Goal: Transaction & Acquisition: Purchase product/service

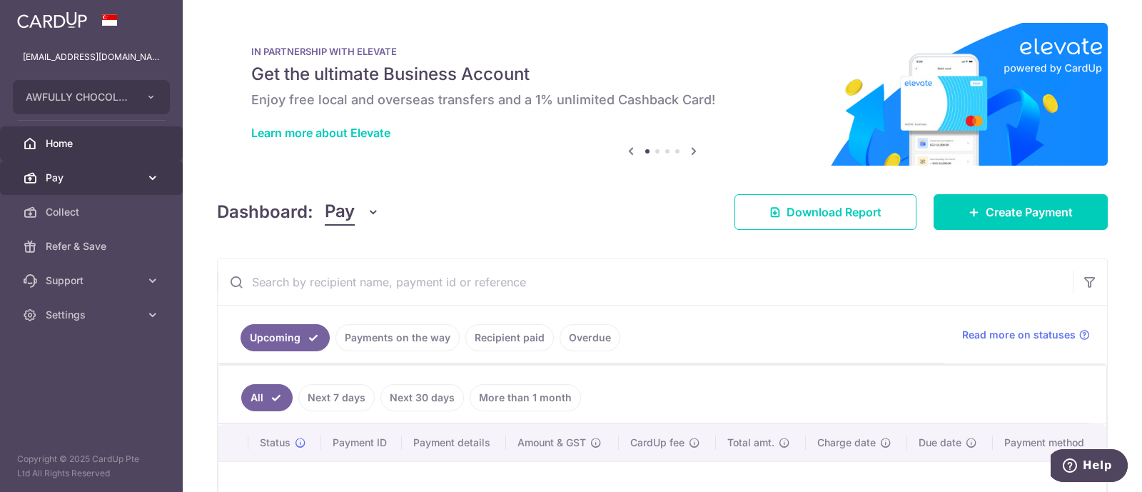
click at [136, 178] on span "Pay" at bounding box center [93, 178] width 94 height 14
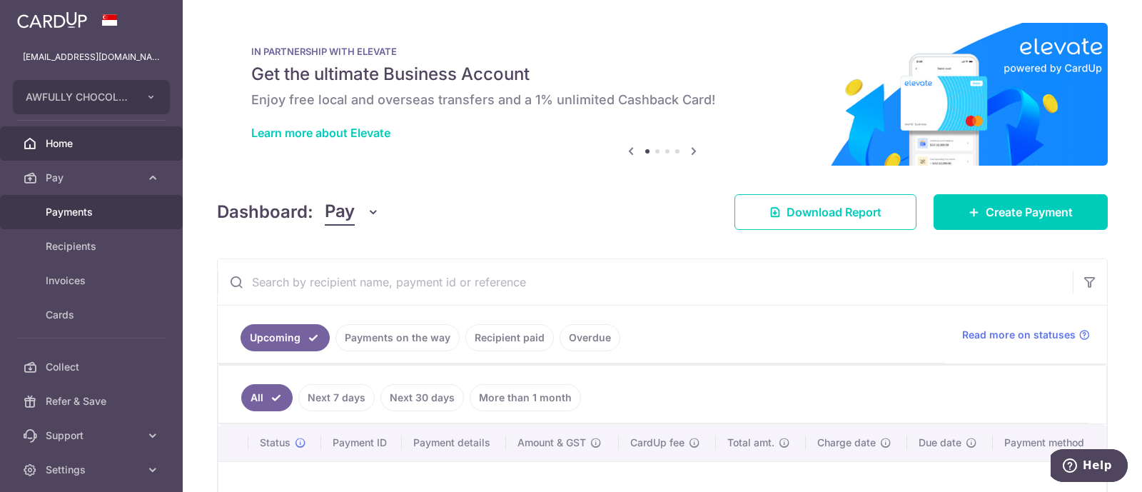
click at [131, 213] on span "Payments" at bounding box center [93, 212] width 94 height 14
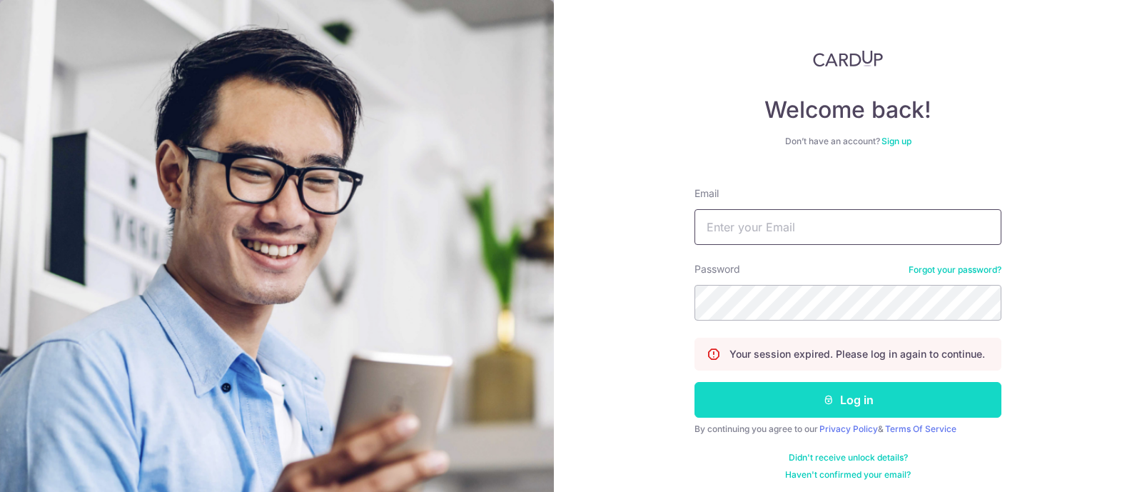
type input "[EMAIL_ADDRESS][DOMAIN_NAME]"
click at [823, 400] on icon "submit" at bounding box center [828, 399] width 11 height 11
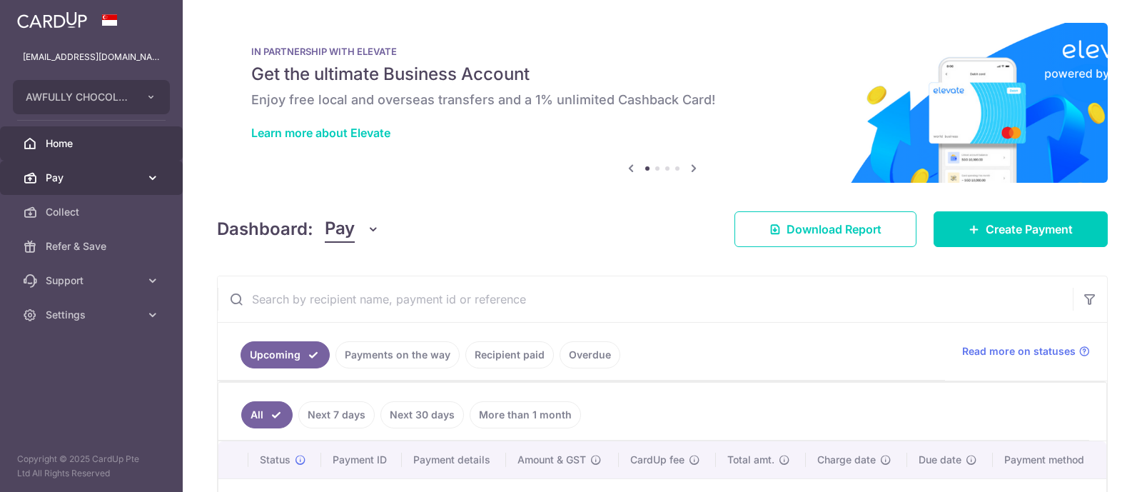
click at [100, 176] on span "Pay" at bounding box center [93, 178] width 94 height 14
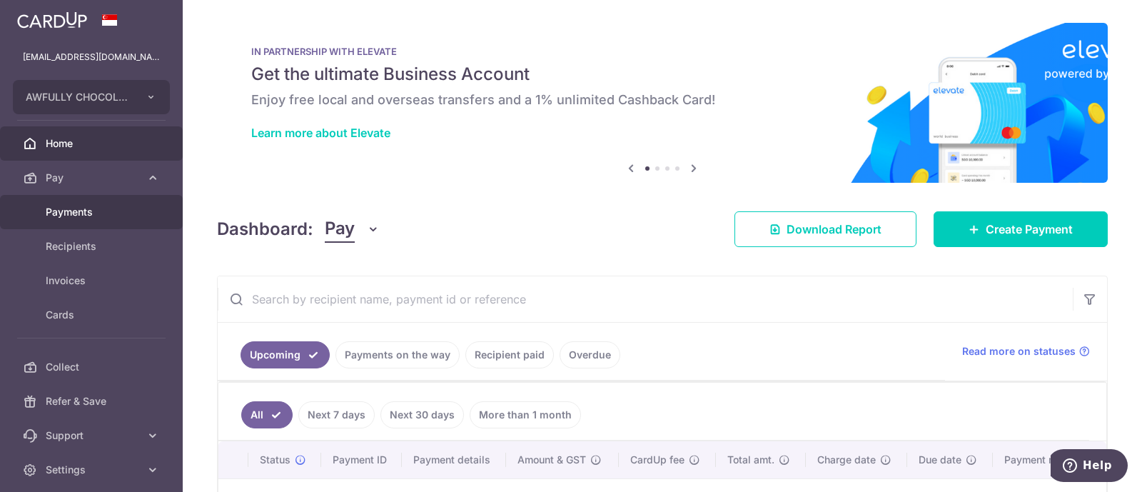
click at [116, 206] on span "Payments" at bounding box center [93, 212] width 94 height 14
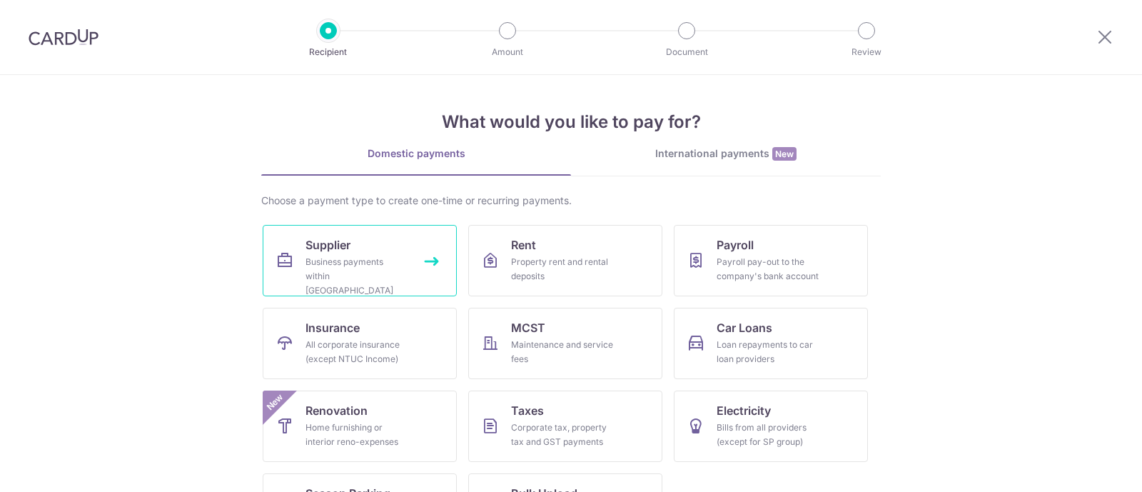
click at [402, 250] on link "Supplier Business payments within Singapore" at bounding box center [360, 260] width 194 height 71
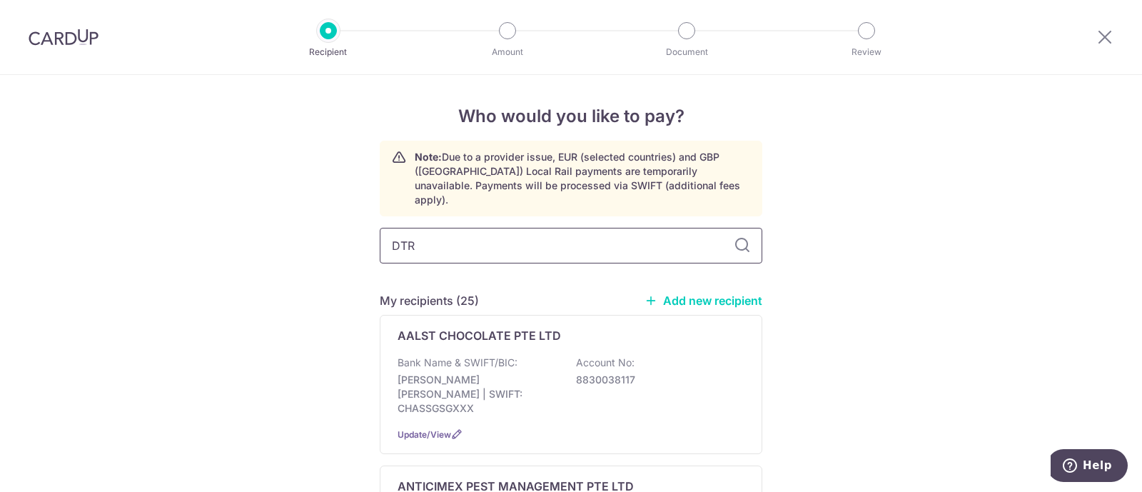
type input "DTRA"
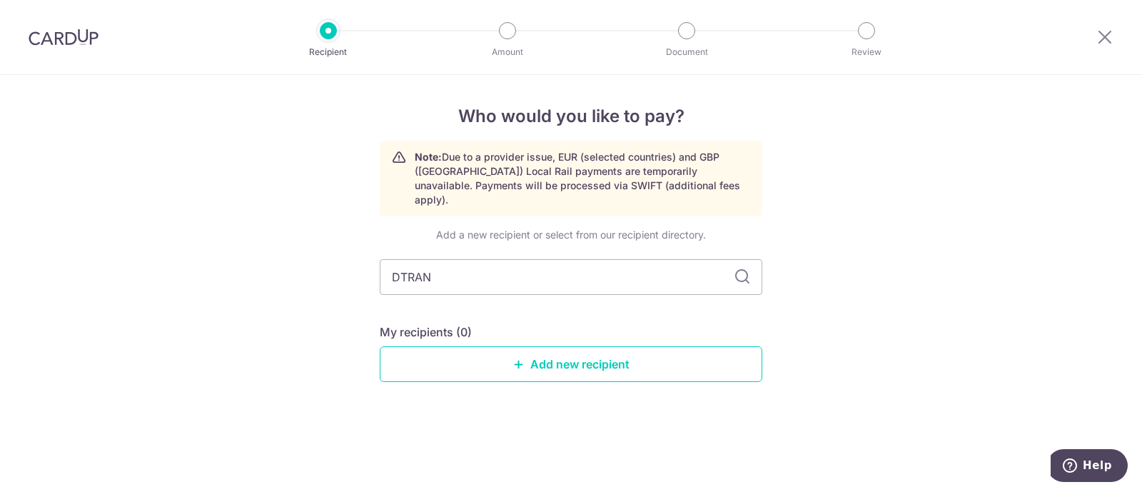
type input "DTRANS"
click at [486, 267] on input "DTRANS" at bounding box center [571, 277] width 383 height 36
type input "DT"
click at [465, 263] on input "DT" at bounding box center [571, 277] width 383 height 36
type input "D"
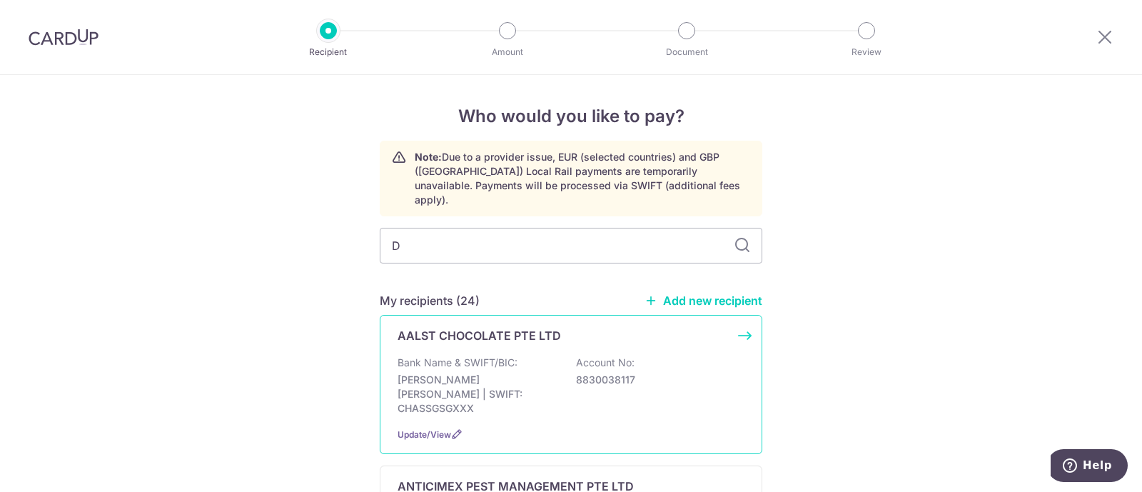
click at [507, 338] on div "AALST CHOCOLATE PTE LTD Bank Name & SWIFT/BIC: JP Morgan Chase | SWIFT: CHASSGS…" at bounding box center [571, 384] width 383 height 139
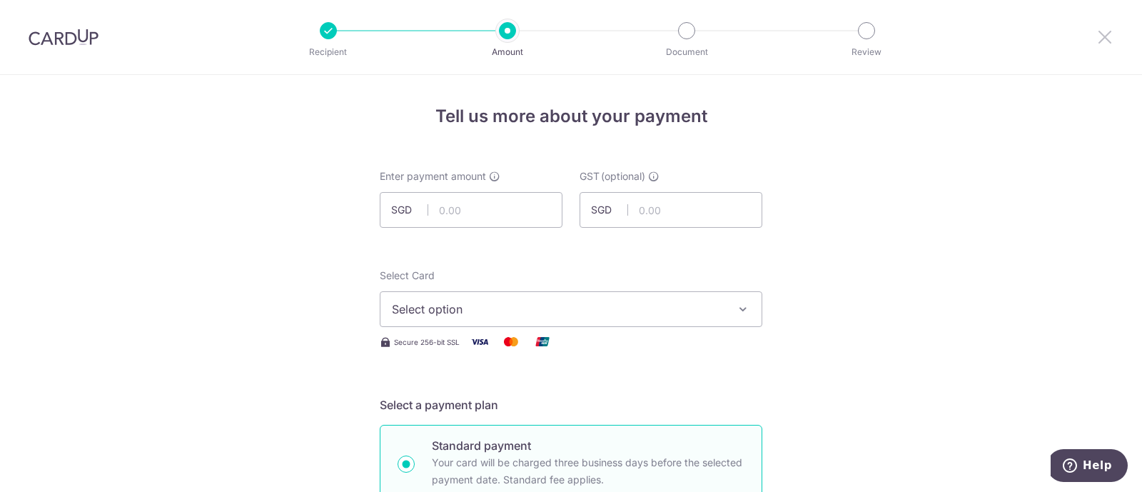
click at [1103, 45] on icon at bounding box center [1104, 37] width 17 height 18
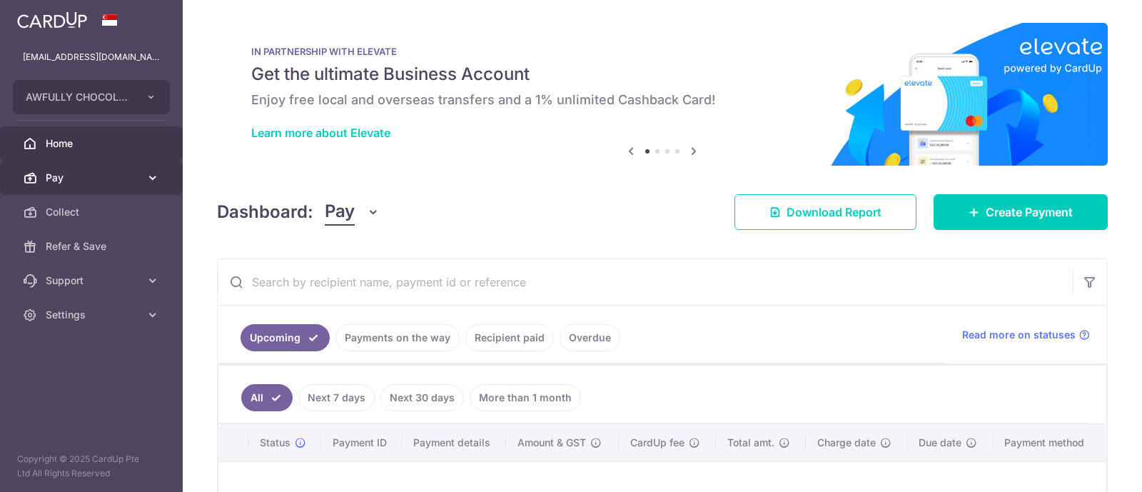
click at [108, 183] on span "Pay" at bounding box center [93, 178] width 94 height 14
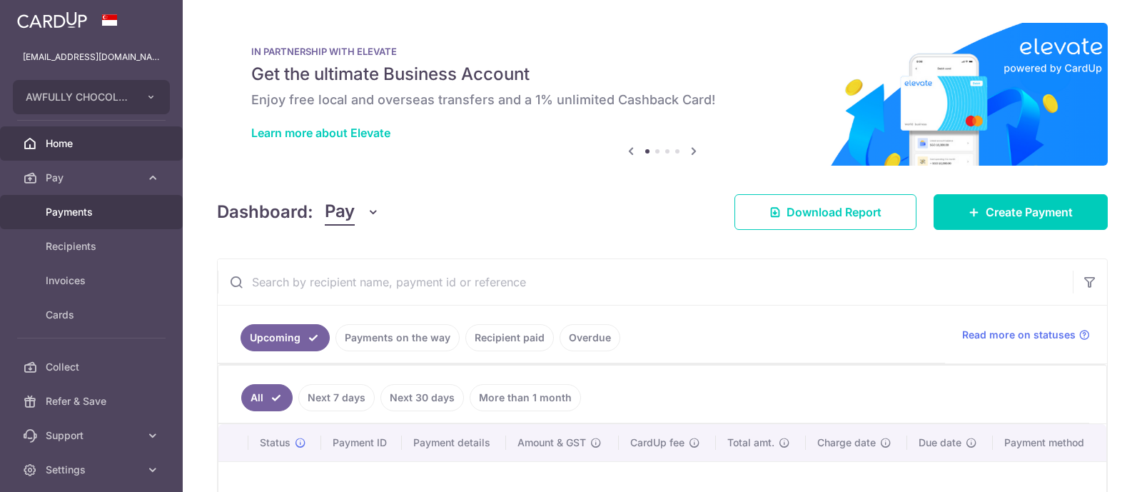
click at [104, 218] on span "Payments" at bounding box center [93, 212] width 94 height 14
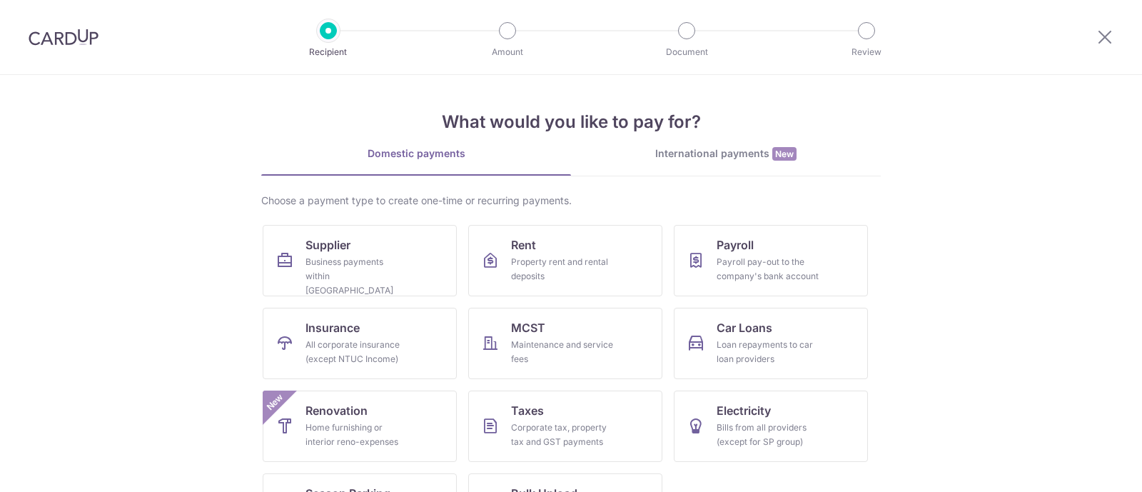
click at [325, 234] on link "Supplier Business payments within Singapore" at bounding box center [360, 260] width 194 height 71
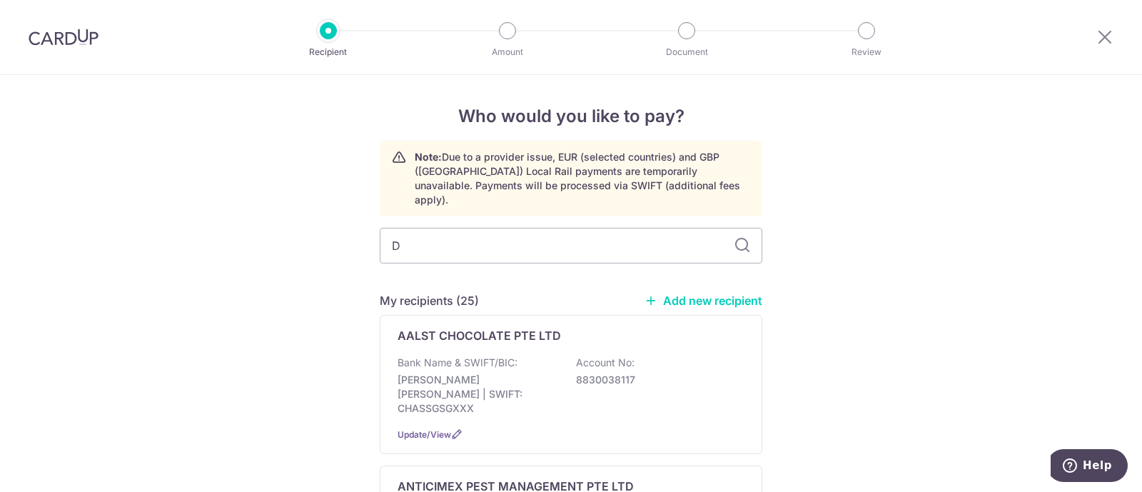
type input "D'"
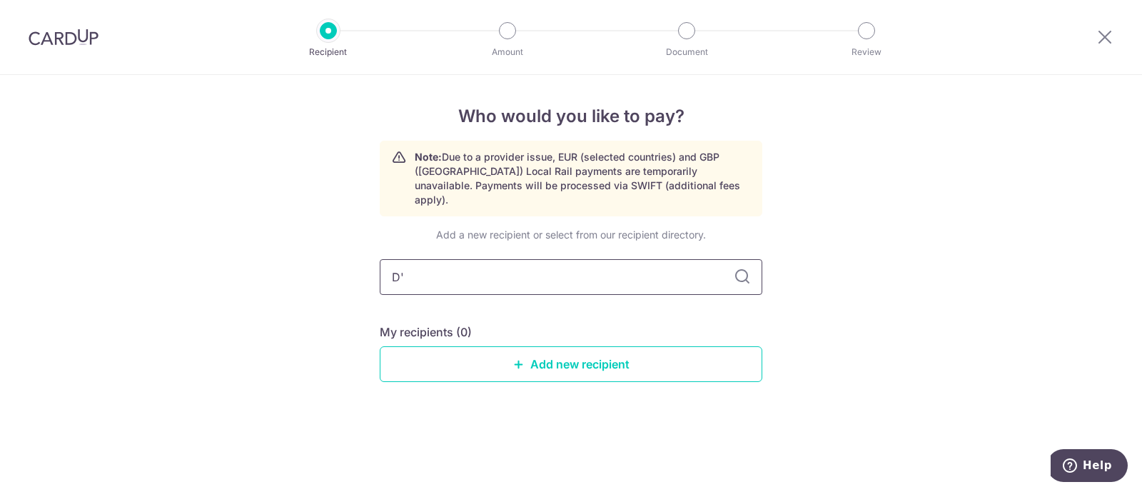
type input "D"
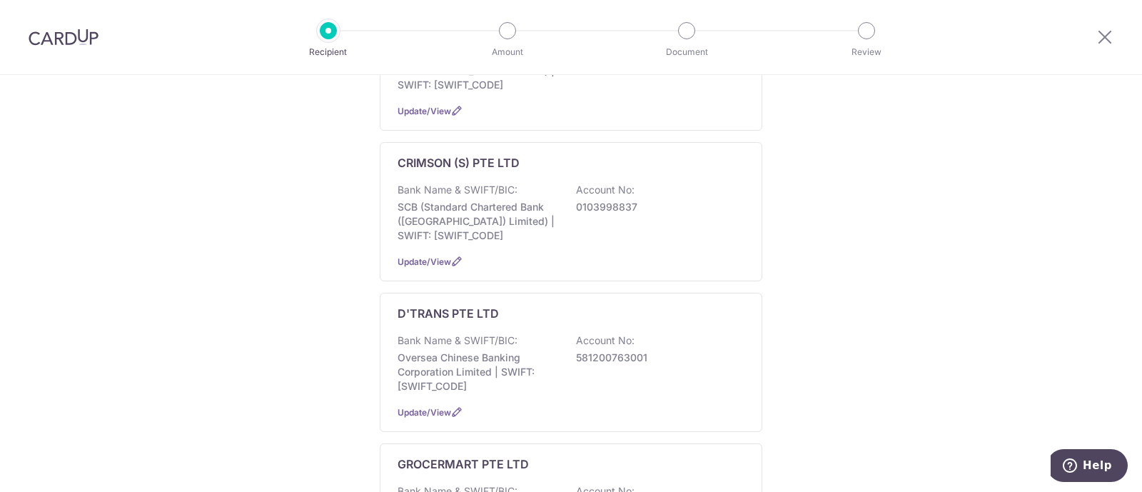
scroll to position [1160, 0]
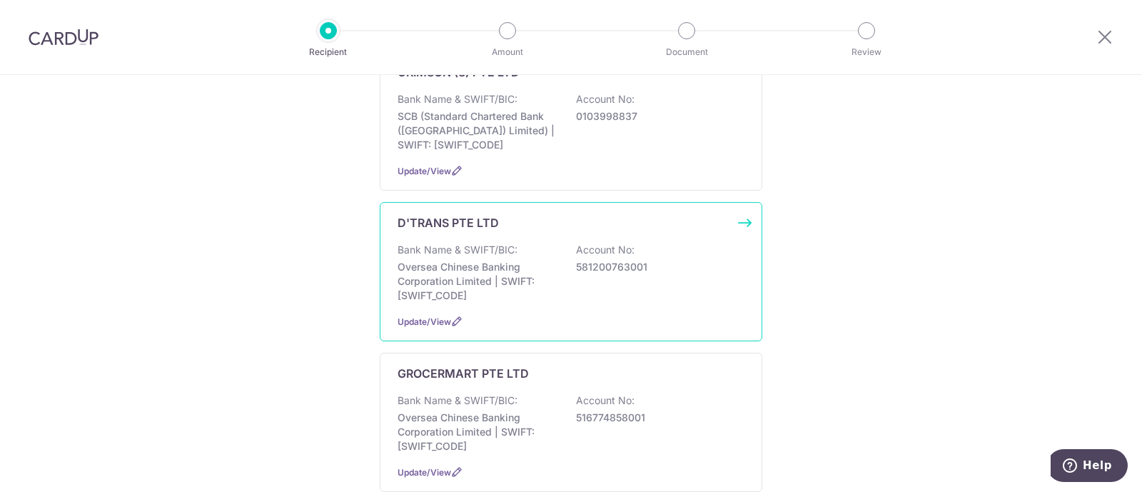
click at [513, 260] on p "Oversea Chinese Banking Corporation Limited | SWIFT: OCBCSGSGXXX" at bounding box center [478, 281] width 160 height 43
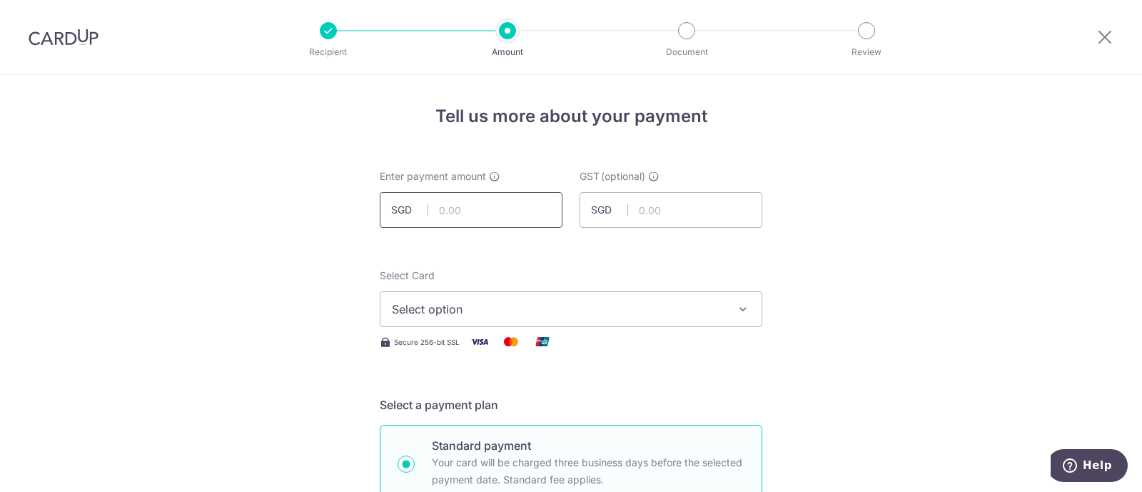
click at [470, 218] on input "text" at bounding box center [471, 210] width 183 height 36
paste input "38396.34"
type input "38,396.34"
click at [414, 293] on button "Select option" at bounding box center [571, 309] width 383 height 36
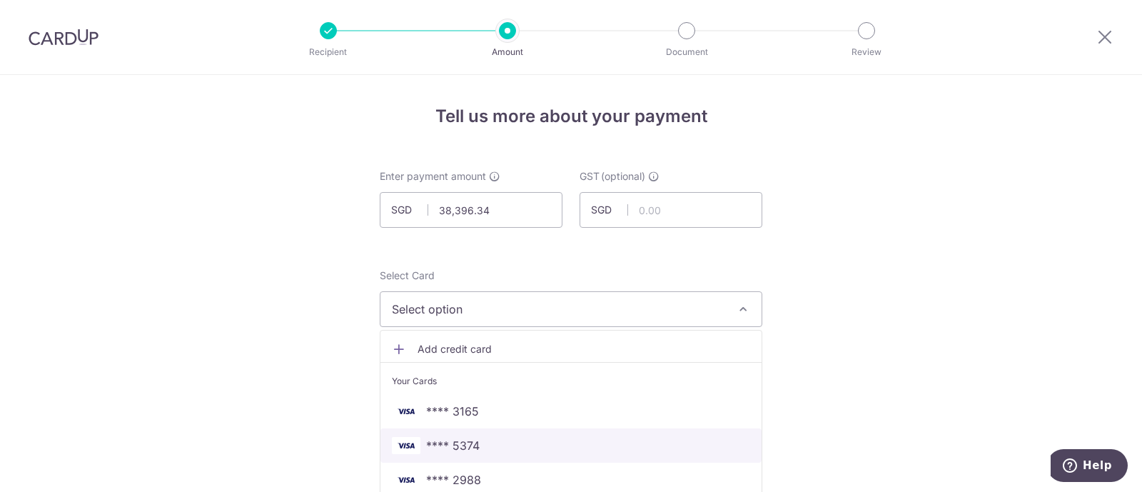
drag, startPoint x: 481, startPoint y: 437, endPoint x: 390, endPoint y: 400, distance: 98.0
click at [481, 437] on span "**** 5374" at bounding box center [571, 445] width 358 height 17
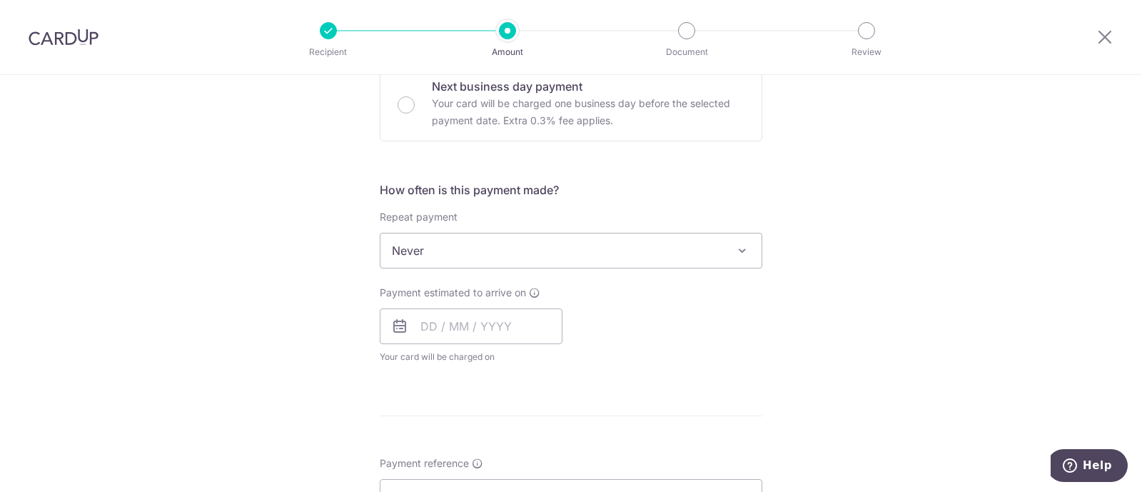
scroll to position [535, 0]
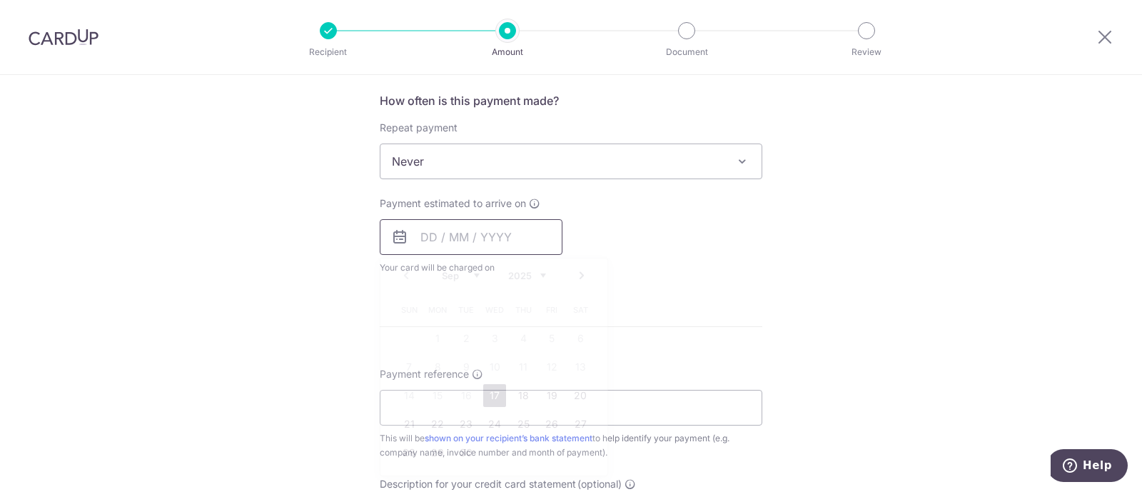
click at [438, 243] on input "text" at bounding box center [471, 237] width 183 height 36
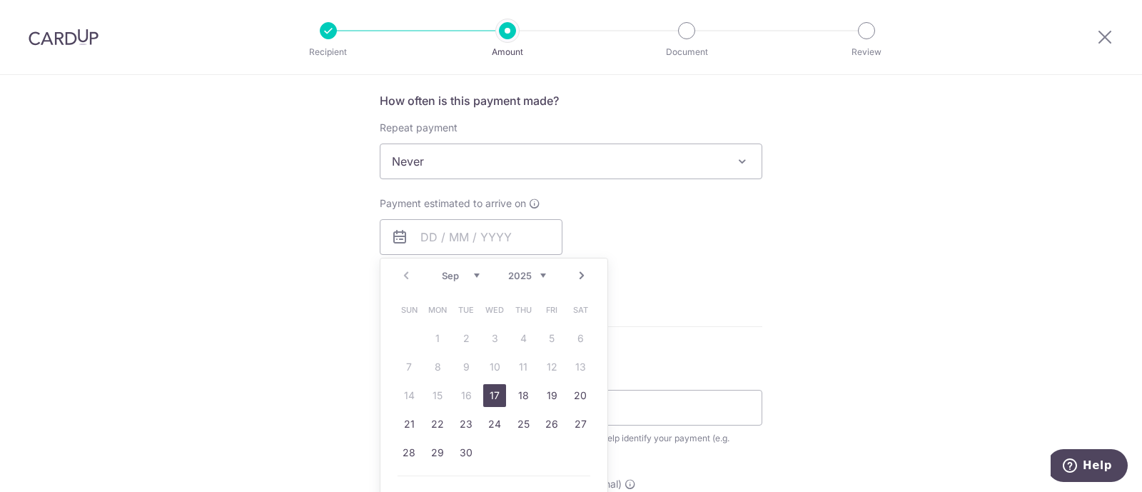
click at [493, 388] on link "17" at bounding box center [494, 395] width 23 height 23
type input "[DATE]"
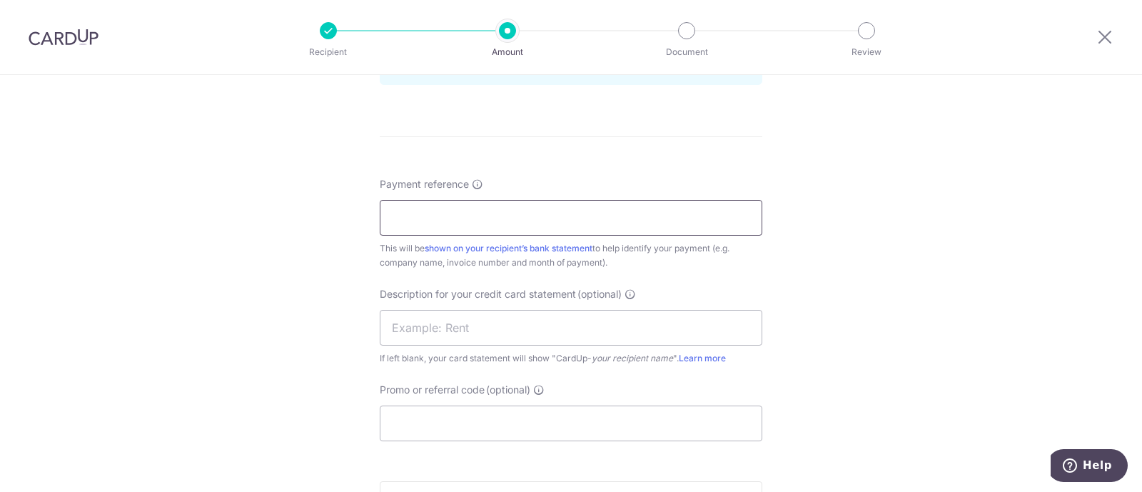
scroll to position [803, 0]
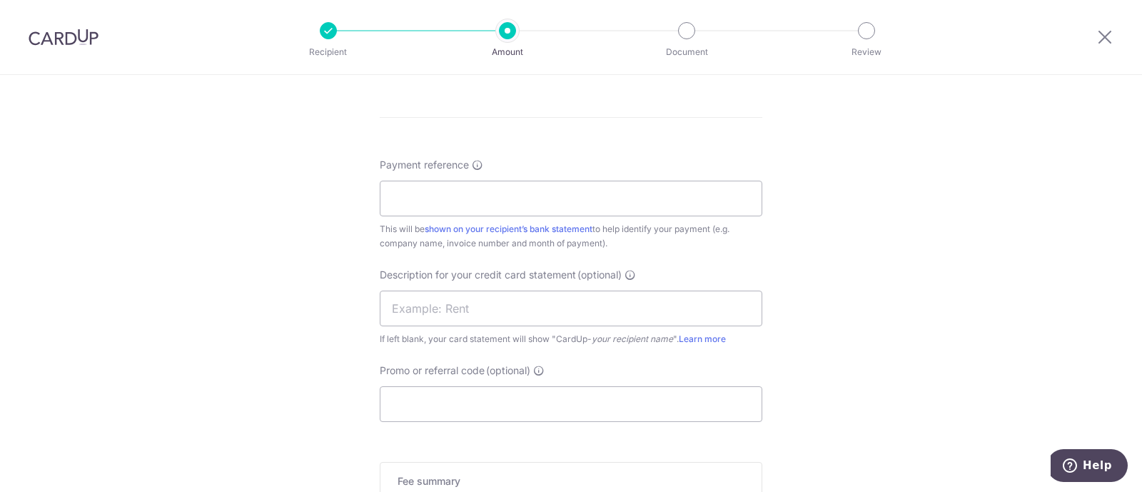
click at [455, 214] on div "Payment reference This will be shown on your recipient’s bank statement to help…" at bounding box center [571, 204] width 383 height 93
click at [465, 194] on input "Payment reference" at bounding box center [571, 199] width 383 height 36
type input "JUL INV- AWFULLY CHOCOLATE PTE LTD"
click at [498, 307] on input "text" at bounding box center [571, 309] width 383 height 36
paste input "CU0920250001"
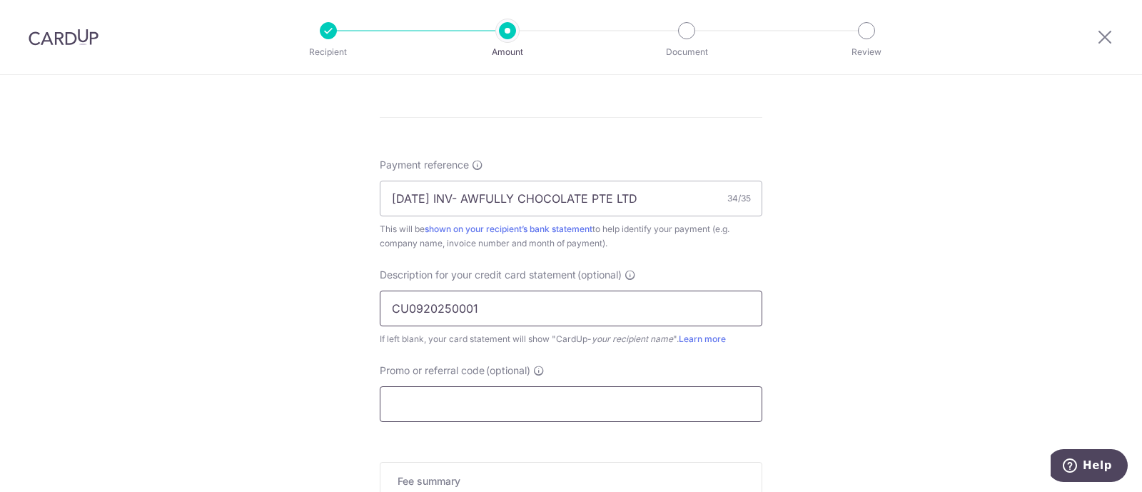
type input "CU0920250001"
click at [461, 400] on input "Promo or referral code (optional)" at bounding box center [571, 404] width 383 height 36
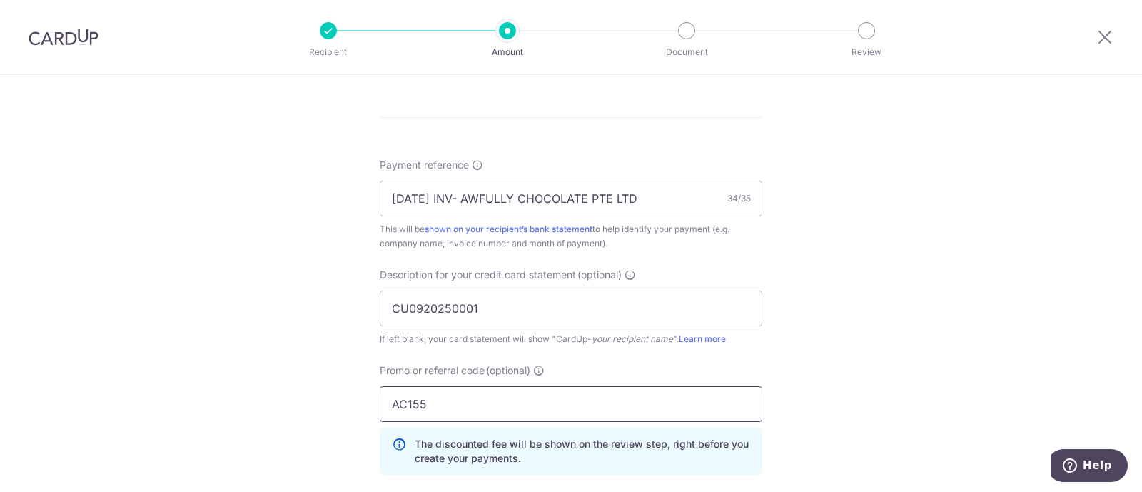
type input "AC155"
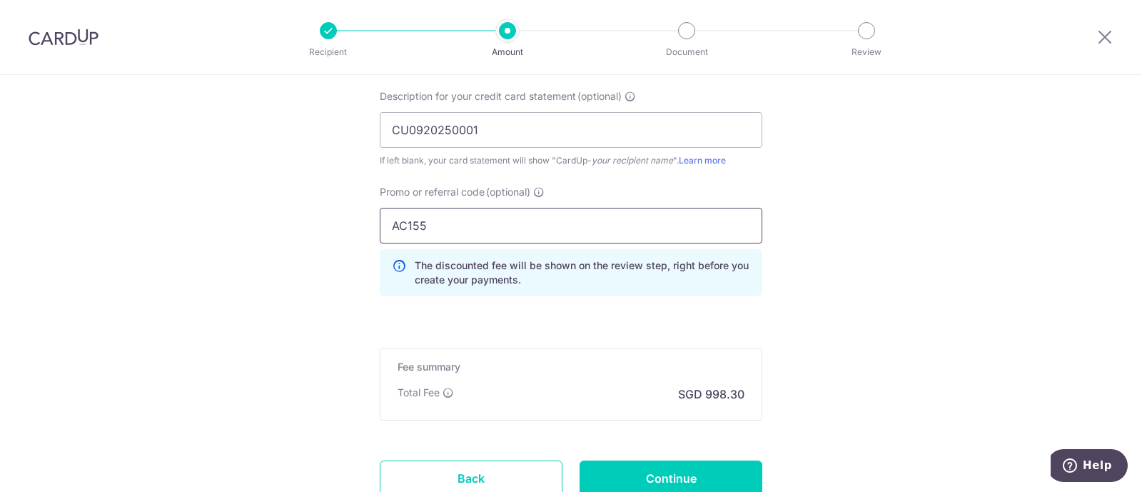
scroll to position [1071, 0]
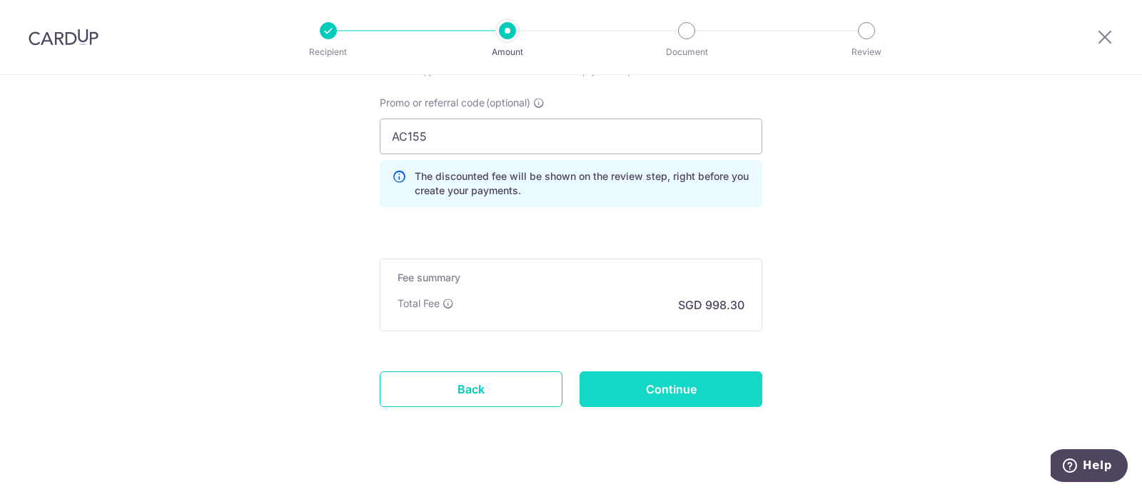
click at [642, 389] on input "Continue" at bounding box center [671, 389] width 183 height 36
type input "Create Schedule"
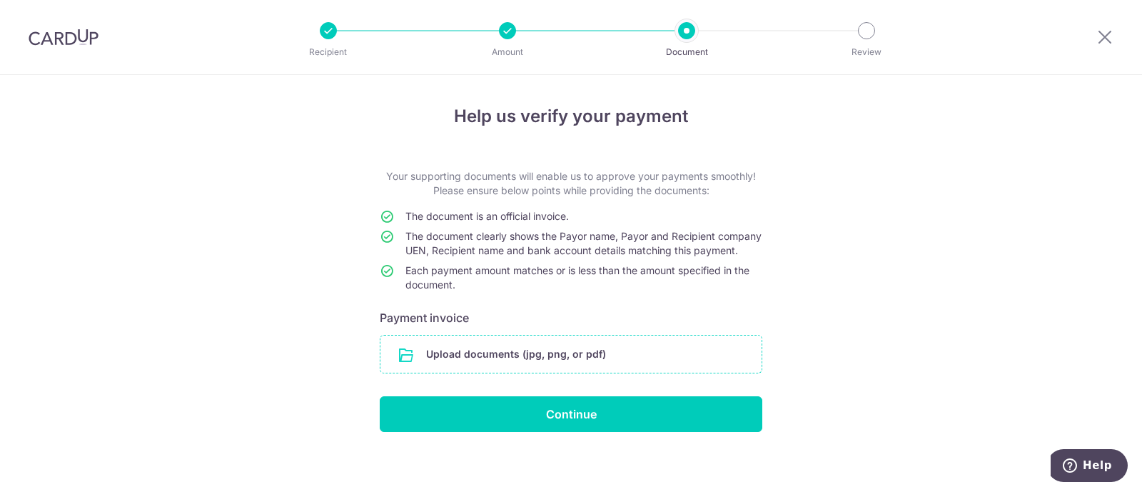
click at [610, 370] on input "file" at bounding box center [570, 354] width 381 height 37
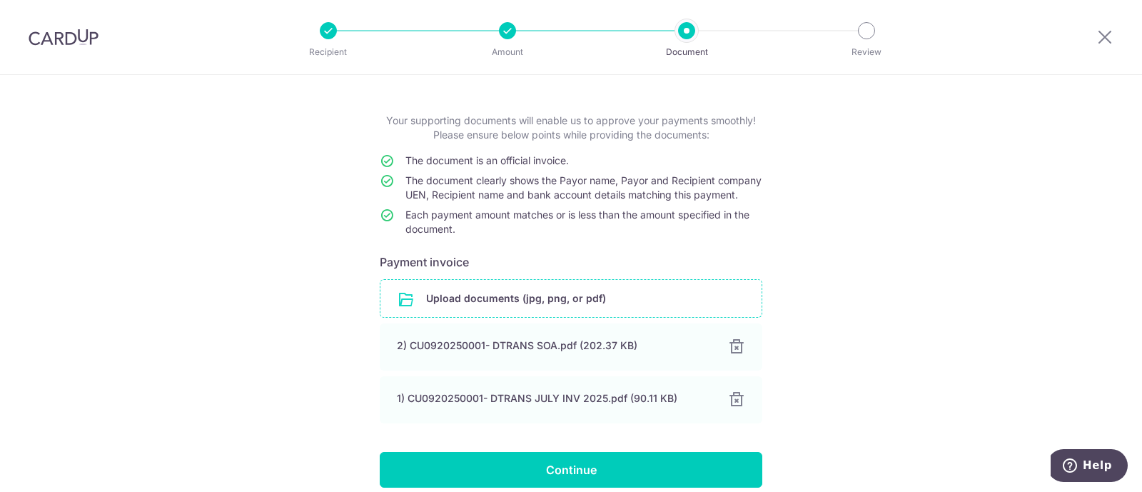
scroll to position [89, 0]
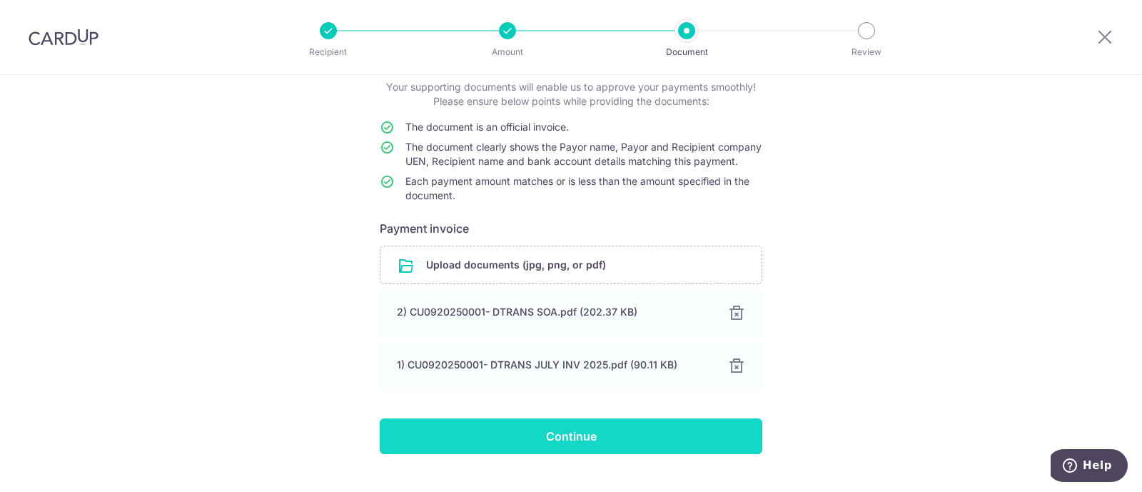
click at [542, 439] on input "Continue" at bounding box center [571, 436] width 383 height 36
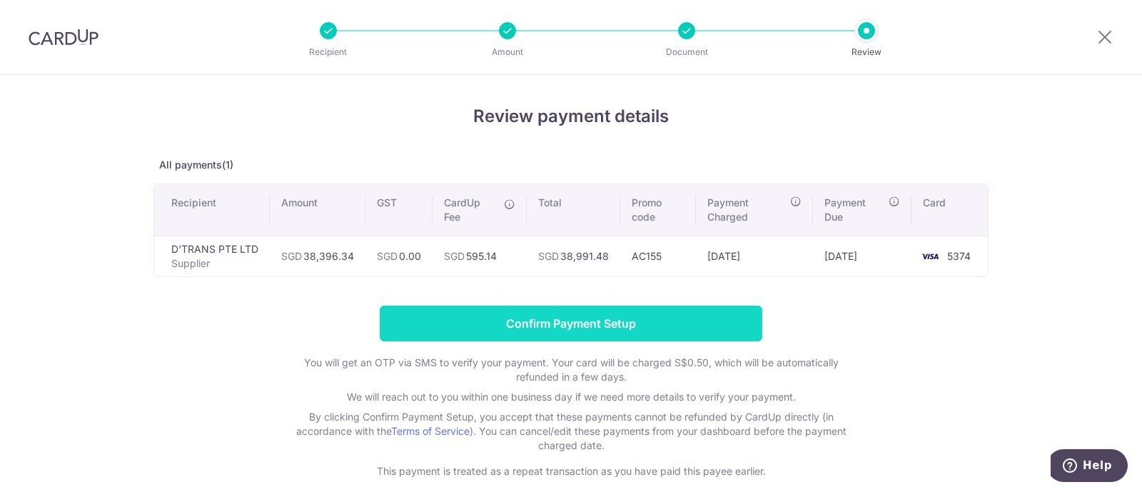
click at [667, 313] on input "Confirm Payment Setup" at bounding box center [571, 324] width 383 height 36
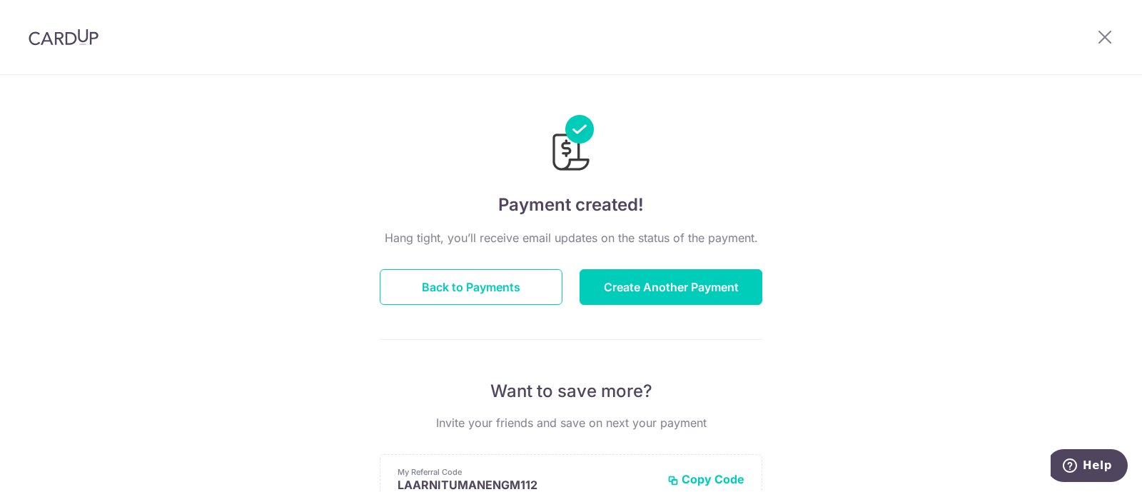
scroll to position [89, 0]
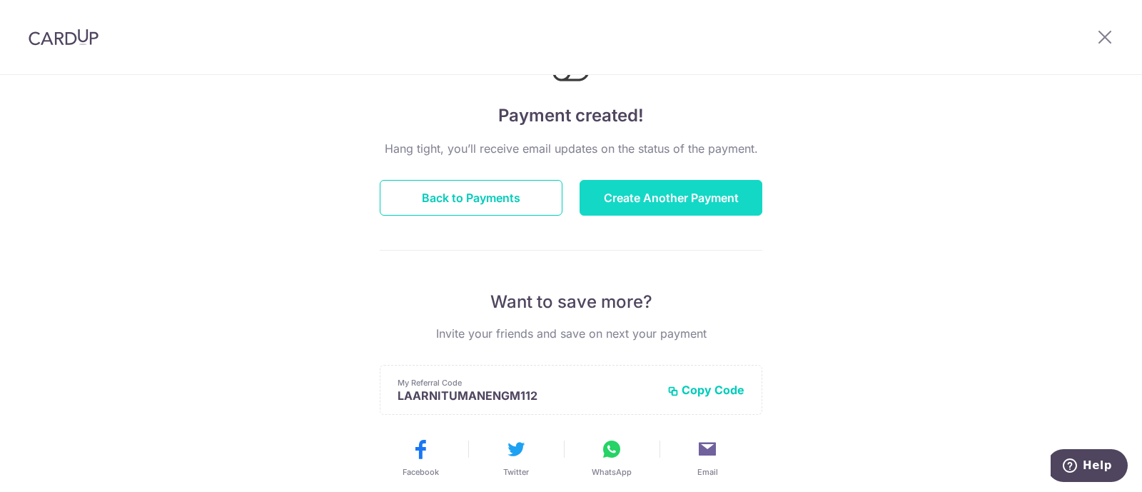
click at [655, 200] on button "Create Another Payment" at bounding box center [671, 198] width 183 height 36
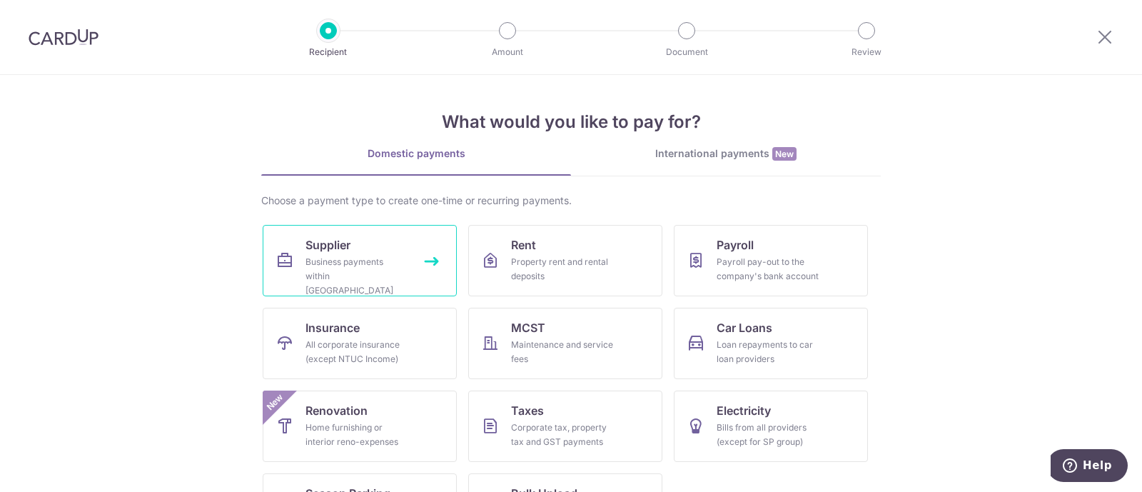
click at [401, 233] on link "Supplier Business payments within [GEOGRAPHIC_DATA]" at bounding box center [360, 260] width 194 height 71
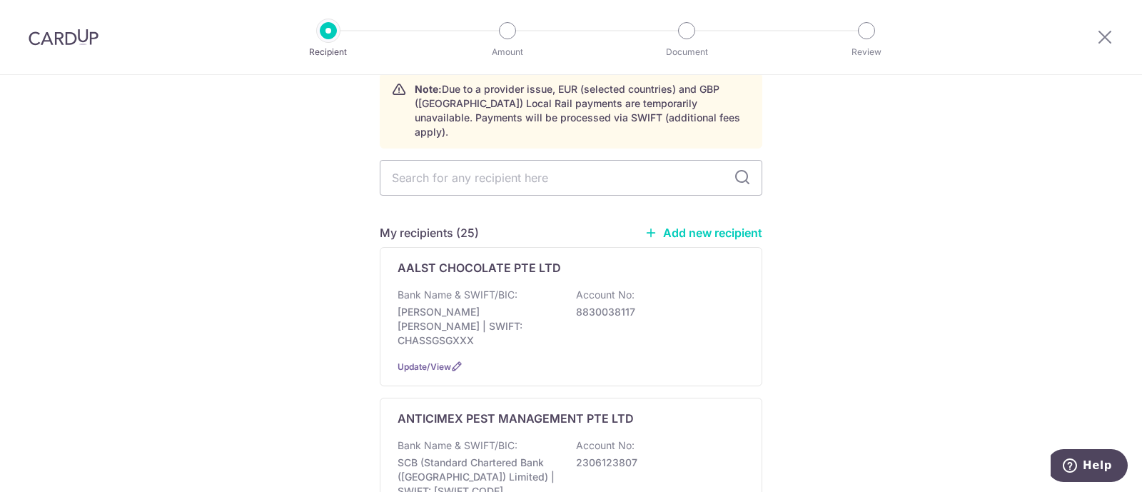
scroll to position [89, 0]
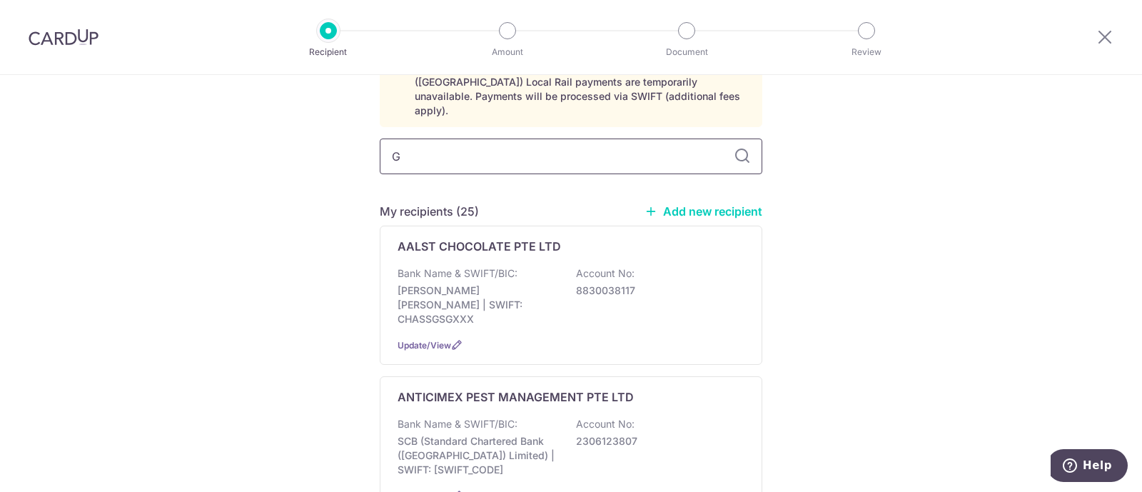
type input "GR"
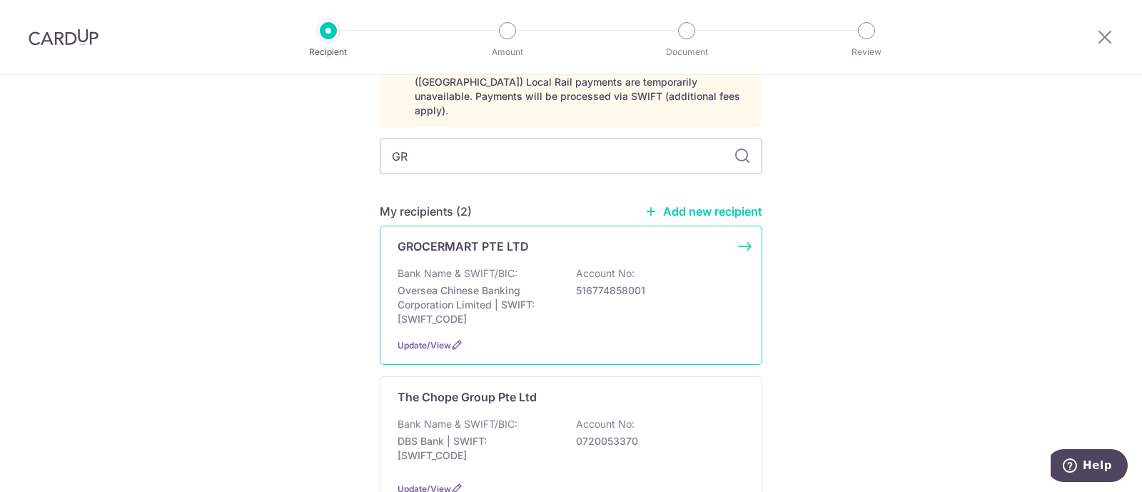
click at [478, 268] on div "Bank Name & SWIFT/BIC: Oversea Chinese Banking Corporation Limited | SWIFT: [SW…" at bounding box center [571, 296] width 347 height 60
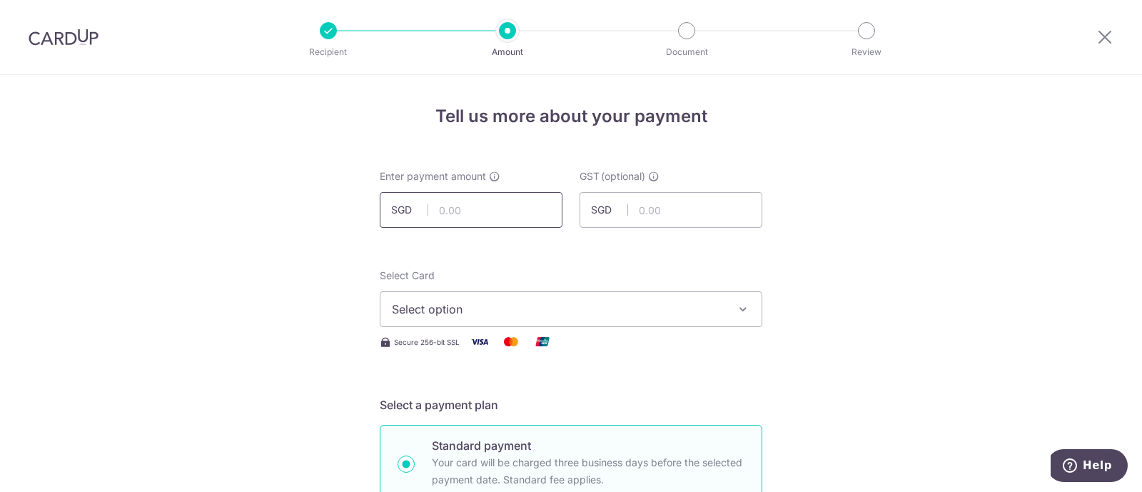
click at [460, 214] on input "text" at bounding box center [471, 210] width 183 height 36
paste input "2990.65"
type input "2,990.65"
click at [452, 296] on button "Select option" at bounding box center [571, 309] width 383 height 36
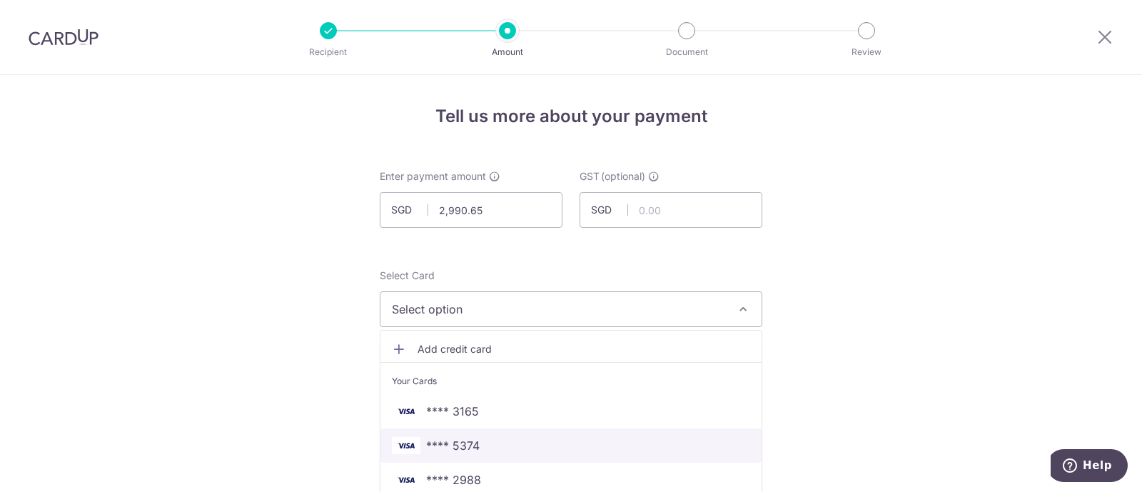
drag, startPoint x: 475, startPoint y: 440, endPoint x: 438, endPoint y: 406, distance: 50.6
click at [475, 440] on span "**** 5374" at bounding box center [571, 445] width 358 height 17
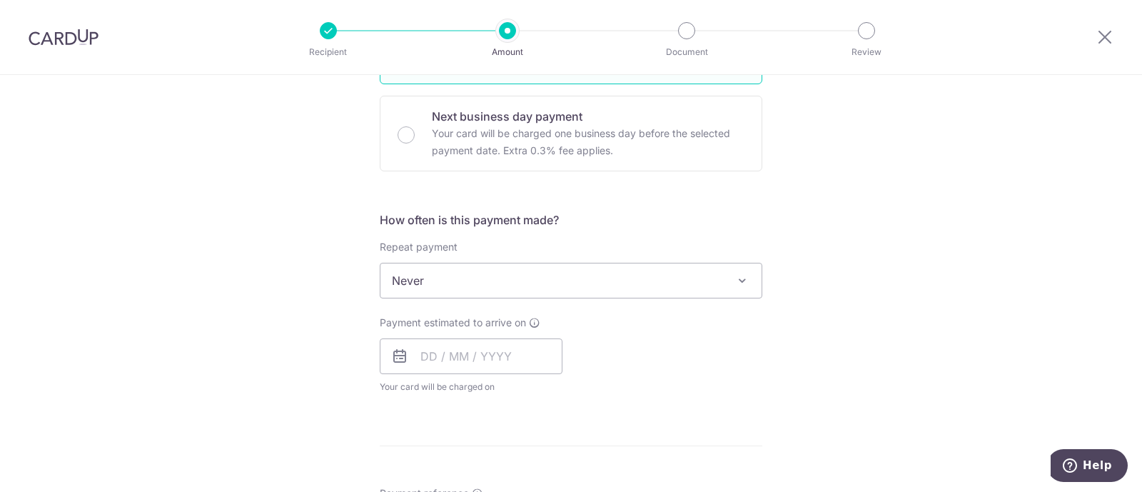
scroll to position [446, 0]
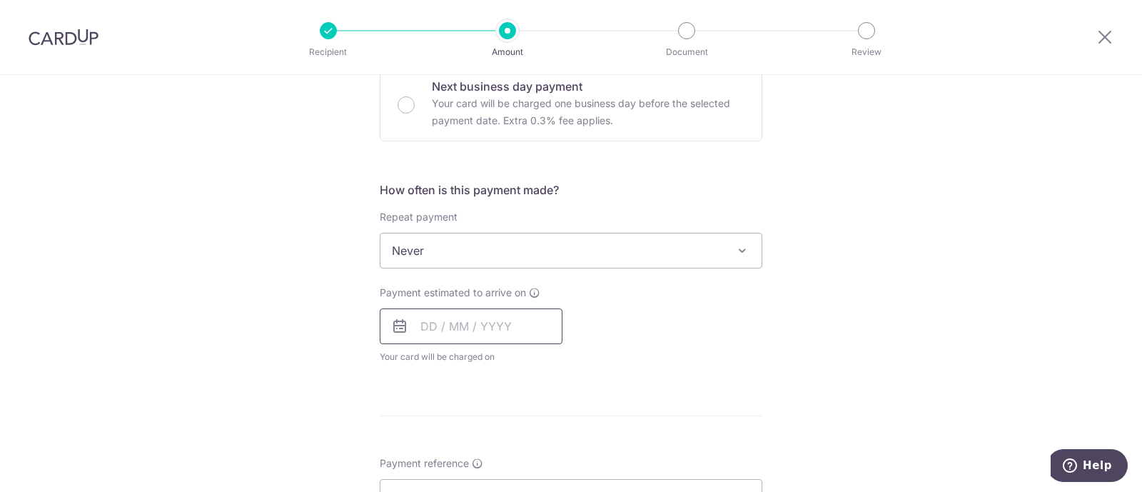
click at [452, 319] on input "text" at bounding box center [471, 326] width 183 height 36
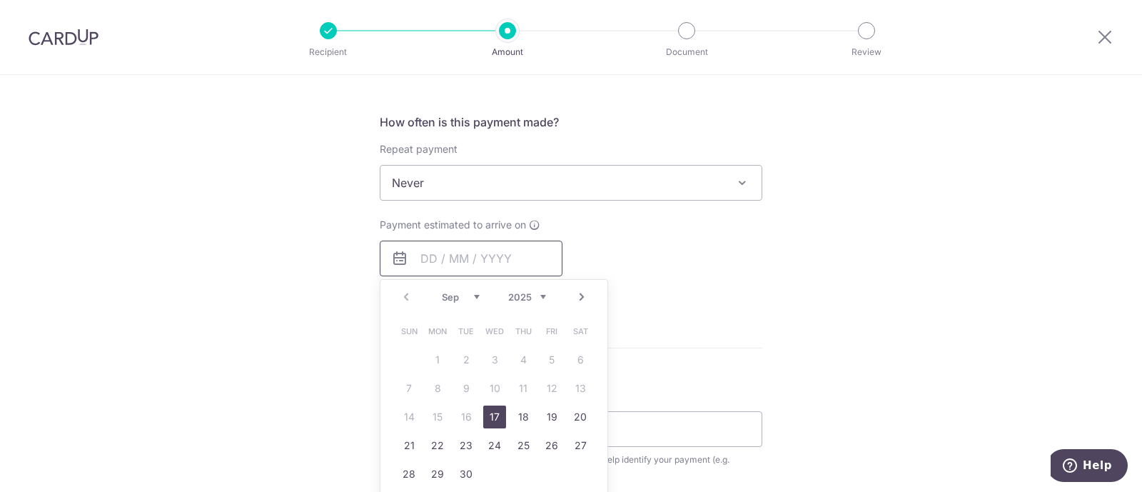
scroll to position [535, 0]
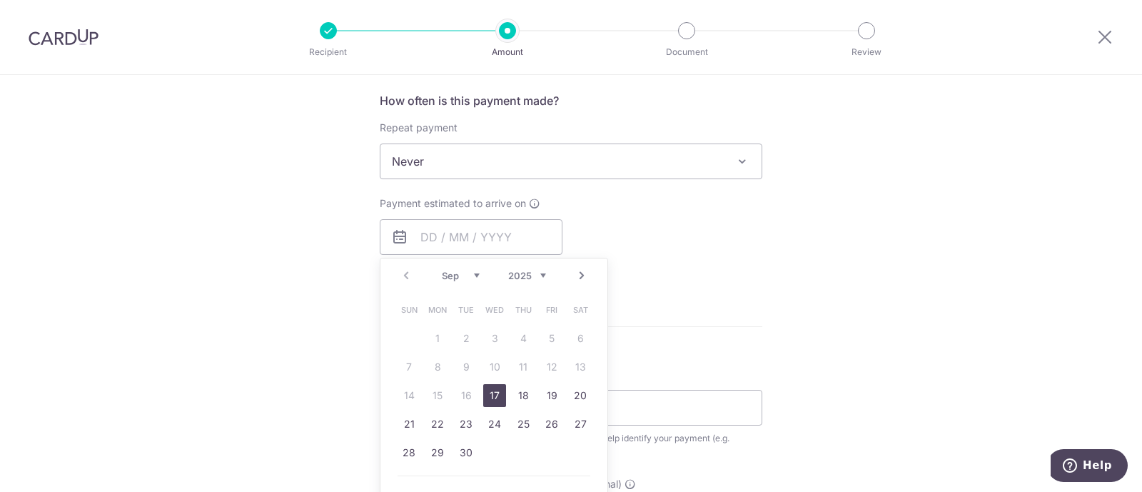
click at [483, 385] on link "17" at bounding box center [494, 395] width 23 height 23
type input "[DATE]"
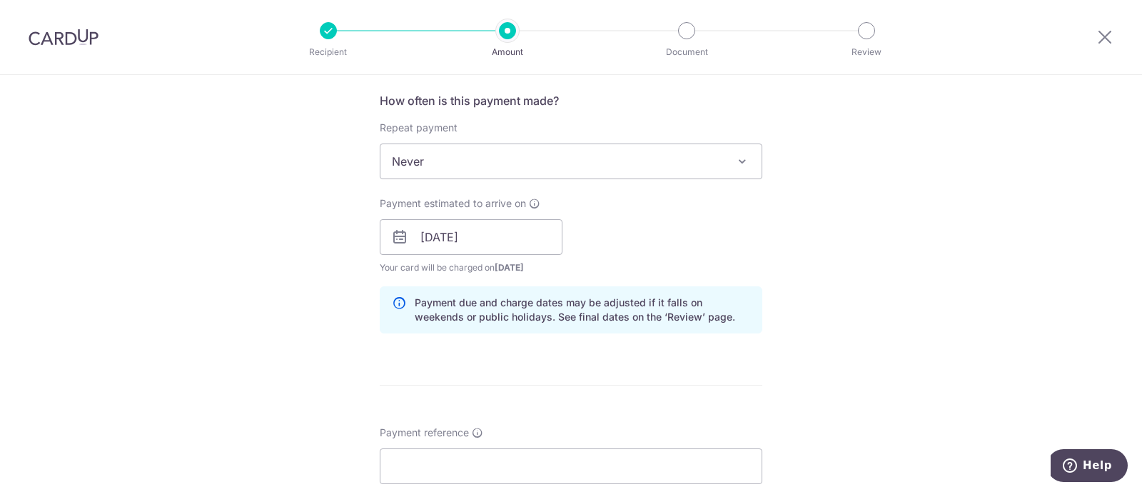
click at [290, 308] on div "Tell us more about your payment Enter payment amount SGD 2,990.65 2990.65 GST (…" at bounding box center [571, 263] width 1142 height 1446
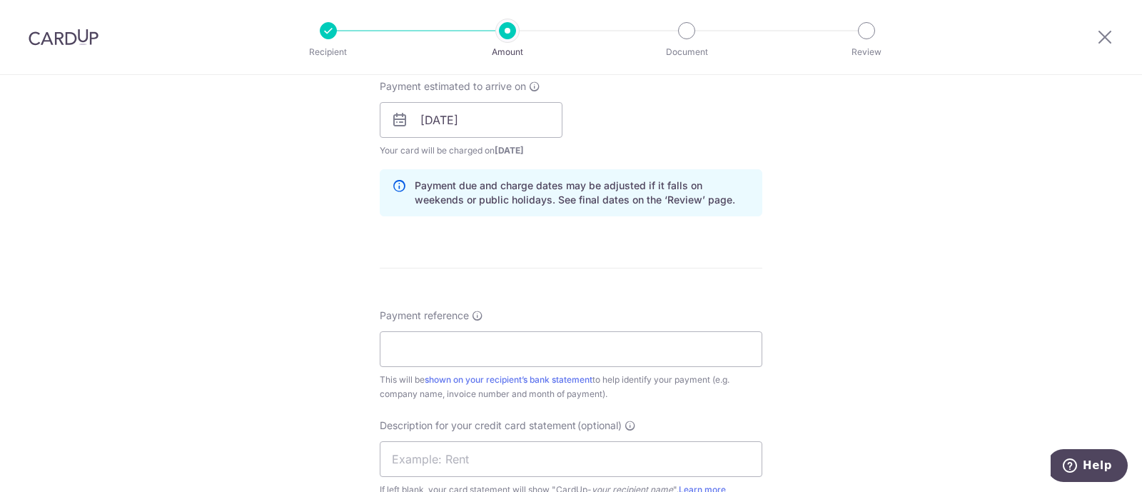
scroll to position [714, 0]
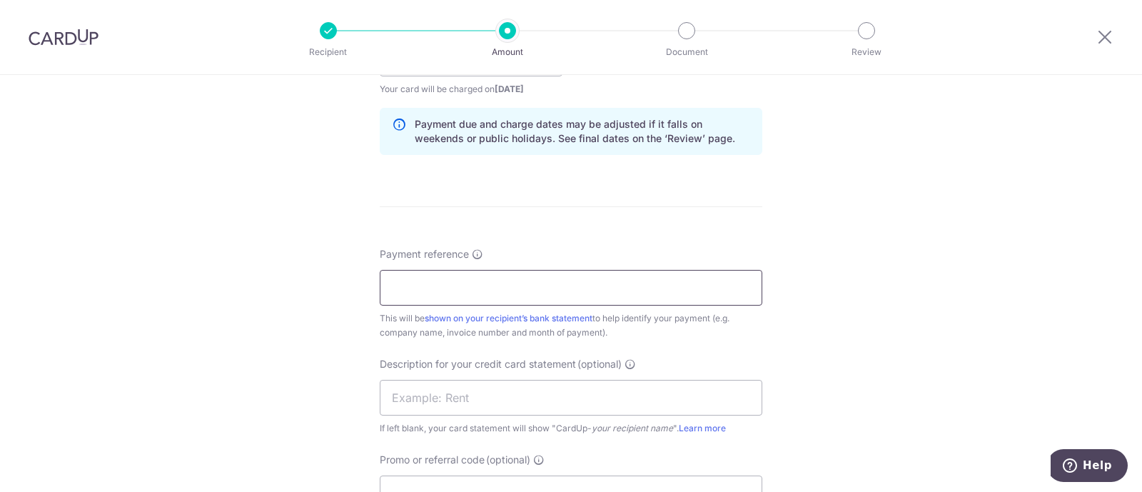
click at [459, 293] on input "Payment reference" at bounding box center [571, 288] width 383 height 36
type input "AUG INV- AWFULLY CHOCOLATE PTE LTD"
drag, startPoint x: 512, startPoint y: 398, endPoint x: 477, endPoint y: 393, distance: 35.4
click at [512, 398] on input "text" at bounding box center [571, 398] width 383 height 36
paste input "CU0920250002"
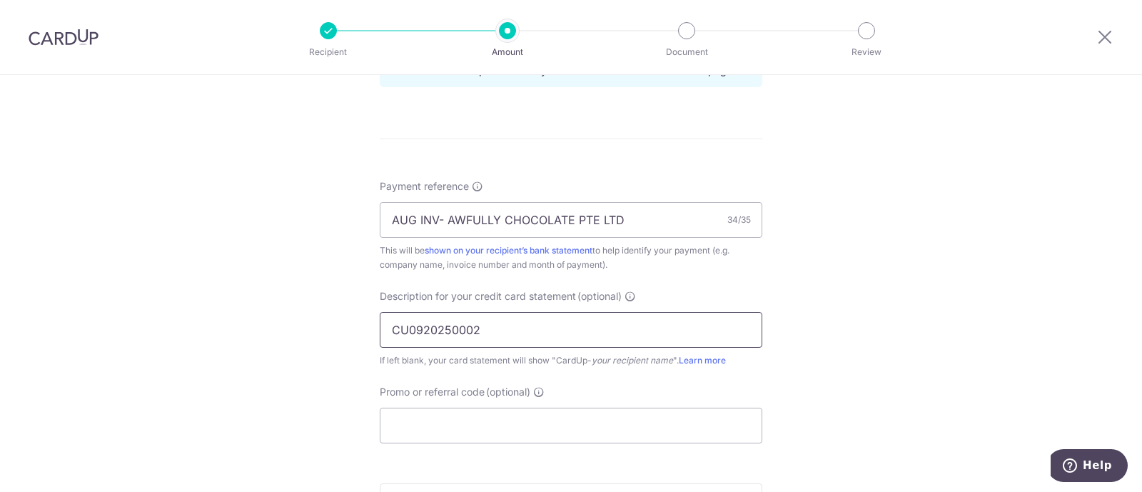
scroll to position [803, 0]
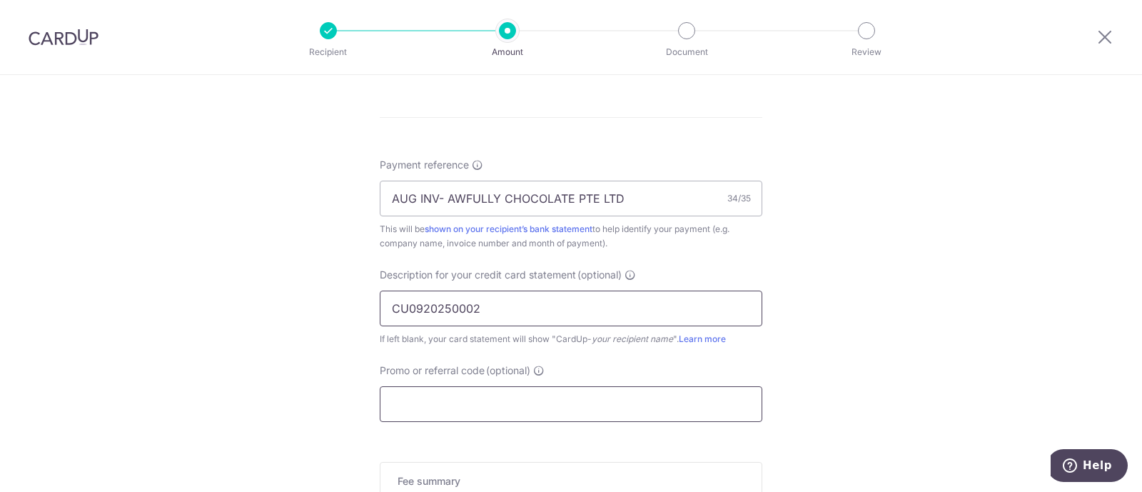
type input "CU0920250002"
click at [413, 397] on input "Promo or referral code (optional)" at bounding box center [571, 404] width 383 height 36
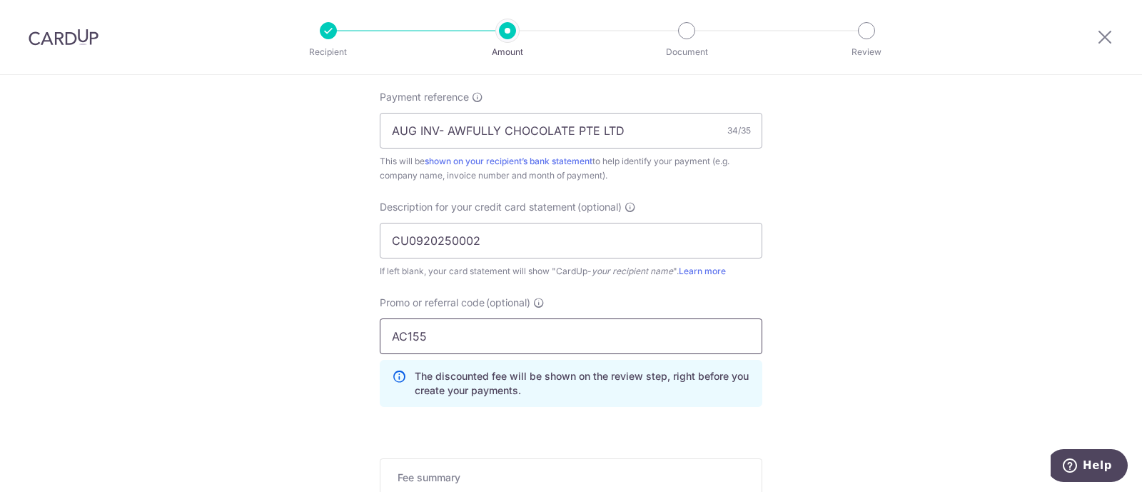
scroll to position [892, 0]
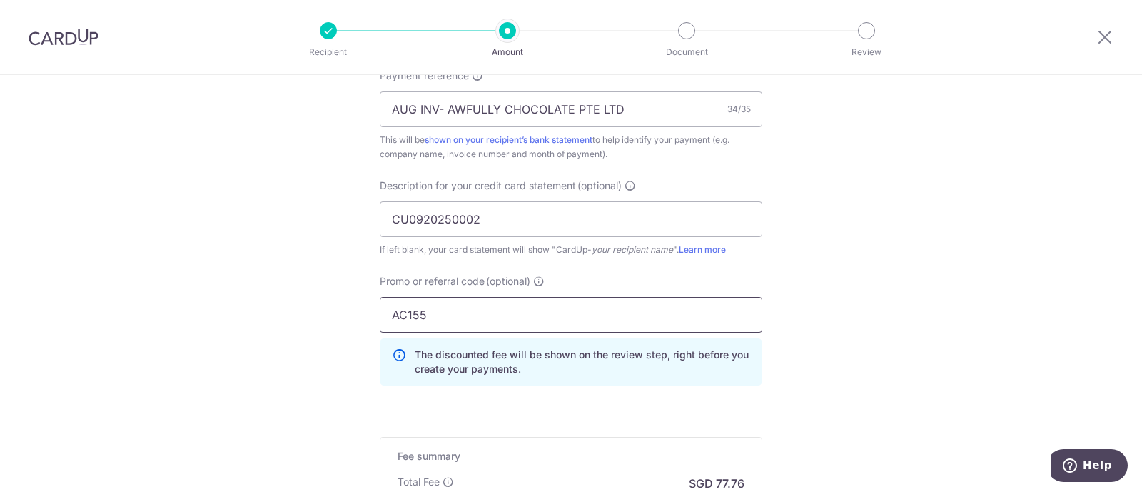
type input "AC155"
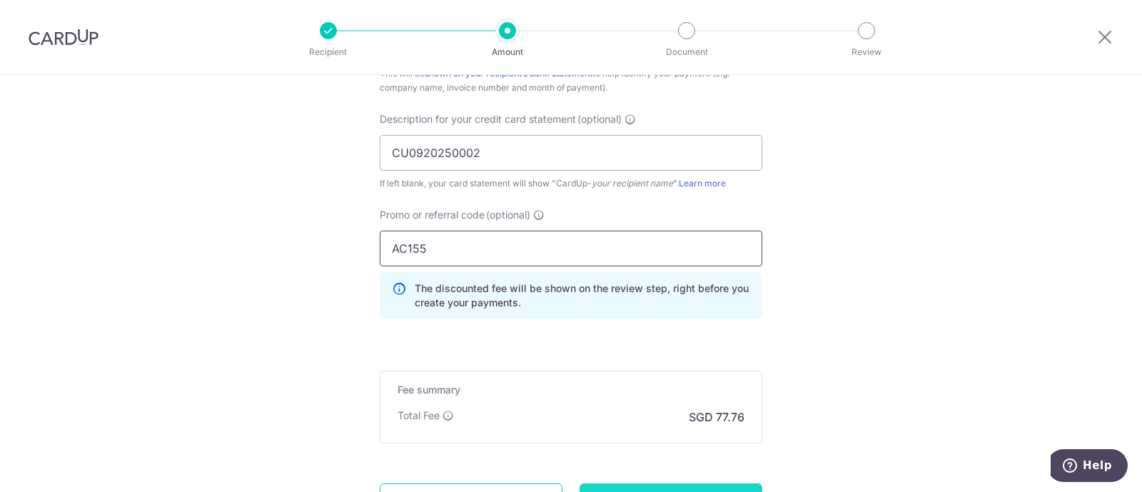
scroll to position [1089, 0]
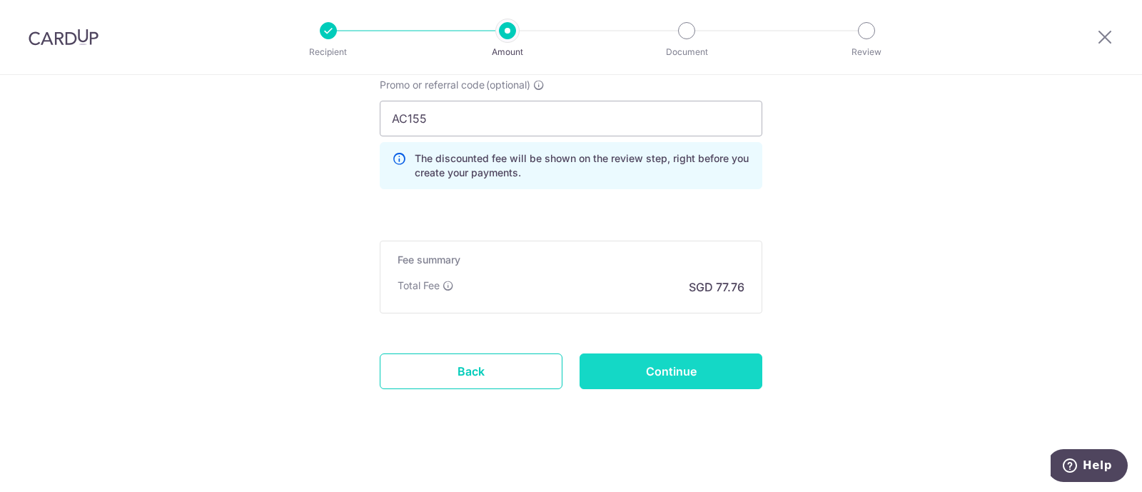
click at [635, 371] on input "Continue" at bounding box center [671, 371] width 183 height 36
type input "Create Schedule"
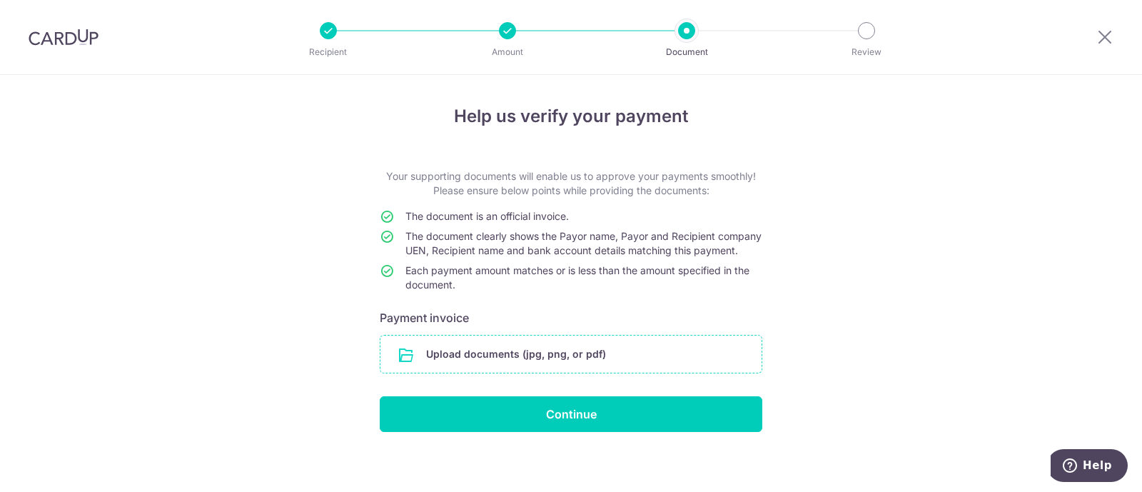
click at [541, 363] on input "file" at bounding box center [570, 354] width 381 height 37
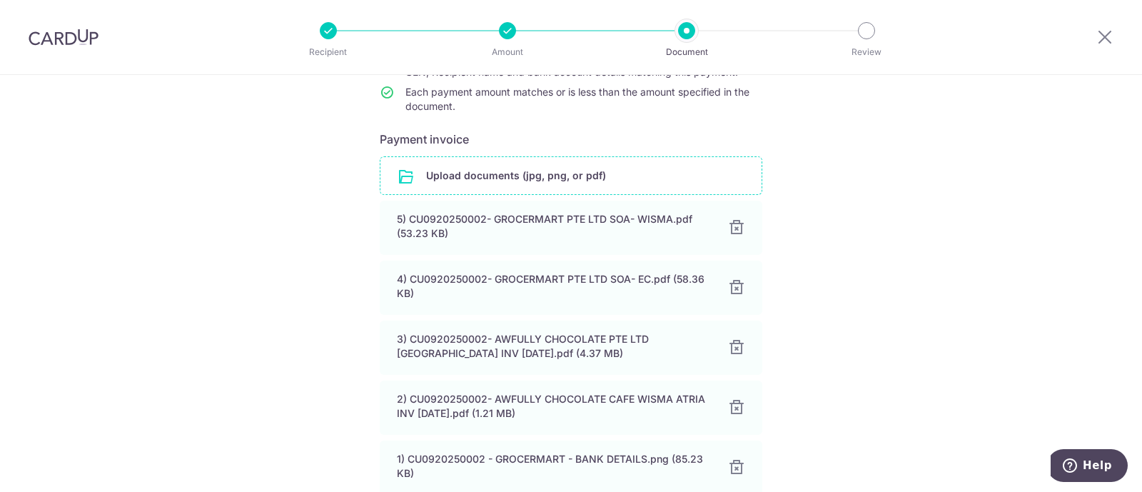
scroll to position [268, 0]
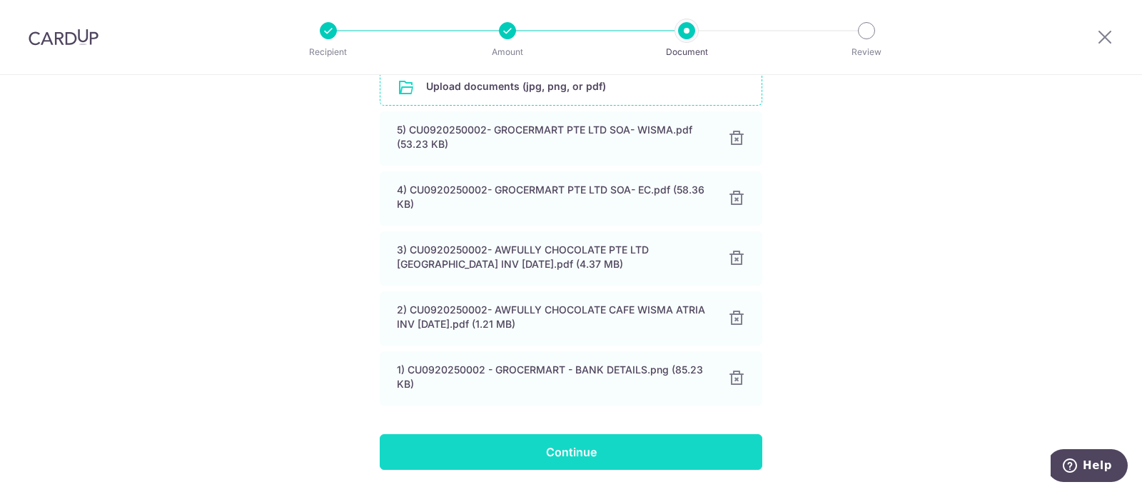
click at [490, 460] on input "Continue" at bounding box center [571, 452] width 383 height 36
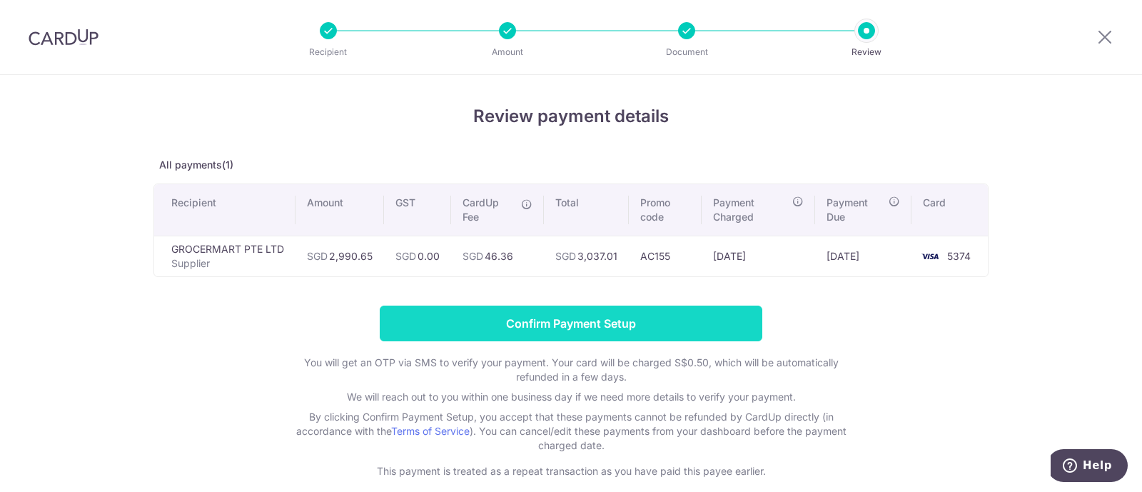
click at [673, 323] on input "Confirm Payment Setup" at bounding box center [571, 324] width 383 height 36
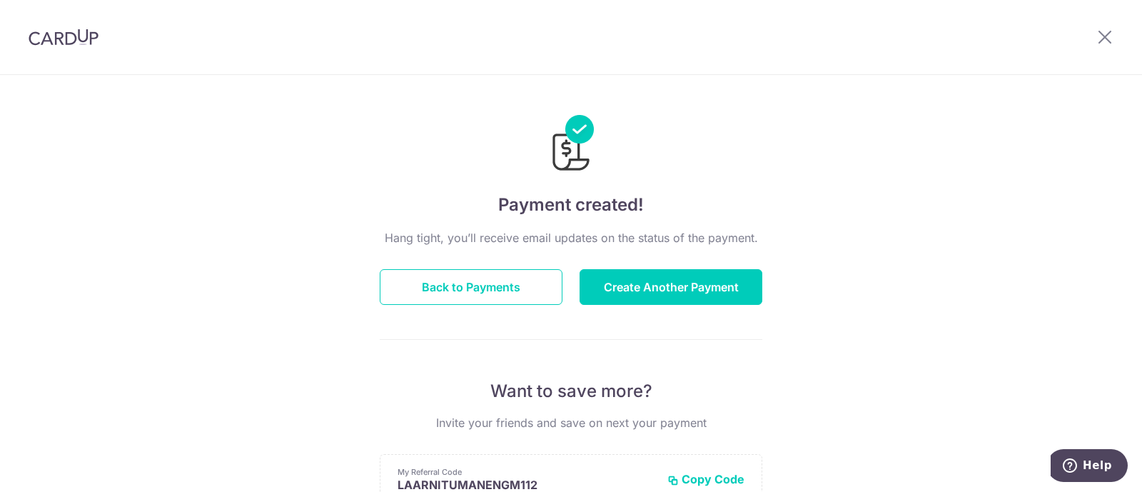
scroll to position [89, 0]
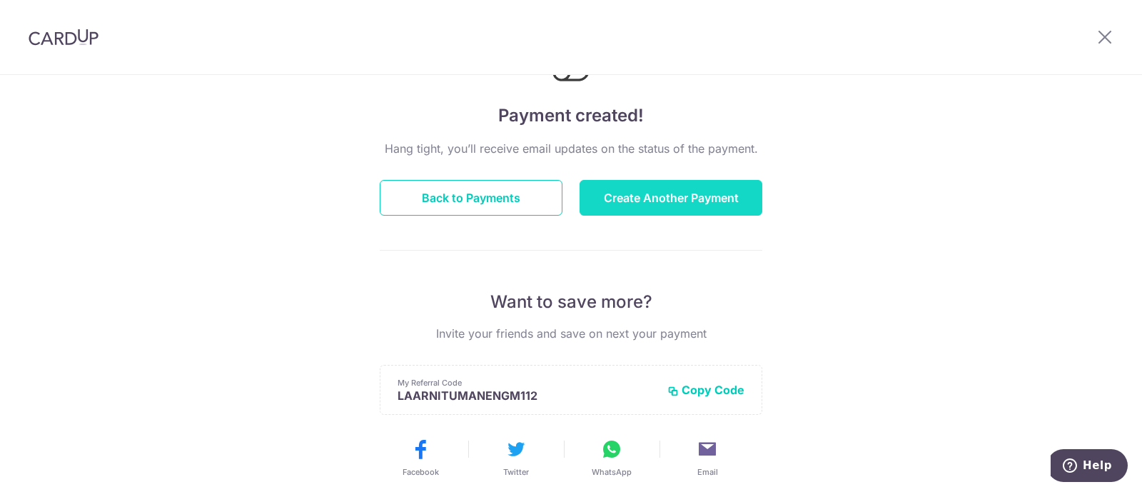
click at [648, 210] on button "Create Another Payment" at bounding box center [671, 198] width 183 height 36
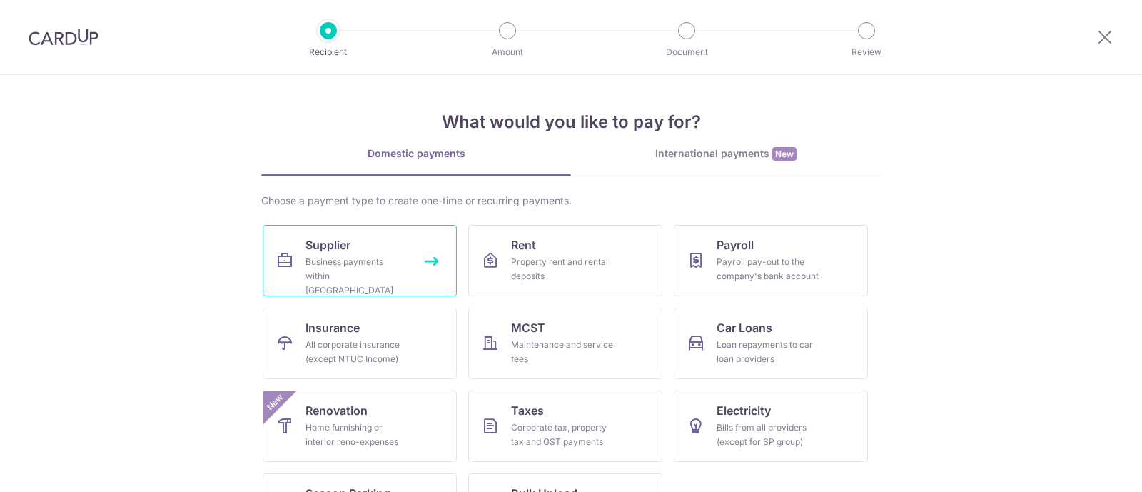
click at [402, 266] on div "Business payments within [GEOGRAPHIC_DATA]" at bounding box center [357, 276] width 103 height 43
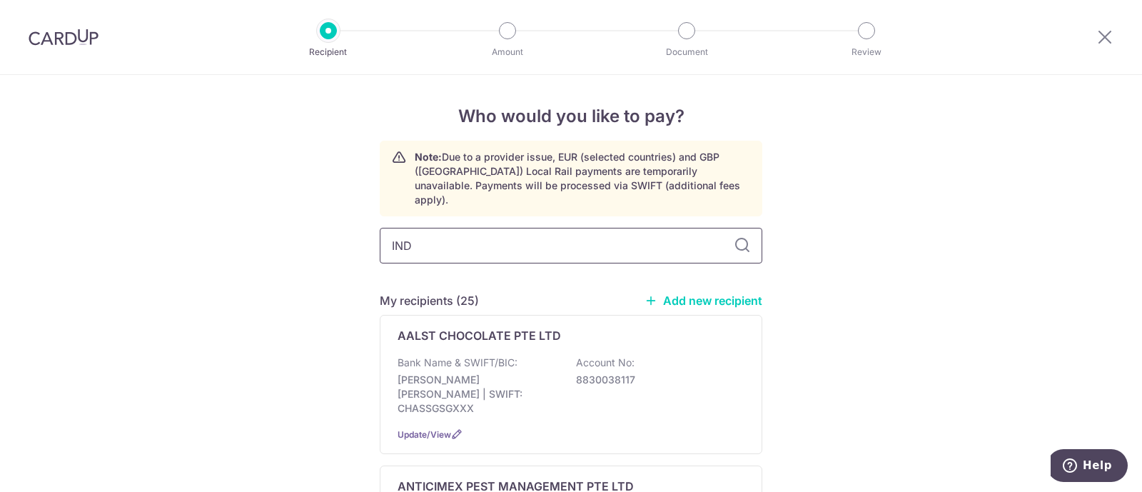
type input "INDO"
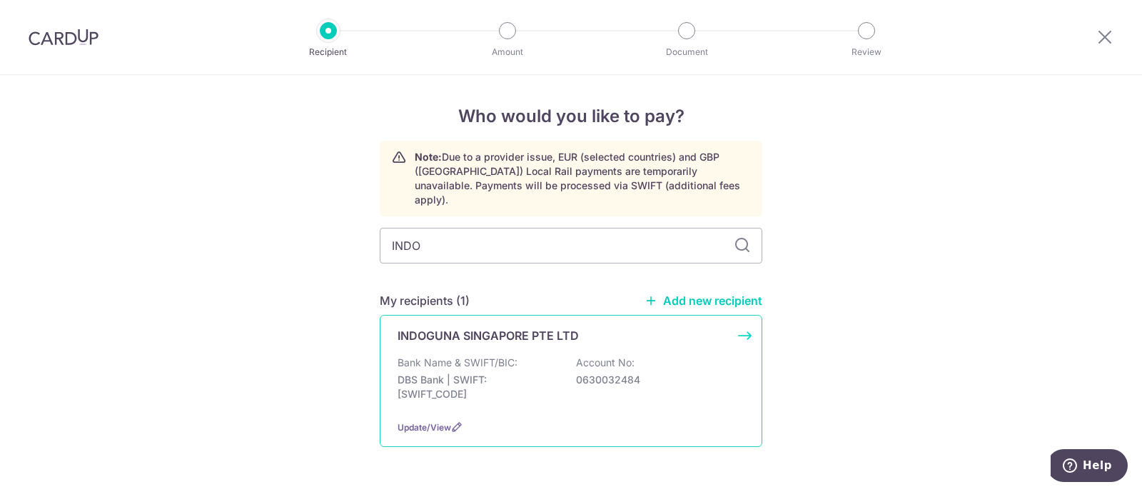
click at [452, 327] on p "INDOGUNA SINGAPORE PTE LTD" at bounding box center [488, 335] width 181 height 17
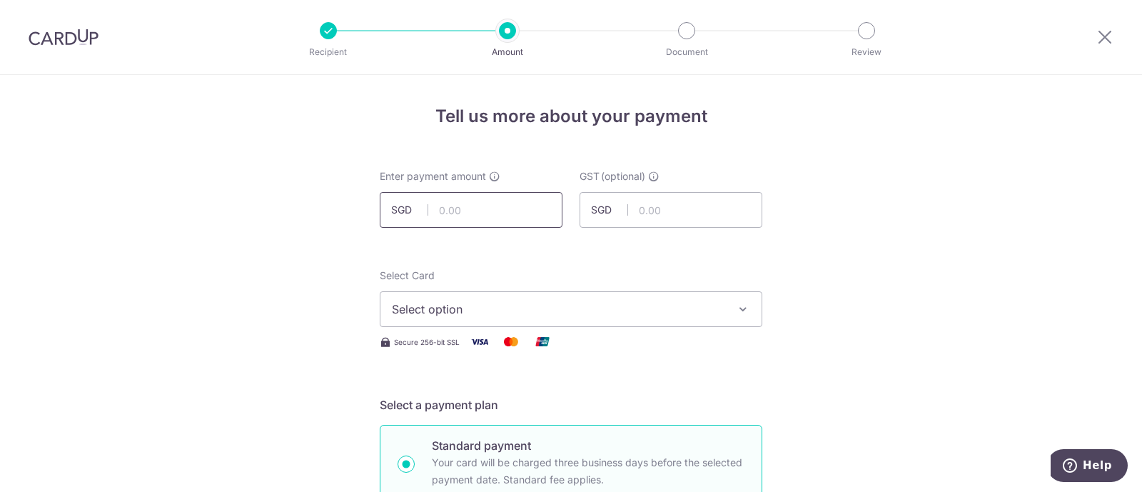
drag, startPoint x: 471, startPoint y: 211, endPoint x: 471, endPoint y: 226, distance: 14.3
click at [471, 211] on input "text" at bounding box center [471, 210] width 183 height 36
paste input "4856.57"
type input "4,856.57"
click at [442, 293] on button "Select option" at bounding box center [571, 309] width 383 height 36
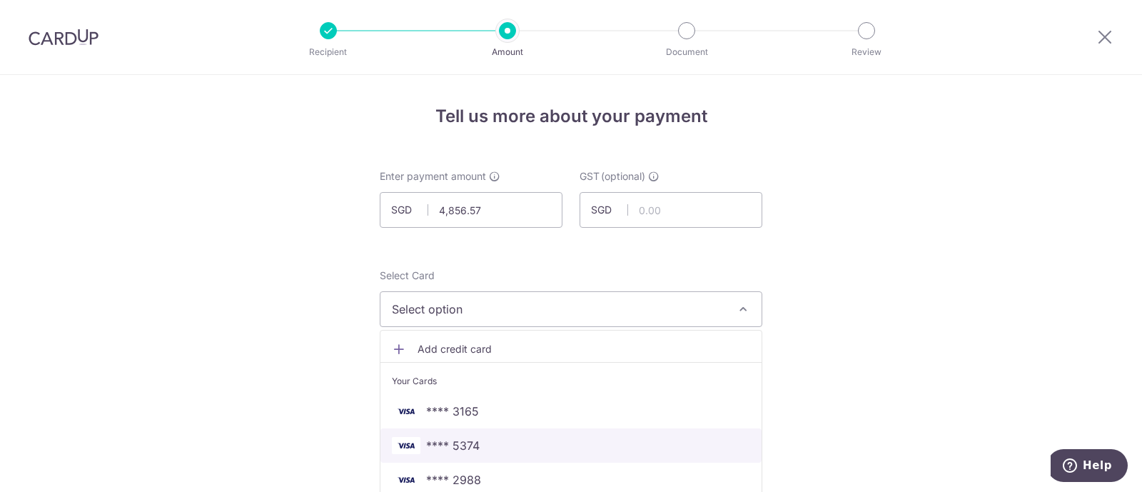
click at [455, 437] on span "**** 5374" at bounding box center [453, 445] width 54 height 17
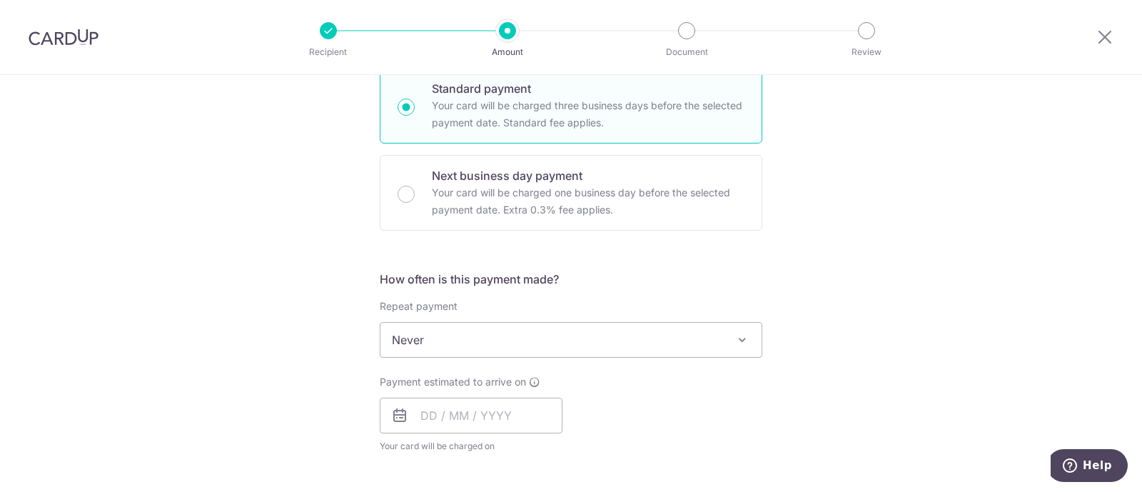
scroll to position [535, 0]
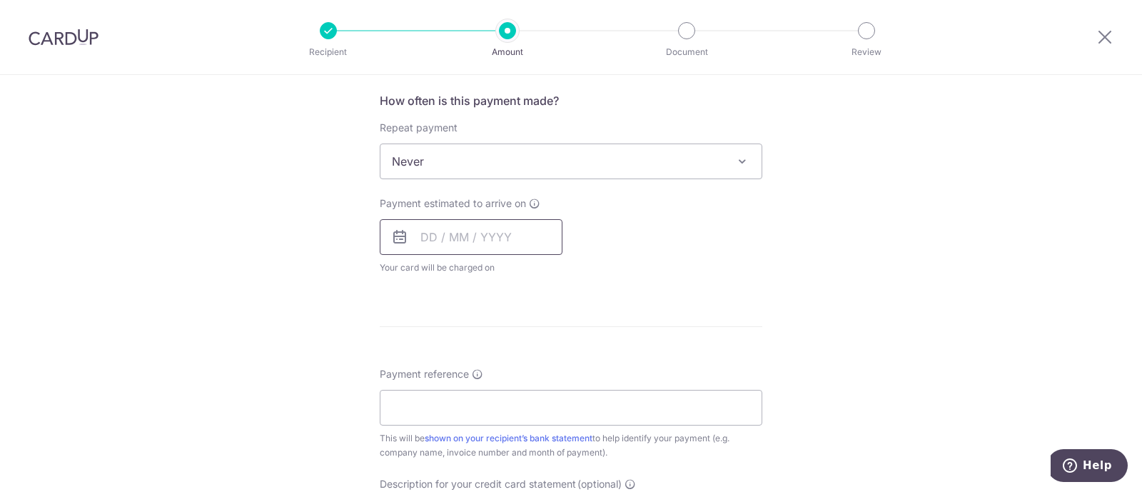
click at [465, 236] on input "text" at bounding box center [471, 237] width 183 height 36
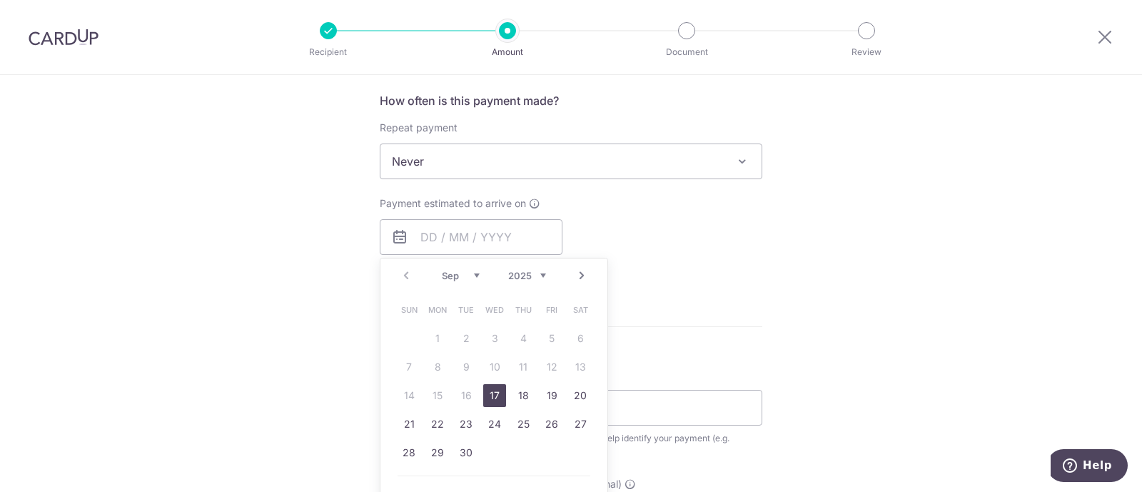
click at [486, 390] on link "17" at bounding box center [494, 395] width 23 height 23
type input "[DATE]"
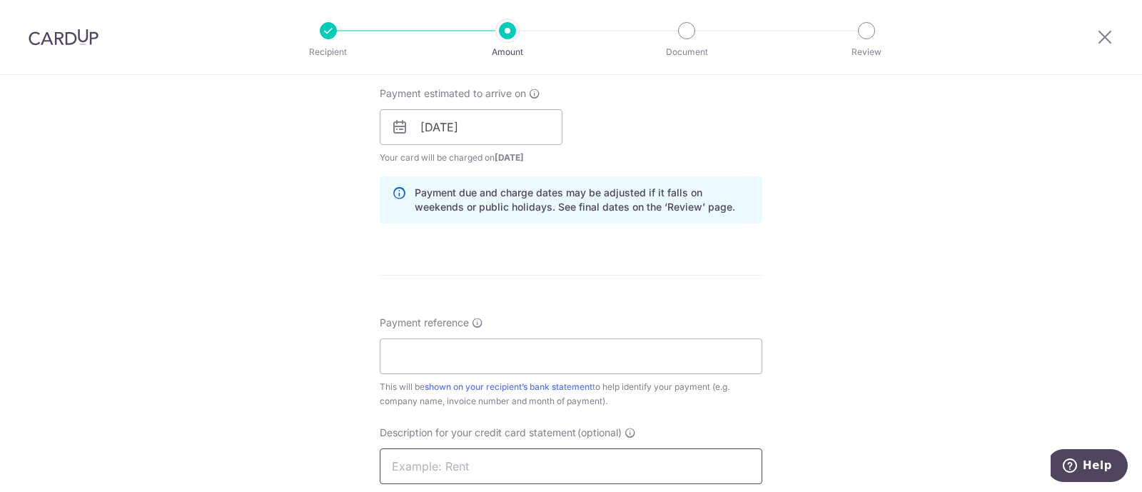
scroll to position [714, 0]
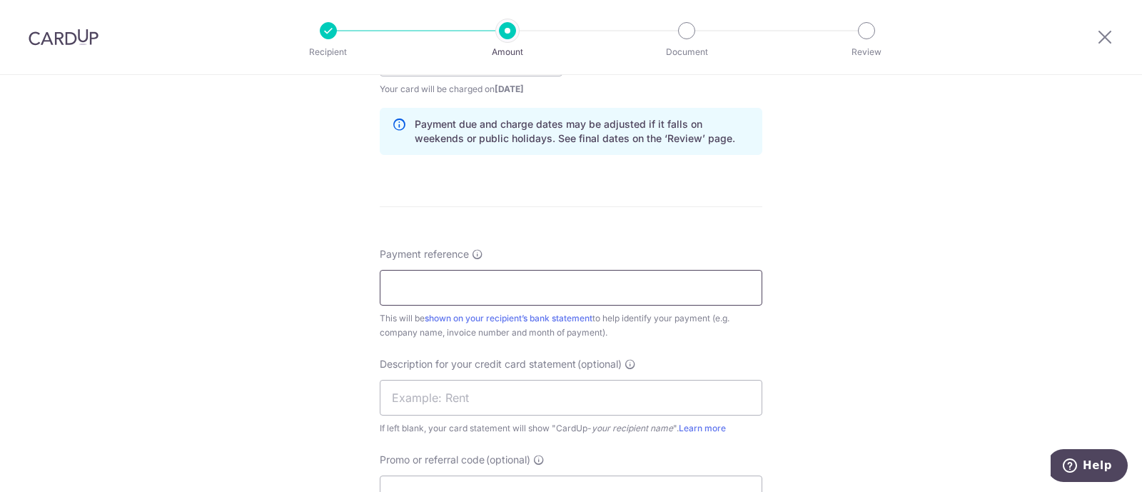
click at [443, 293] on input "Payment reference" at bounding box center [571, 288] width 383 height 36
type input "AUG INV- AWFULLY CHOCOLATE PTE LTD"
click at [453, 395] on input "text" at bounding box center [571, 398] width 383 height 36
paste input "CU0920250003"
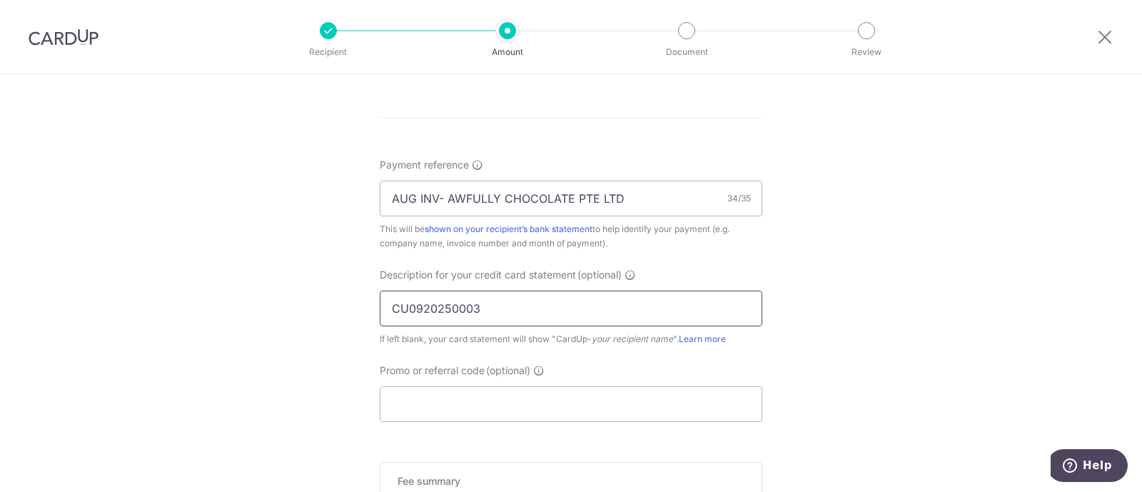
scroll to position [892, 0]
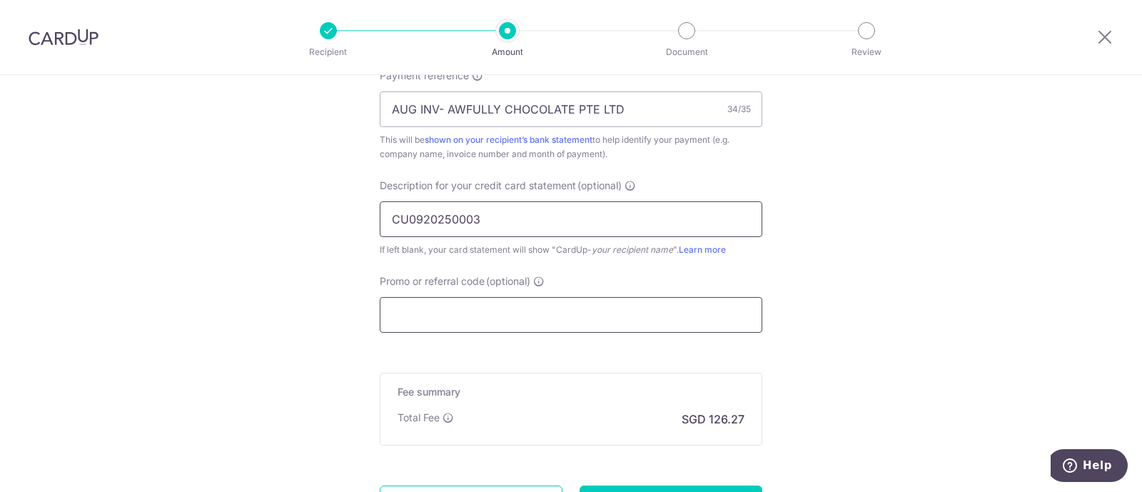
type input "CU0920250003"
click at [449, 300] on input "Promo or referral code (optional)" at bounding box center [571, 315] width 383 height 36
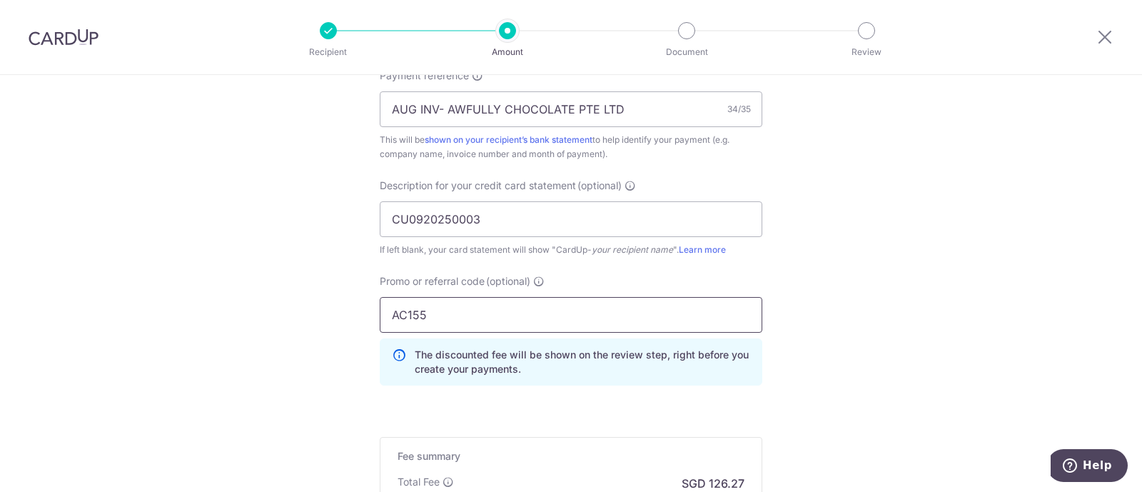
type input "AC155"
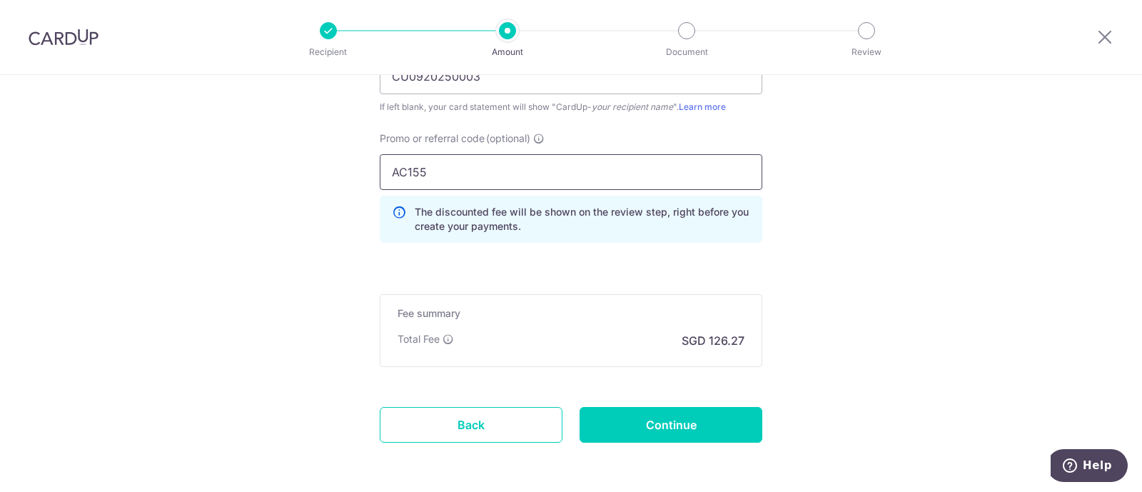
scroll to position [1089, 0]
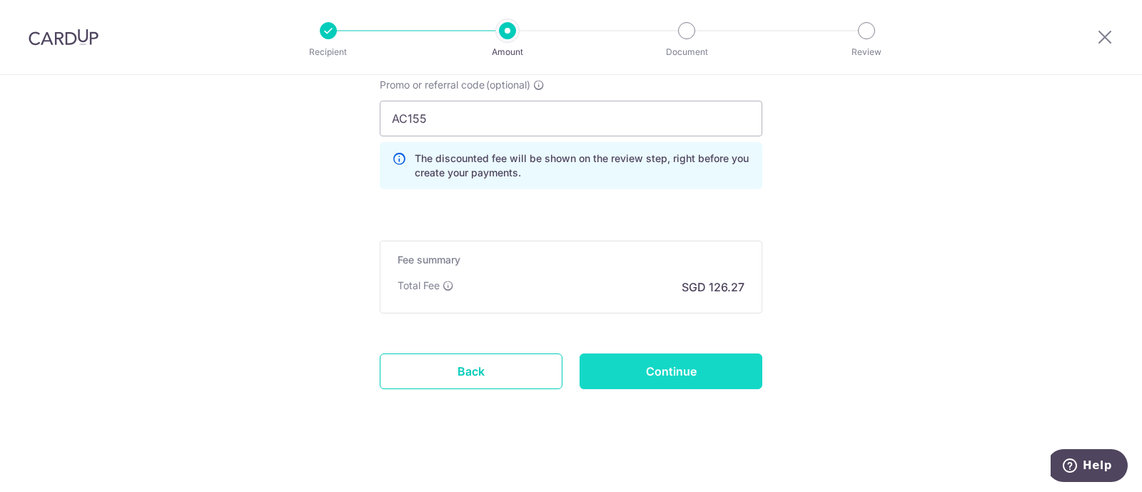
click at [667, 361] on input "Continue" at bounding box center [671, 371] width 183 height 36
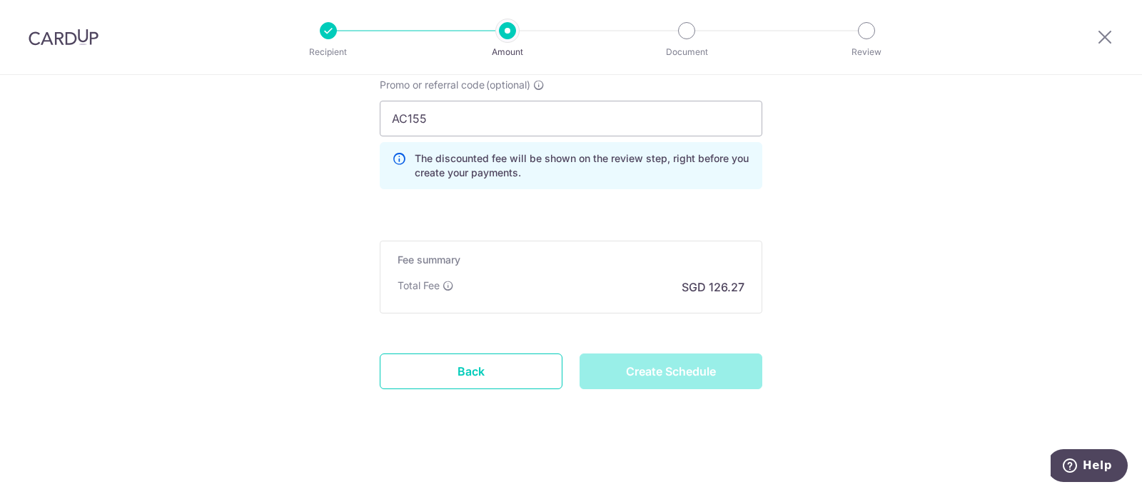
type input "Create Schedule"
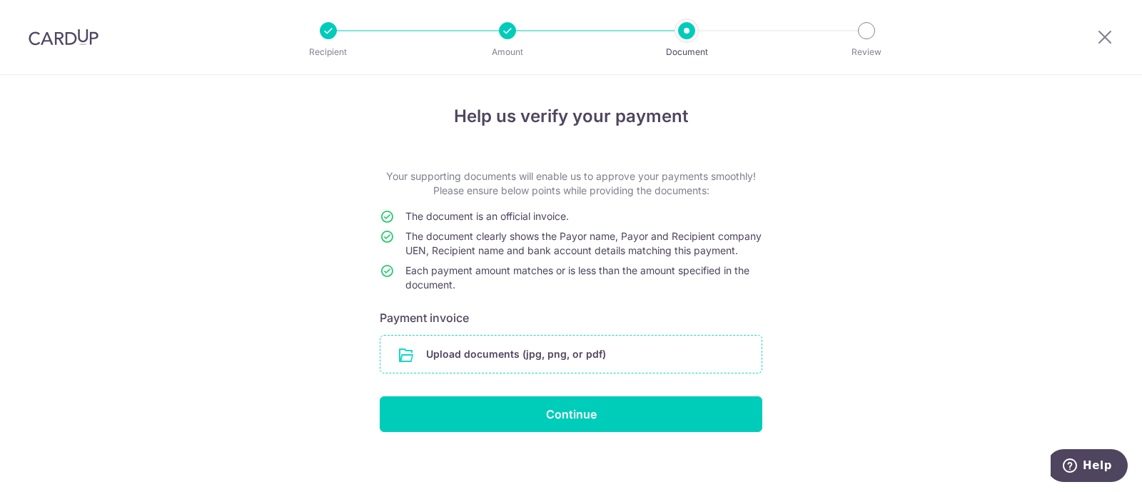
click at [621, 356] on input "file" at bounding box center [570, 354] width 381 height 37
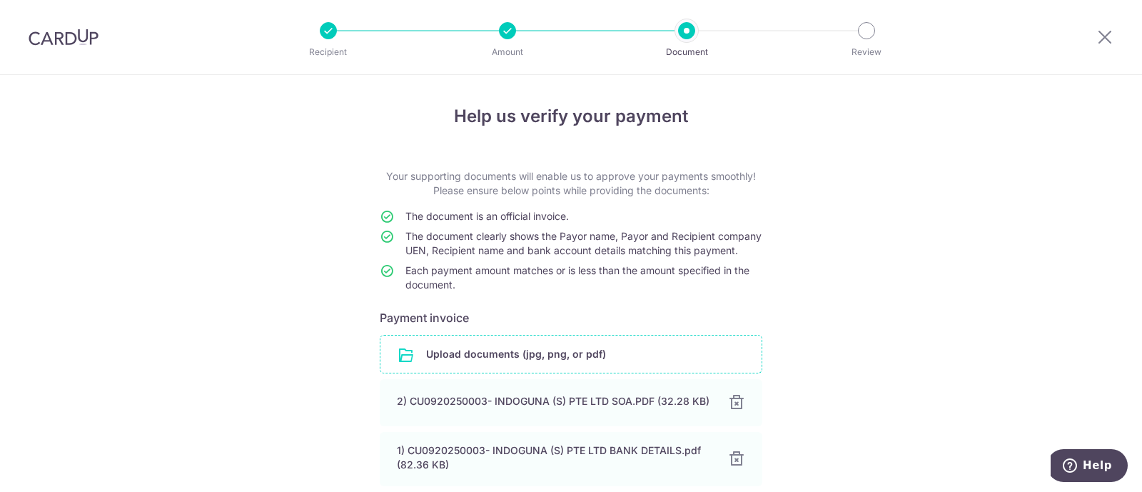
scroll to position [89, 0]
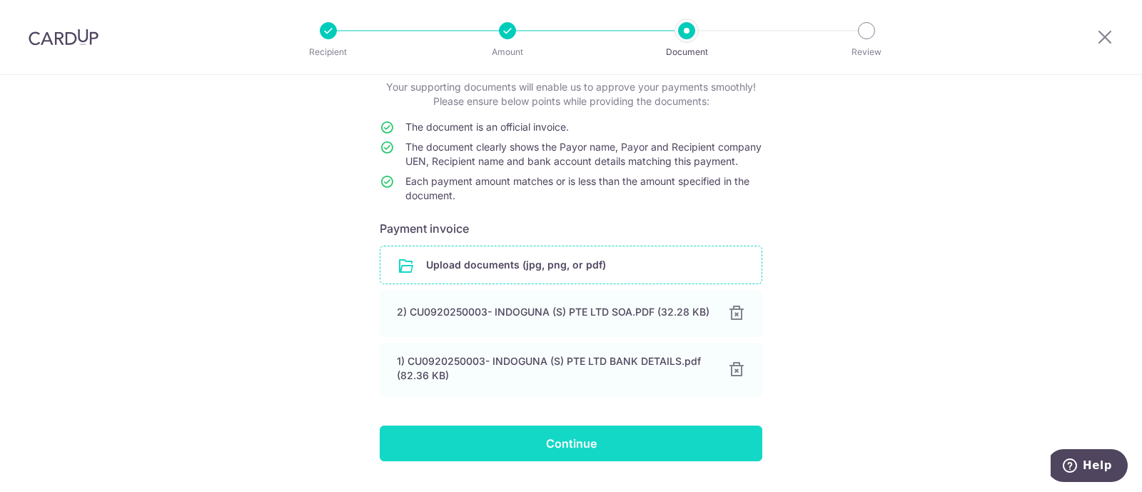
click at [675, 458] on input "Continue" at bounding box center [571, 443] width 383 height 36
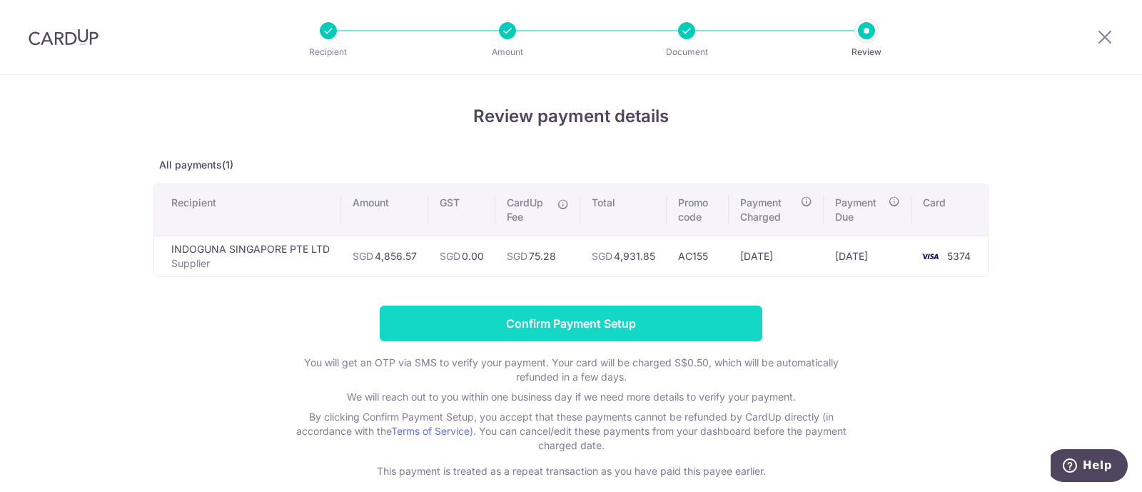
click at [653, 317] on input "Confirm Payment Setup" at bounding box center [571, 324] width 383 height 36
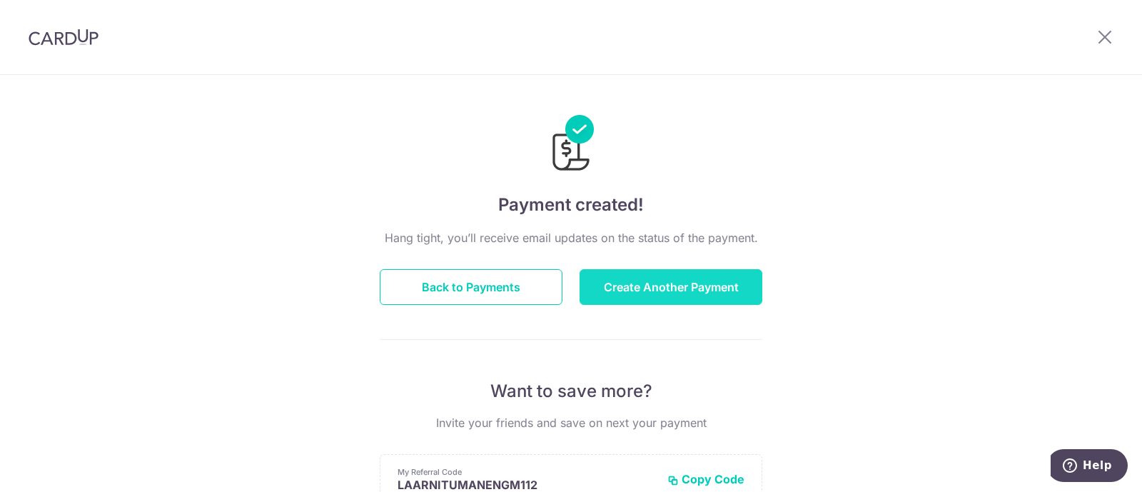
click at [671, 291] on button "Create Another Payment" at bounding box center [671, 287] width 183 height 36
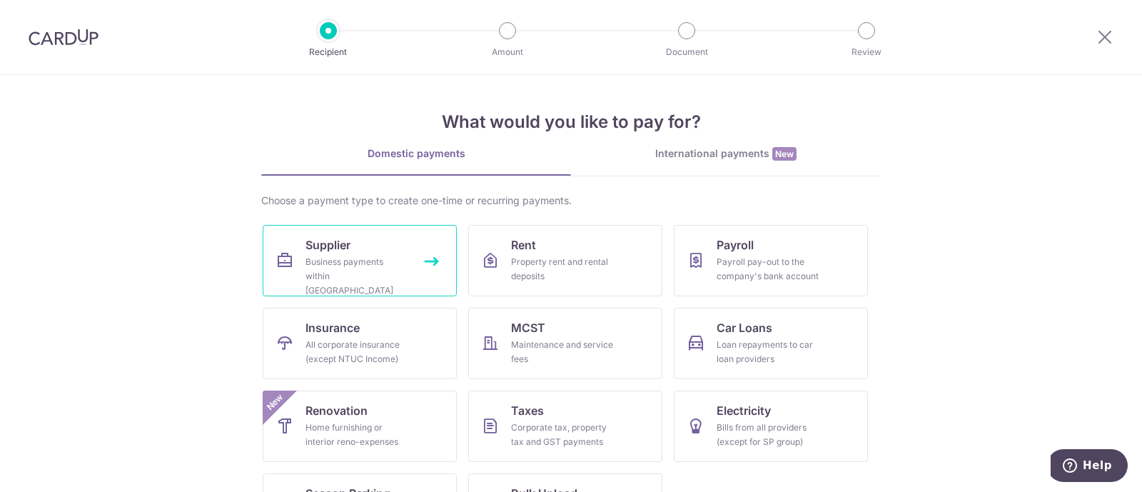
click at [378, 257] on div "Business payments within Singapore" at bounding box center [357, 276] width 103 height 43
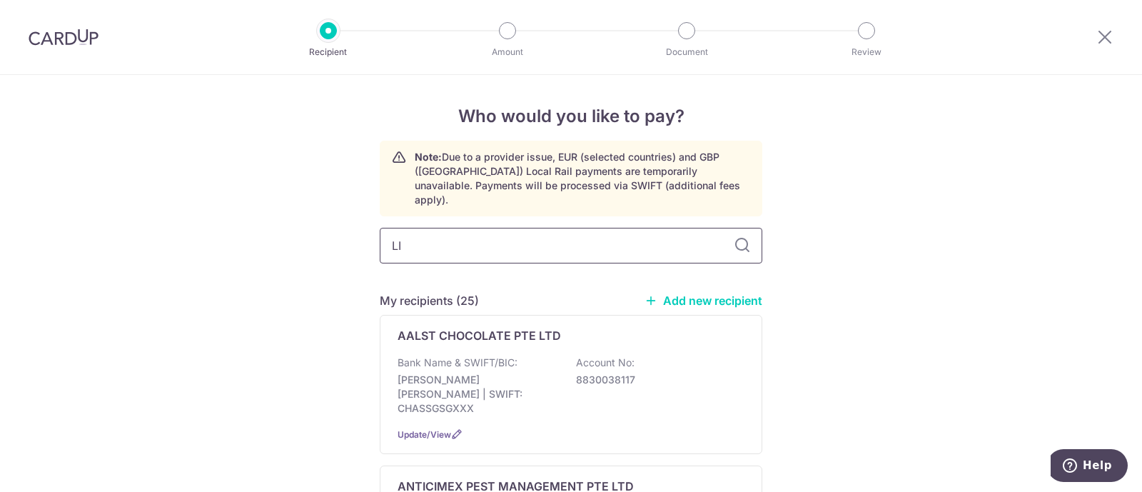
type input "LIM"
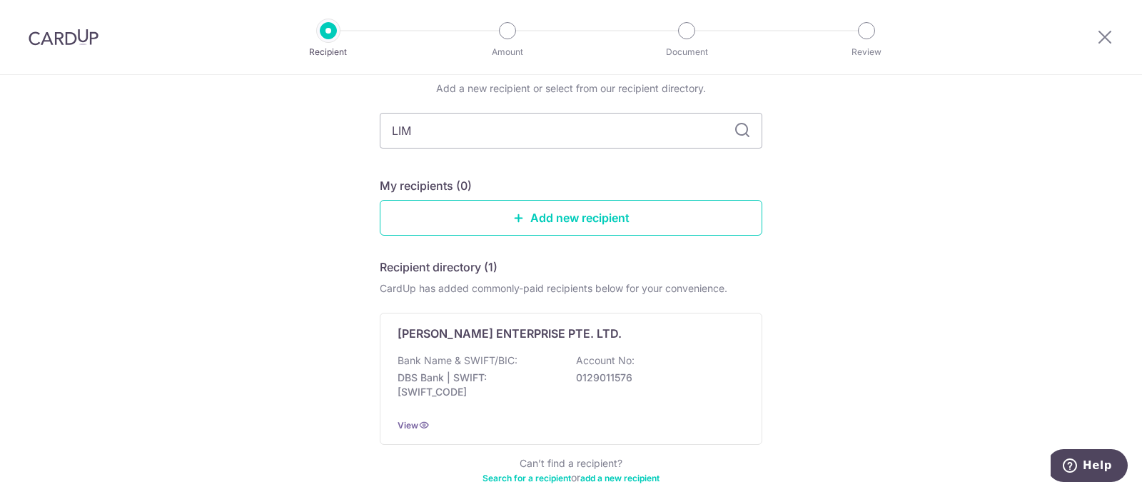
scroll to position [178, 0]
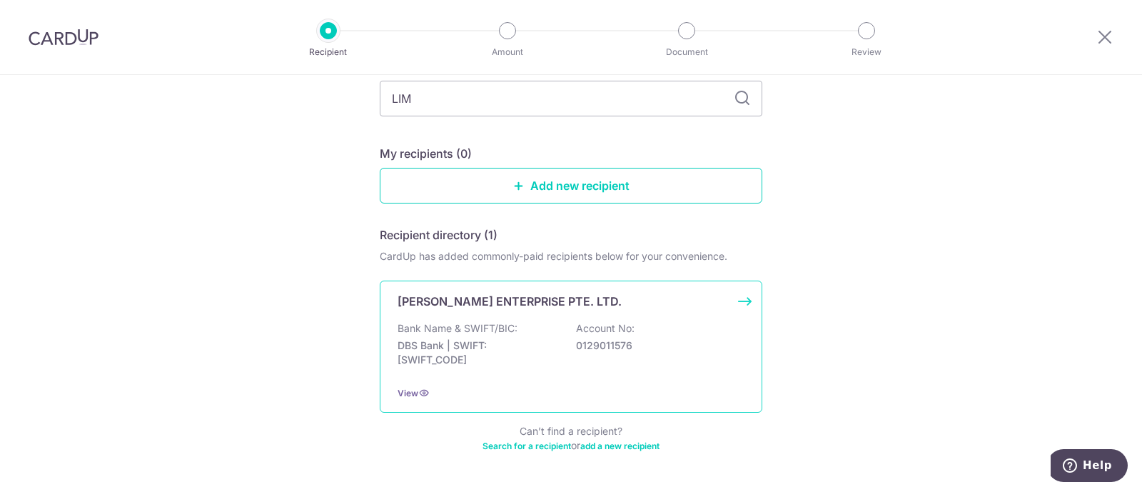
click at [480, 321] on p "Bank Name & SWIFT/BIC:" at bounding box center [458, 328] width 120 height 14
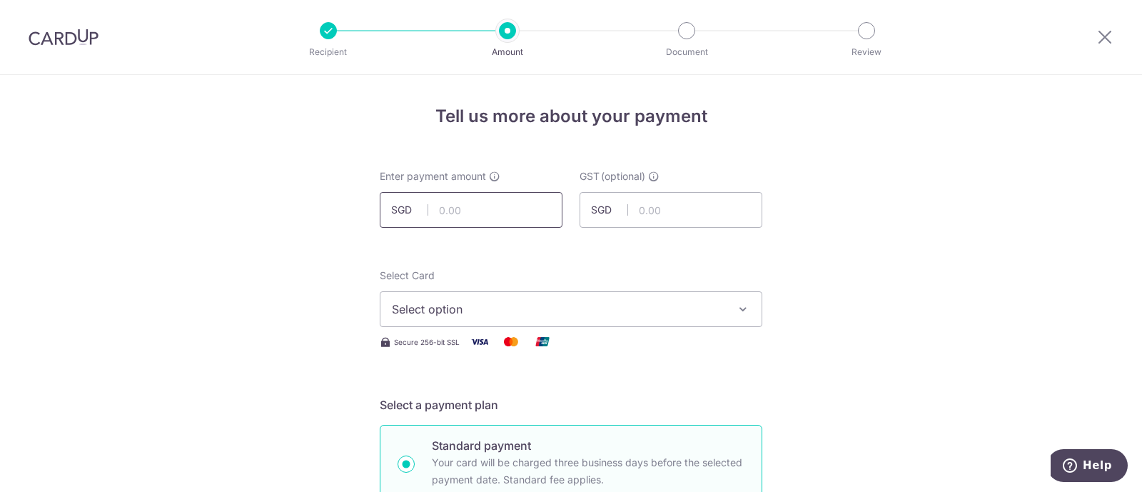
click at [473, 213] on input "text" at bounding box center [471, 210] width 183 height 36
paste input "4885.85"
type input "4,885.85"
click at [430, 296] on button "Select option" at bounding box center [571, 309] width 383 height 36
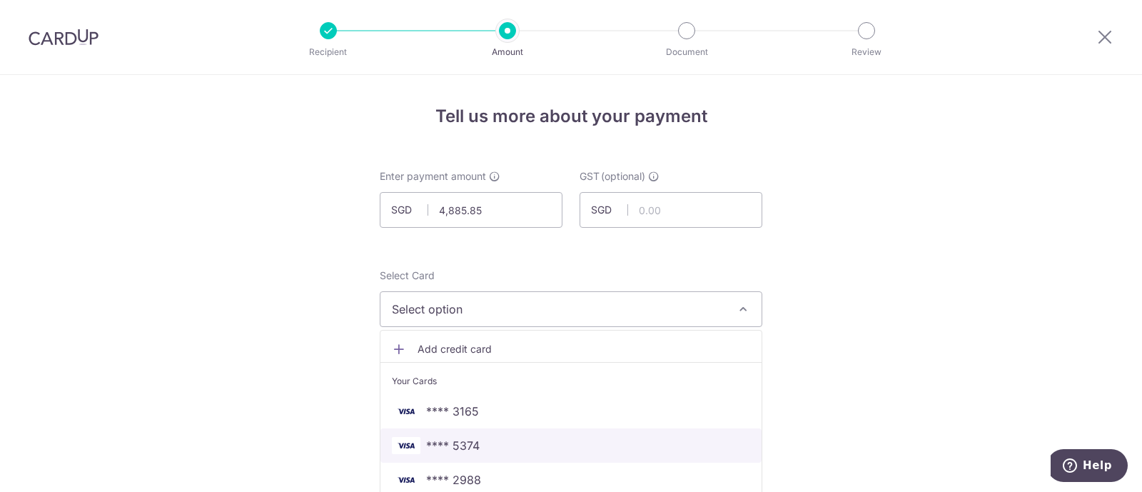
drag, startPoint x: 458, startPoint y: 430, endPoint x: 332, endPoint y: 329, distance: 161.0
click at [458, 430] on link "**** 5374" at bounding box center [570, 445] width 381 height 34
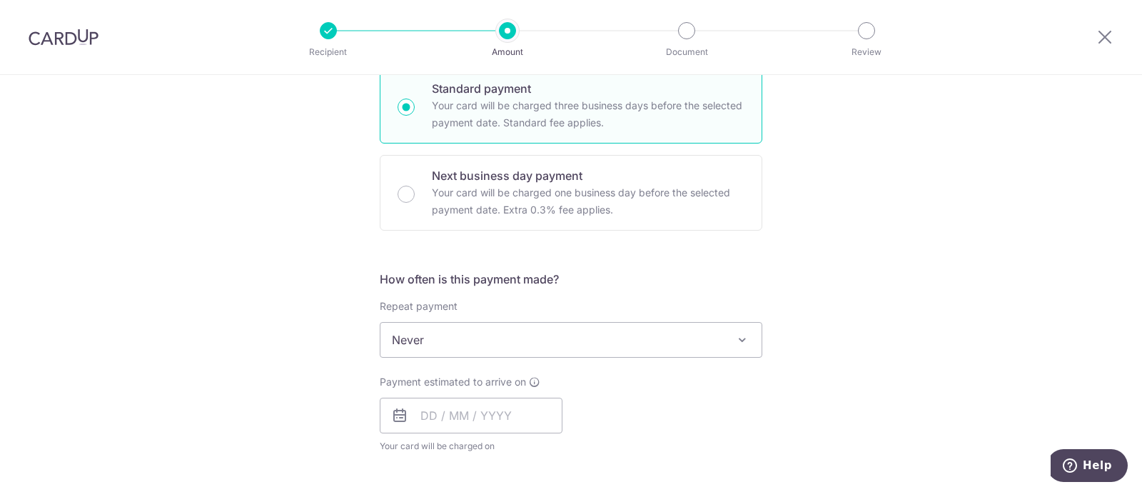
scroll to position [535, 0]
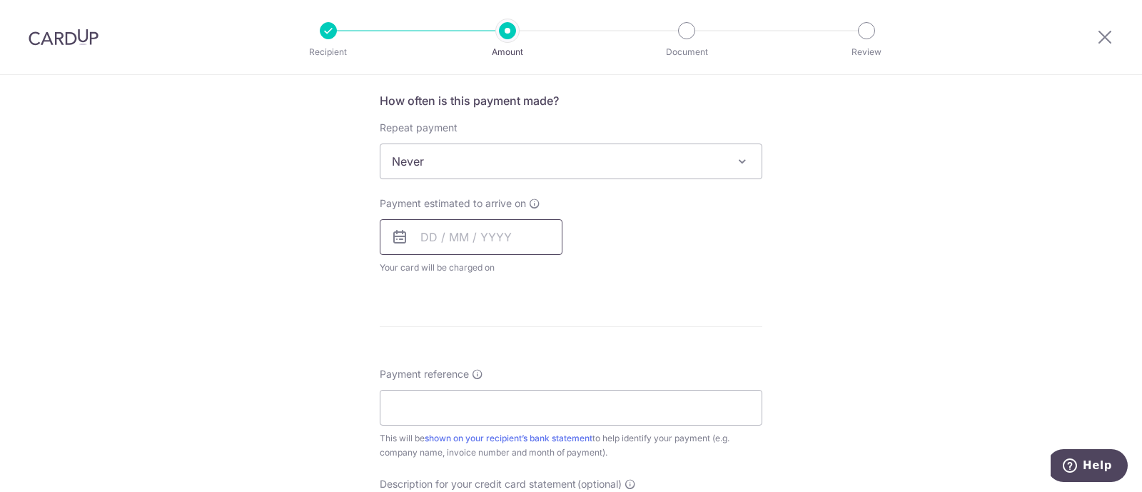
click at [448, 245] on input "text" at bounding box center [471, 237] width 183 height 36
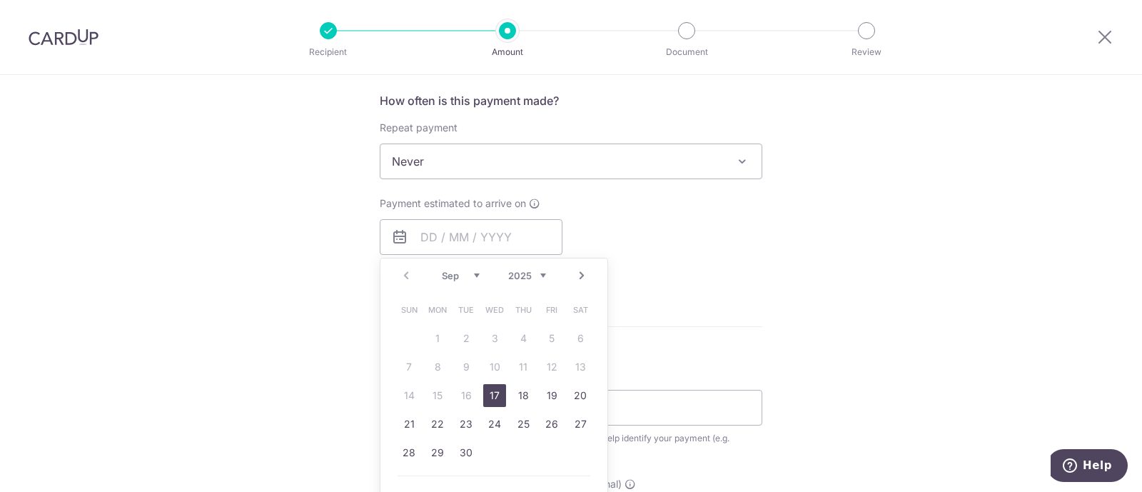
click at [490, 395] on link "17" at bounding box center [494, 395] width 23 height 23
type input "[DATE]"
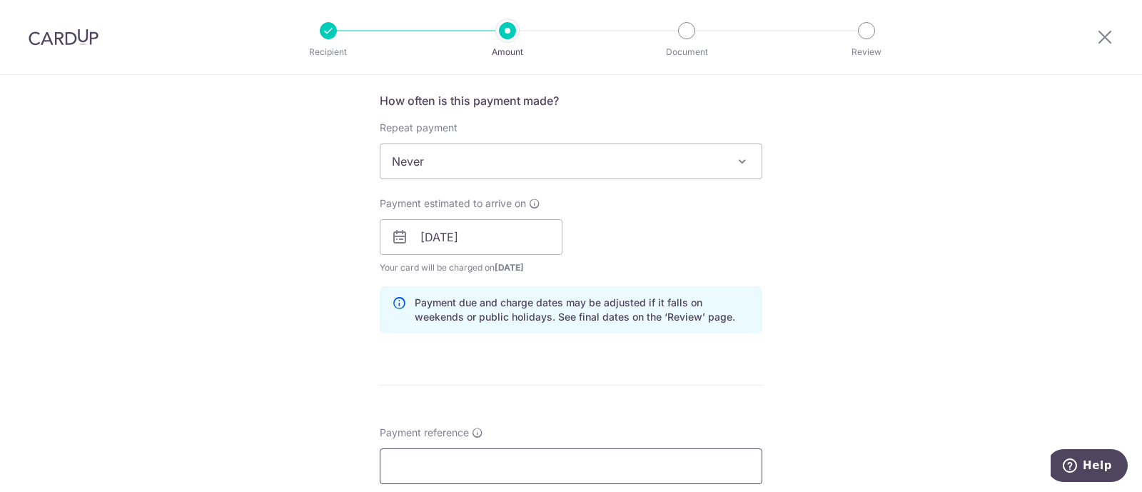
click at [453, 456] on input "Payment reference" at bounding box center [571, 466] width 383 height 36
type input "AUG INV- AWFULLY CHOCOLATE PTE LTD"
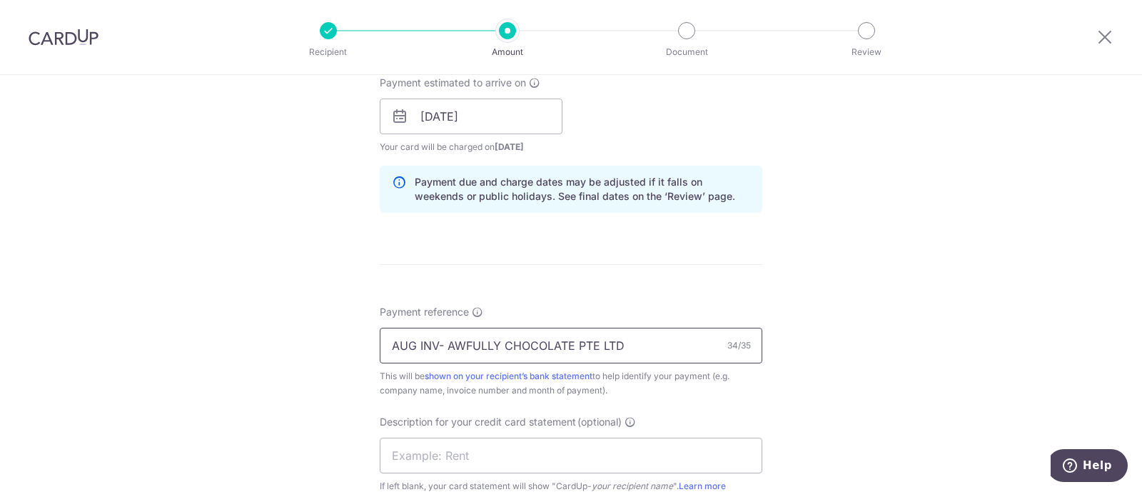
scroll to position [714, 0]
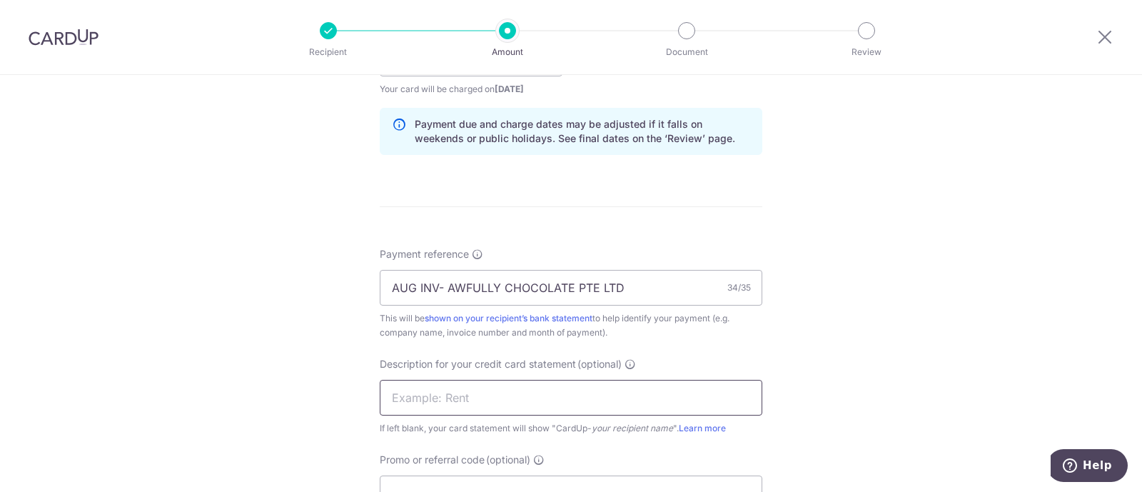
click at [458, 396] on input "text" at bounding box center [571, 398] width 383 height 36
paste input "CU0920250004"
type input "CU0920250004"
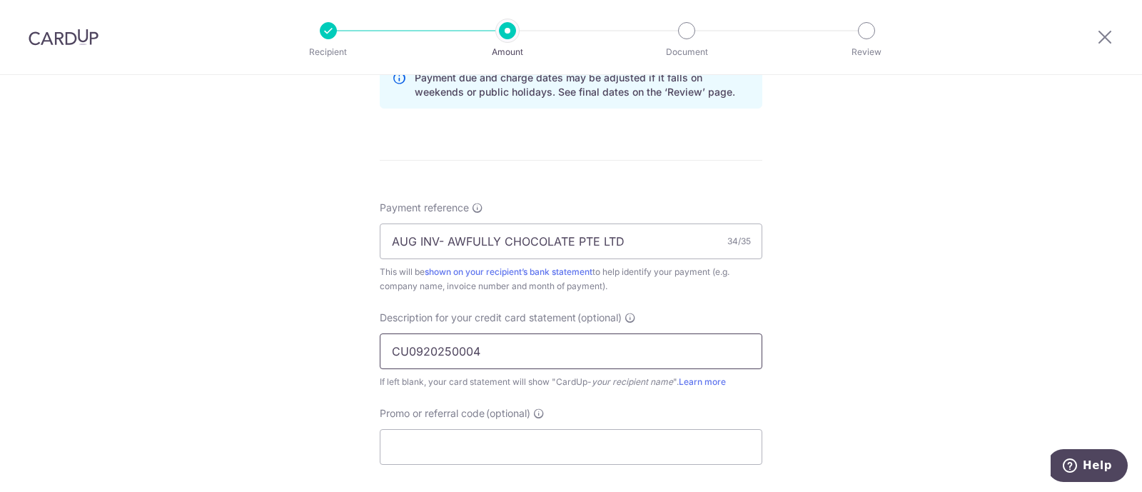
scroll to position [892, 0]
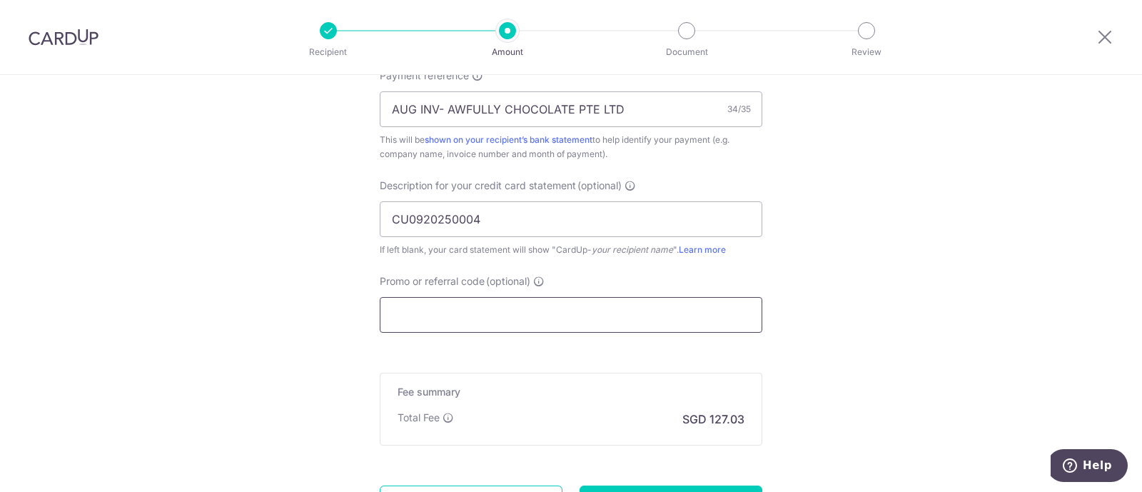
click at [446, 312] on input "Promo or referral code (optional)" at bounding box center [571, 315] width 383 height 36
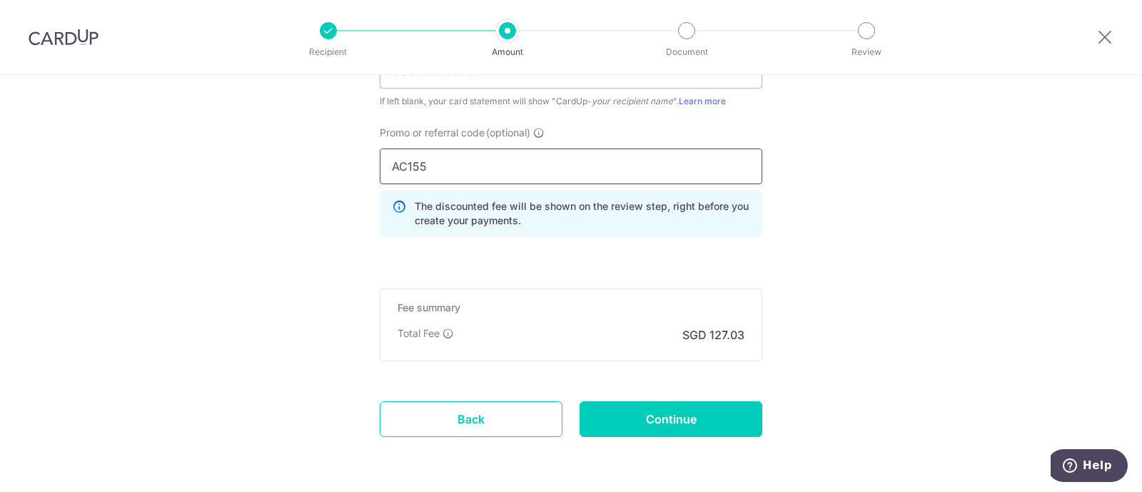
scroll to position [1071, 0]
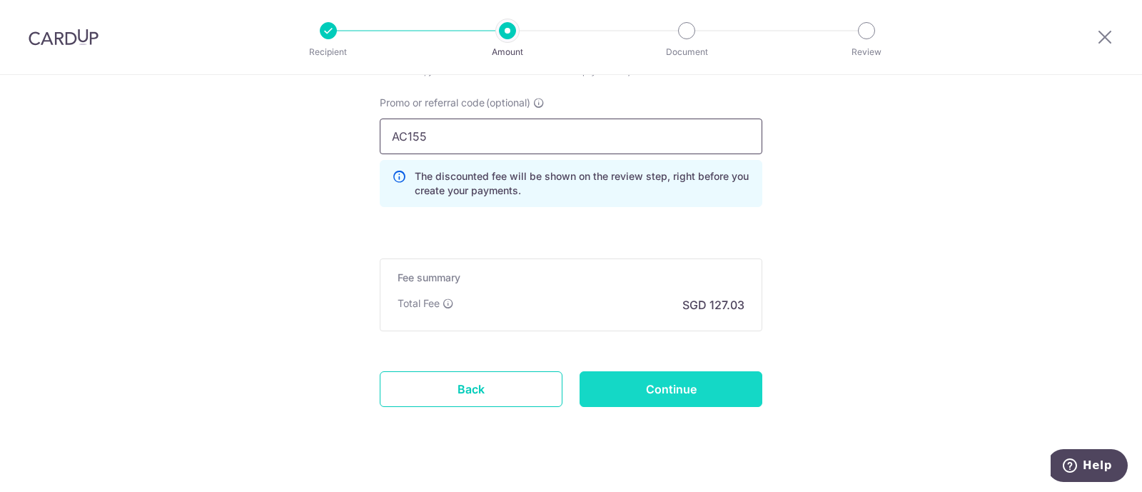
type input "AC155"
click at [632, 375] on input "Continue" at bounding box center [671, 389] width 183 height 36
type input "Create Schedule"
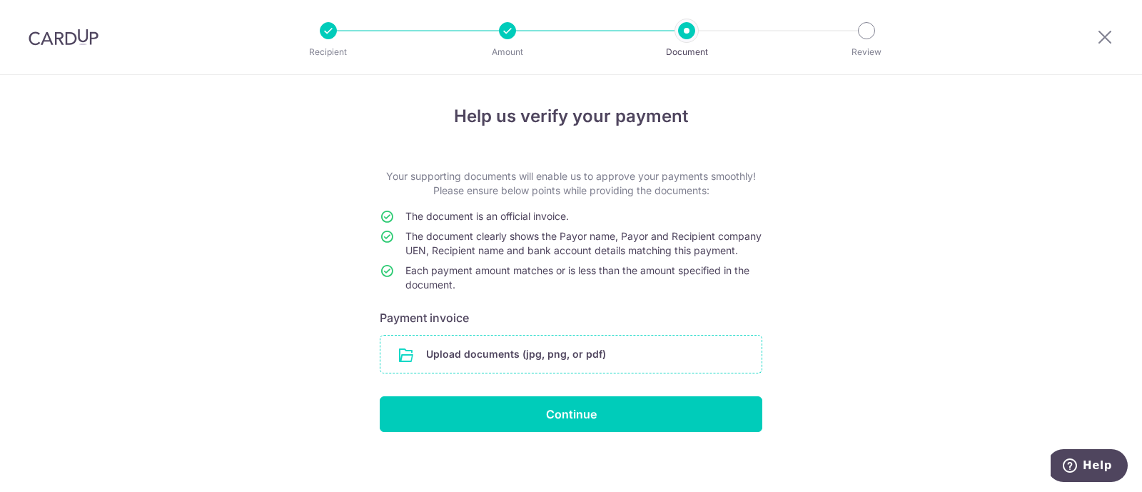
click at [550, 361] on input "file" at bounding box center [570, 354] width 381 height 37
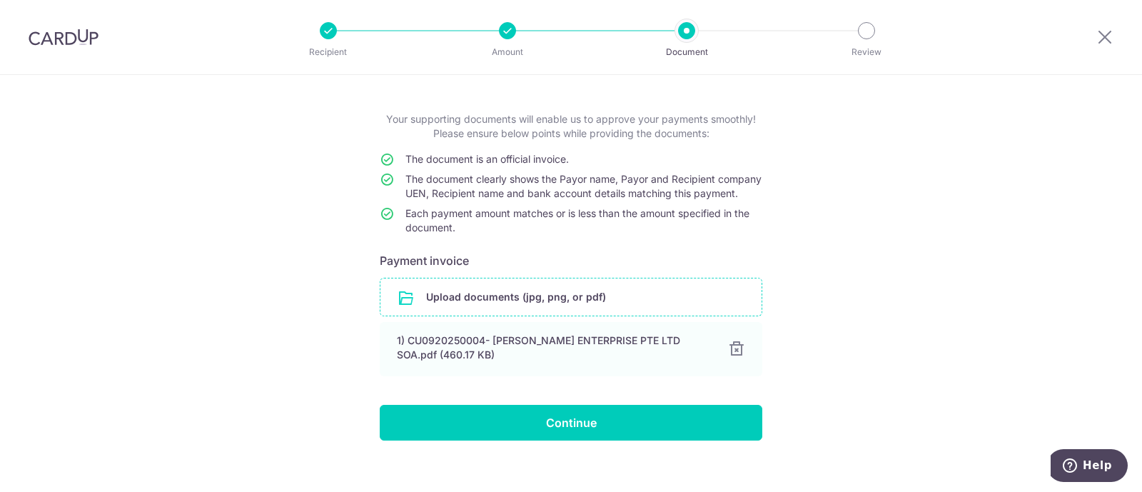
scroll to position [86, 0]
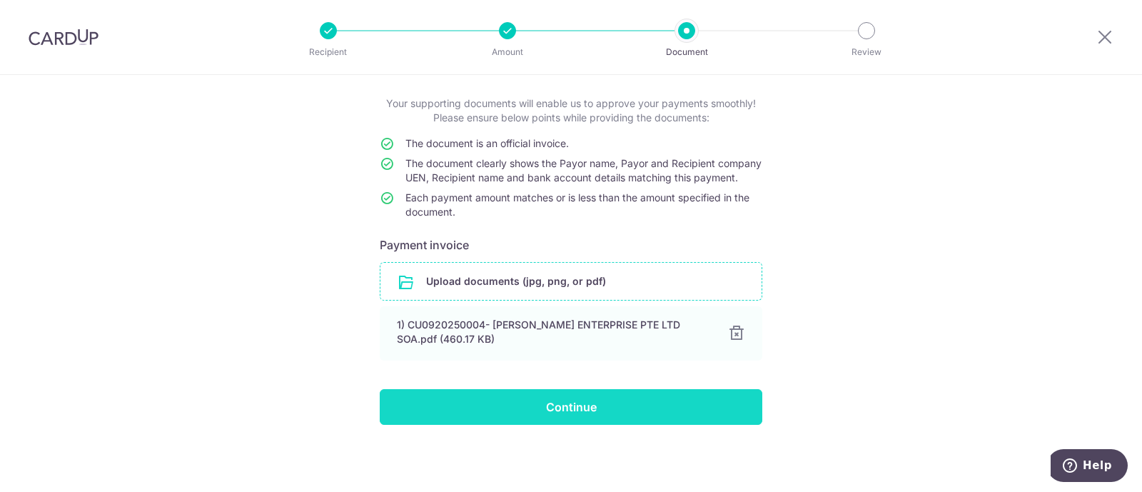
click at [588, 413] on input "Continue" at bounding box center [571, 407] width 383 height 36
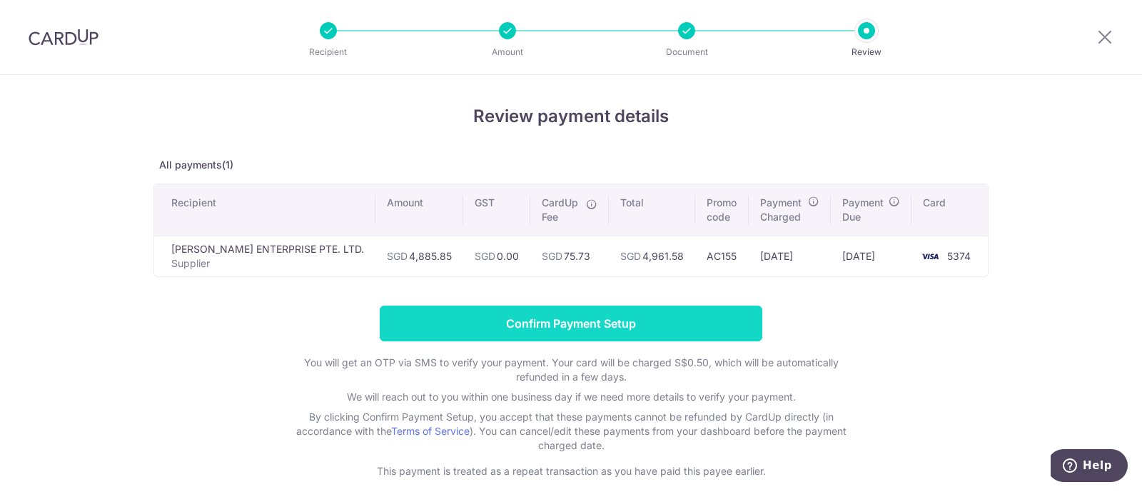
click at [659, 316] on input "Confirm Payment Setup" at bounding box center [571, 324] width 383 height 36
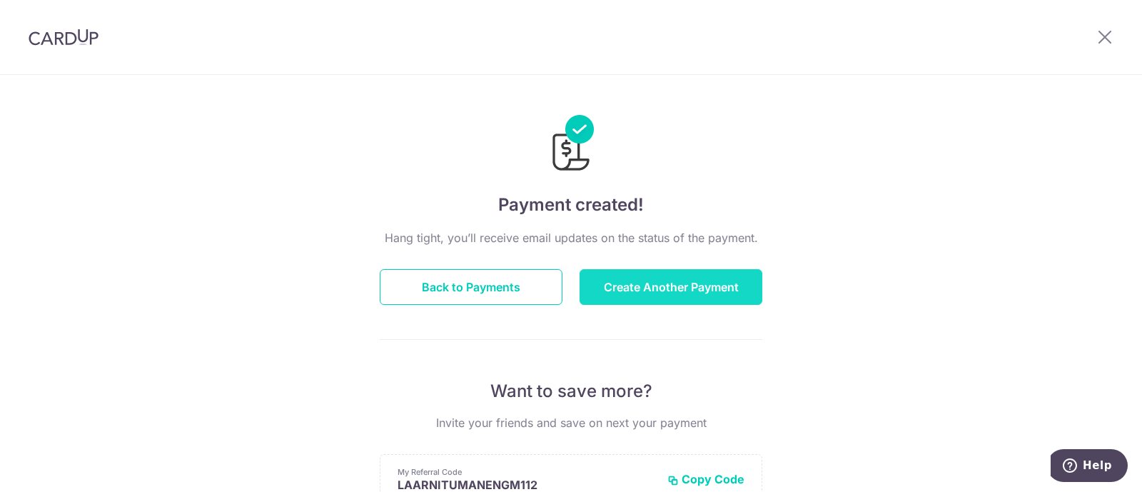
click at [655, 295] on button "Create Another Payment" at bounding box center [671, 287] width 183 height 36
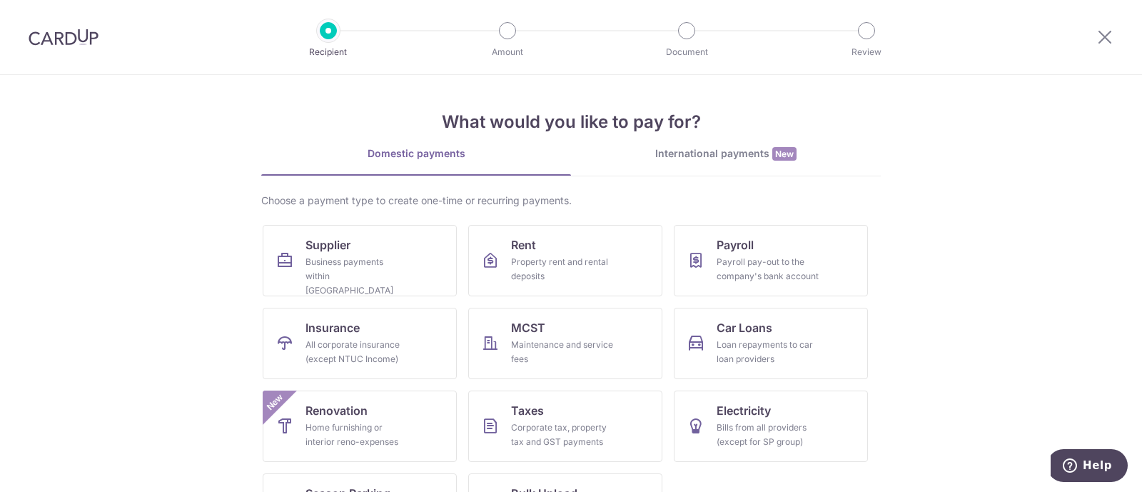
click at [716, 160] on div "International payments New" at bounding box center [726, 153] width 310 height 15
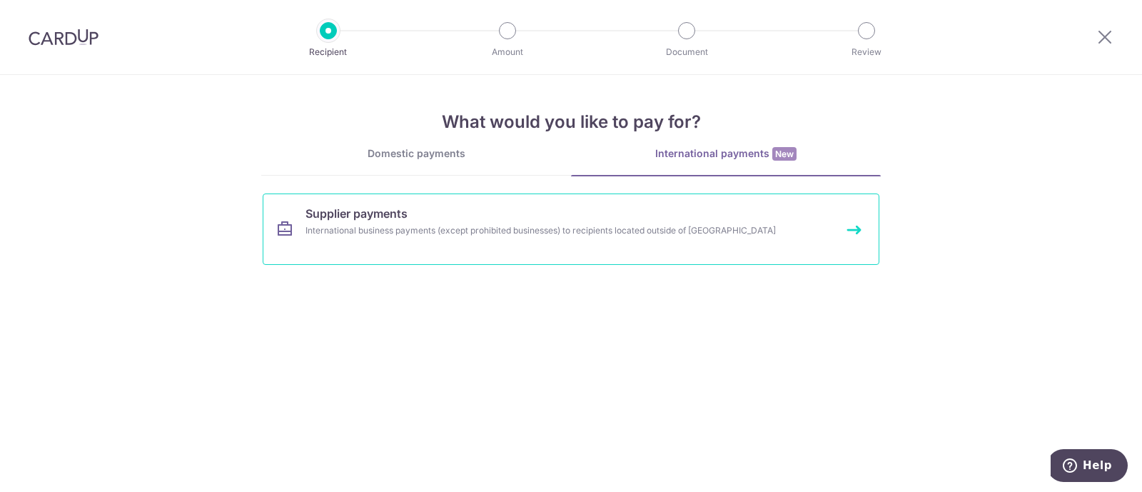
click at [458, 231] on div "International business payments (except prohibited businesses) to recipients lo…" at bounding box center [552, 230] width 493 height 14
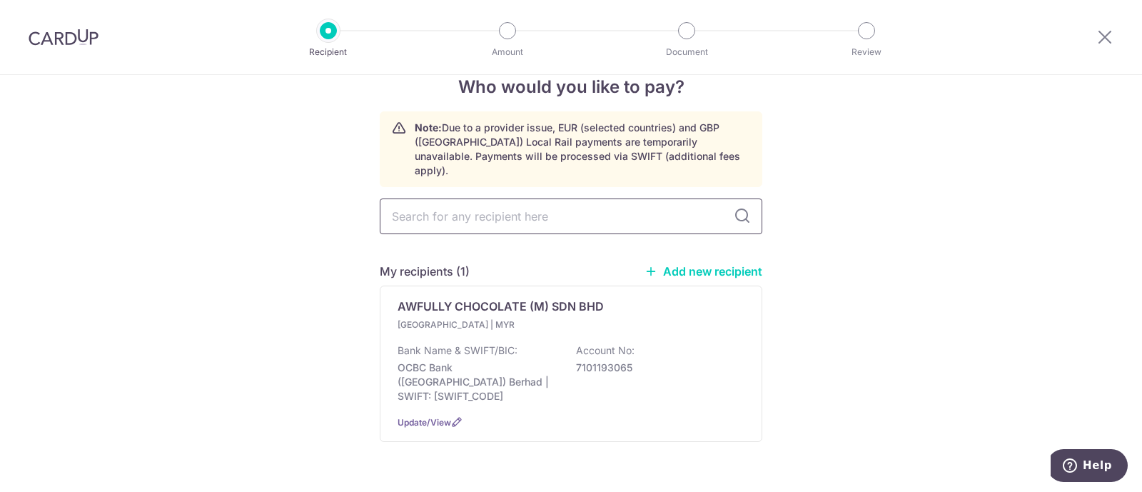
scroll to position [46, 0]
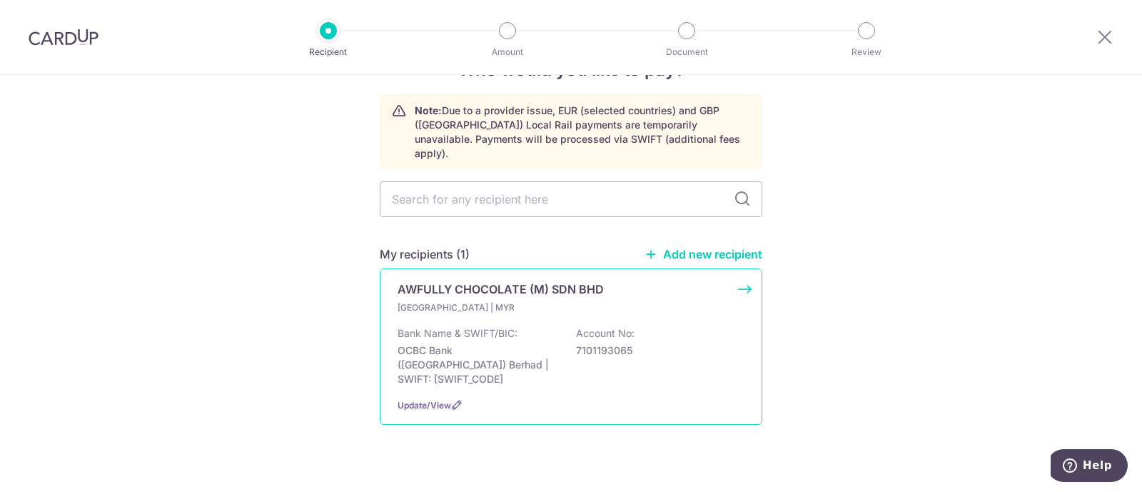
click at [479, 301] on p "[GEOGRAPHIC_DATA] | MYR" at bounding box center [482, 308] width 168 height 14
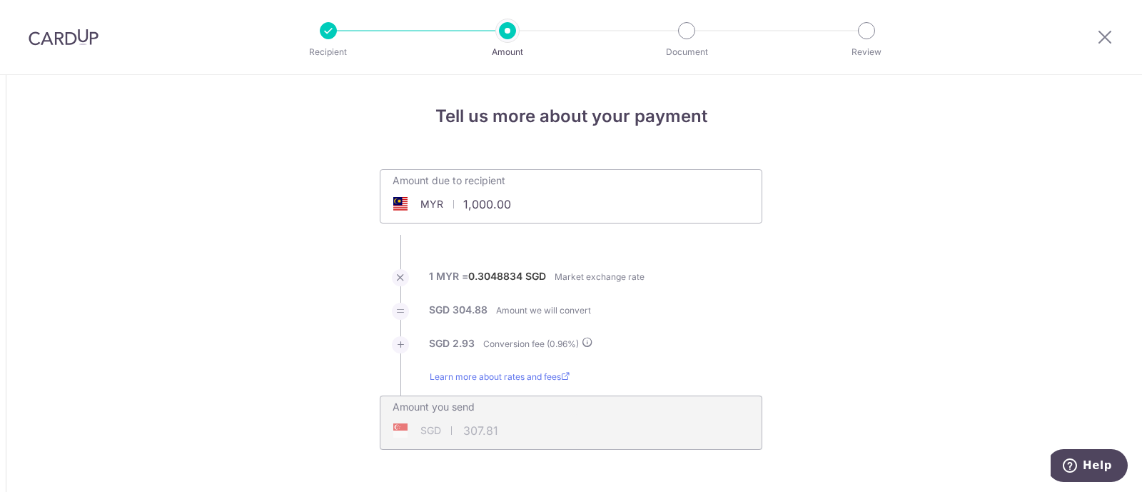
click at [548, 200] on input "1,000.00" at bounding box center [490, 204] width 221 height 33
type input "1"
type input "307.81"
type input "94.75"
click at [624, 206] on div "Amount due to recipient MYR 307.81 307.81" at bounding box center [571, 196] width 383 height 54
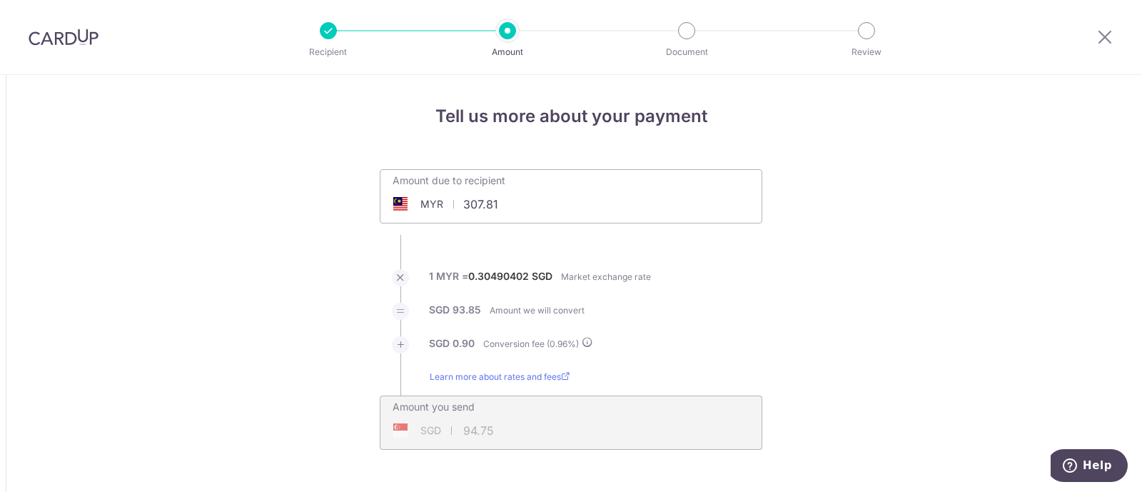
click at [525, 202] on input "307.81" at bounding box center [490, 204] width 221 height 33
type input "3"
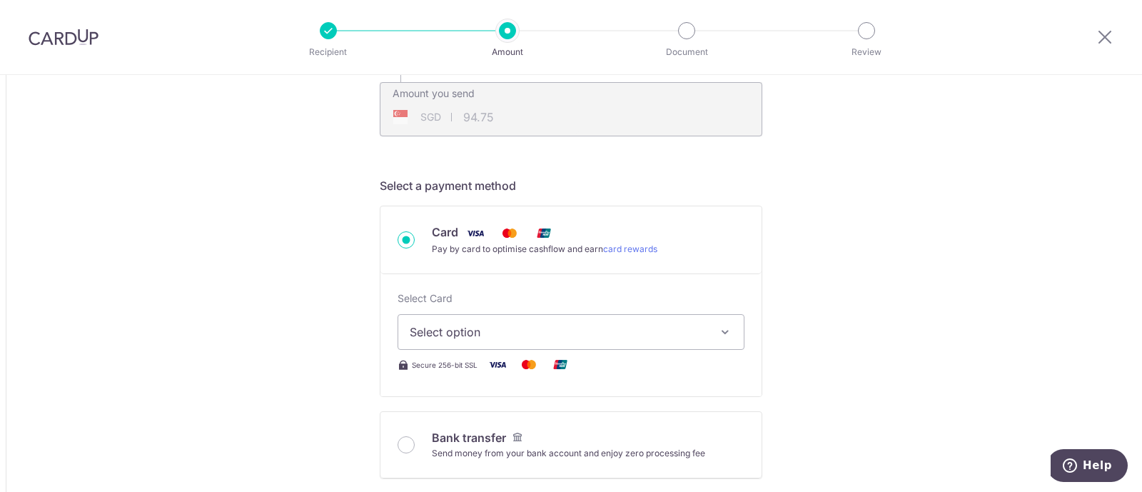
scroll to position [357, 0]
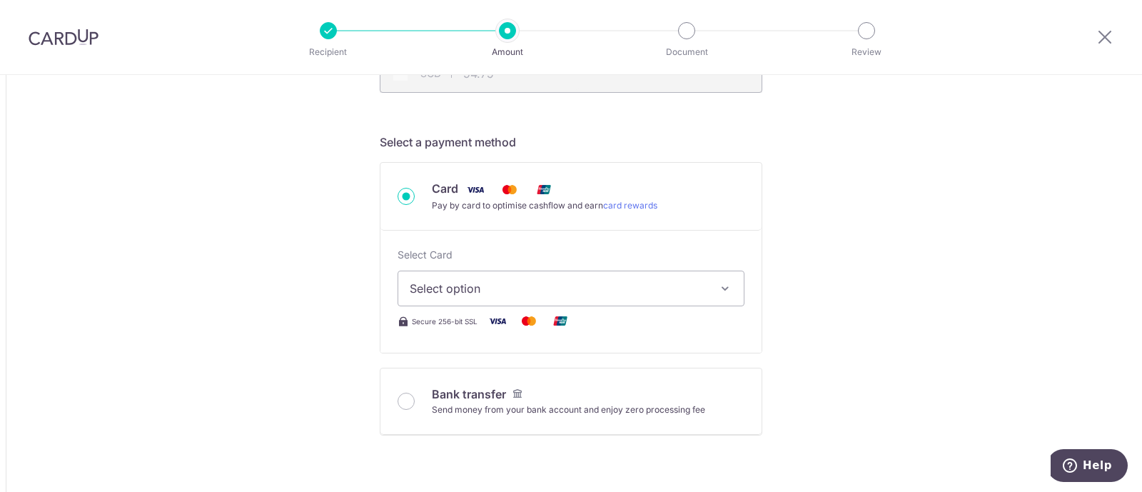
click at [528, 282] on span "Select option" at bounding box center [558, 288] width 297 height 17
type input "178,428.31"
type input "54,927.59"
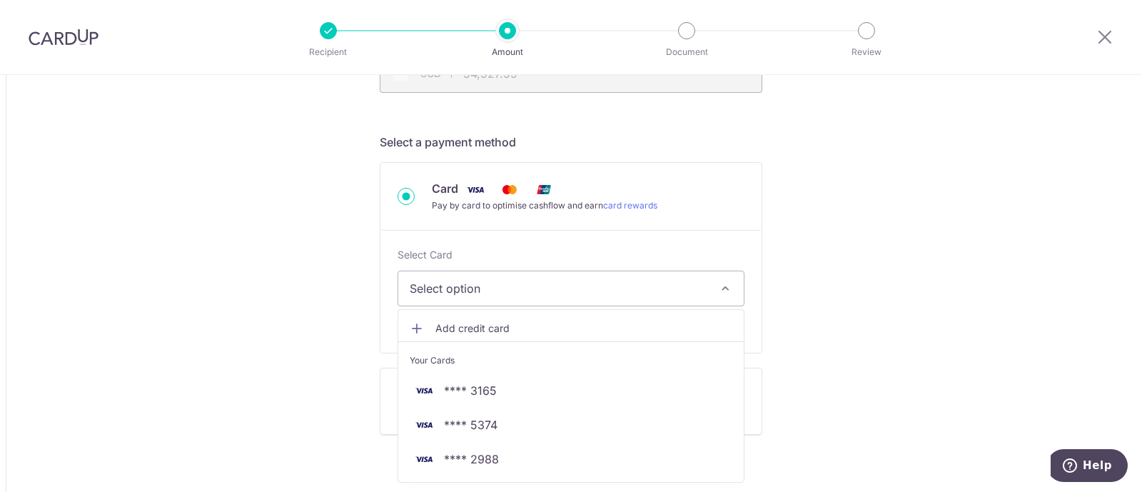
click at [528, 281] on span "Select option" at bounding box center [558, 288] width 297 height 17
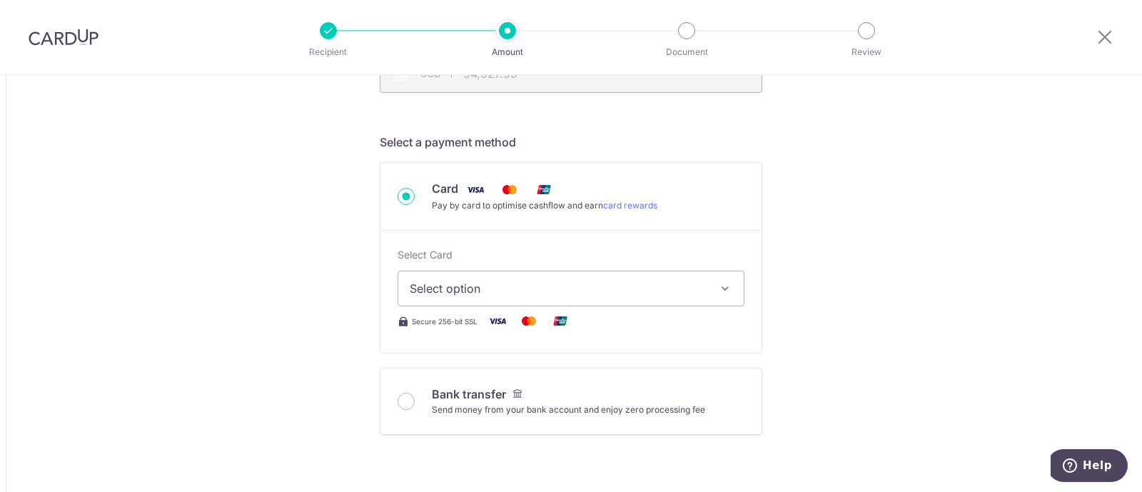
click at [528, 281] on span "Select option" at bounding box center [558, 288] width 297 height 17
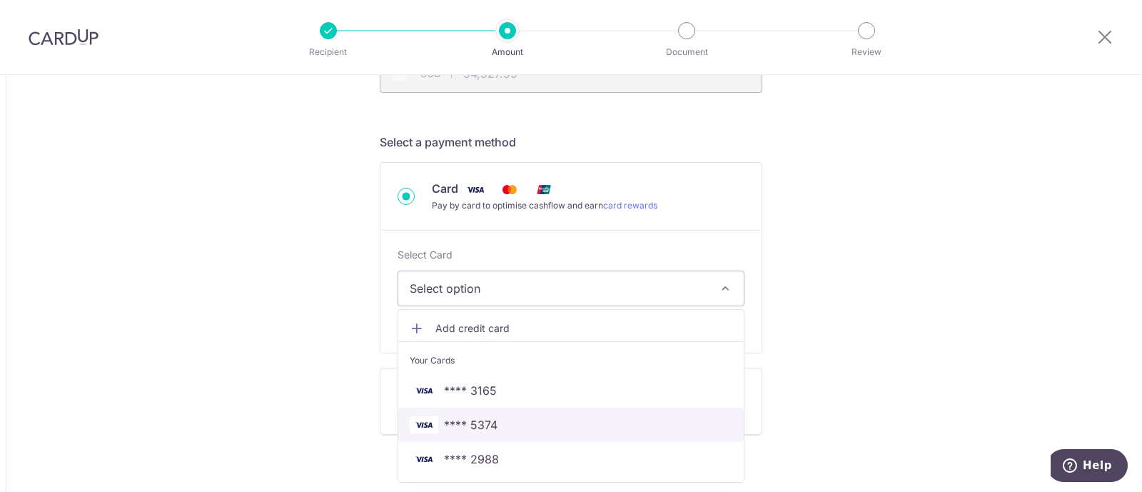
drag, startPoint x: 503, startPoint y: 412, endPoint x: 572, endPoint y: 343, distance: 96.9
click at [503, 412] on link "**** 5374" at bounding box center [571, 425] width 346 height 34
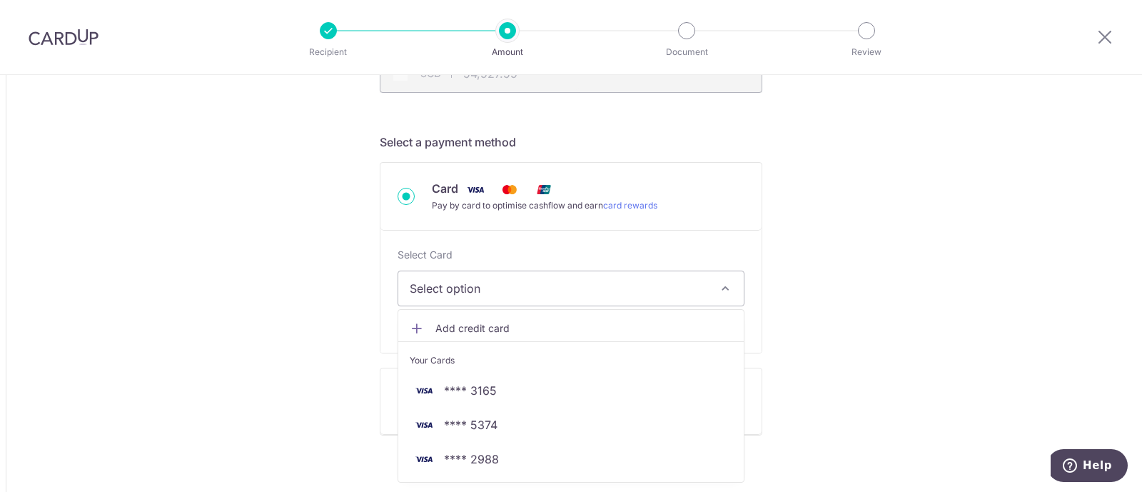
type input "178,428.31"
type input "54,927.29"
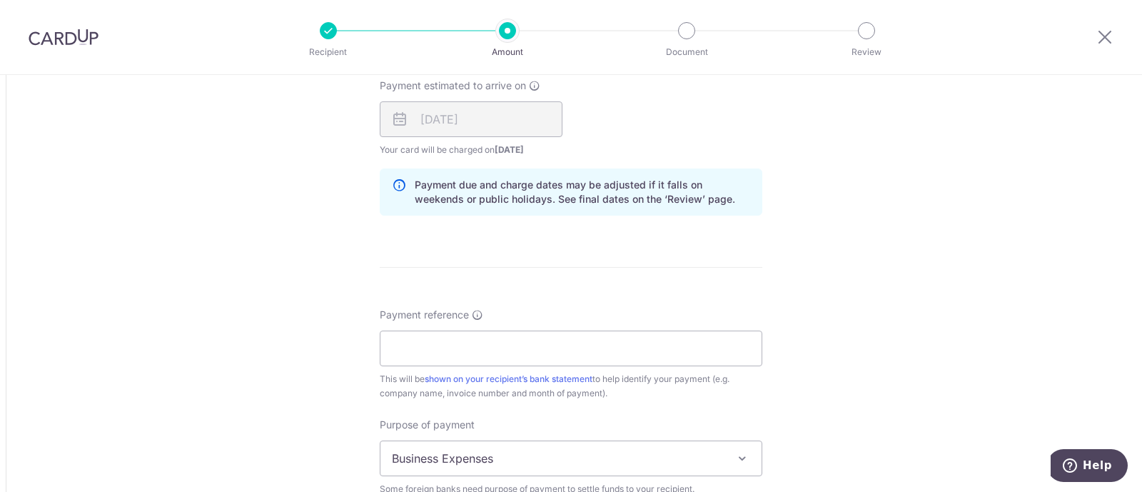
scroll to position [1071, 0]
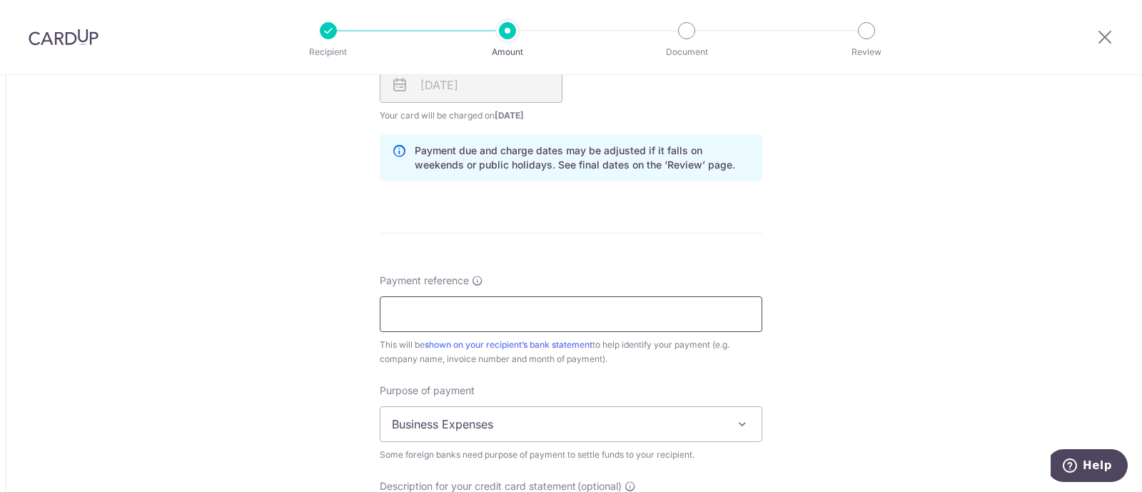
click at [542, 303] on input "Payment reference" at bounding box center [571, 314] width 383 height 36
type input "AUG INV- AWFULLY CHOCOLATE PTE LTD"
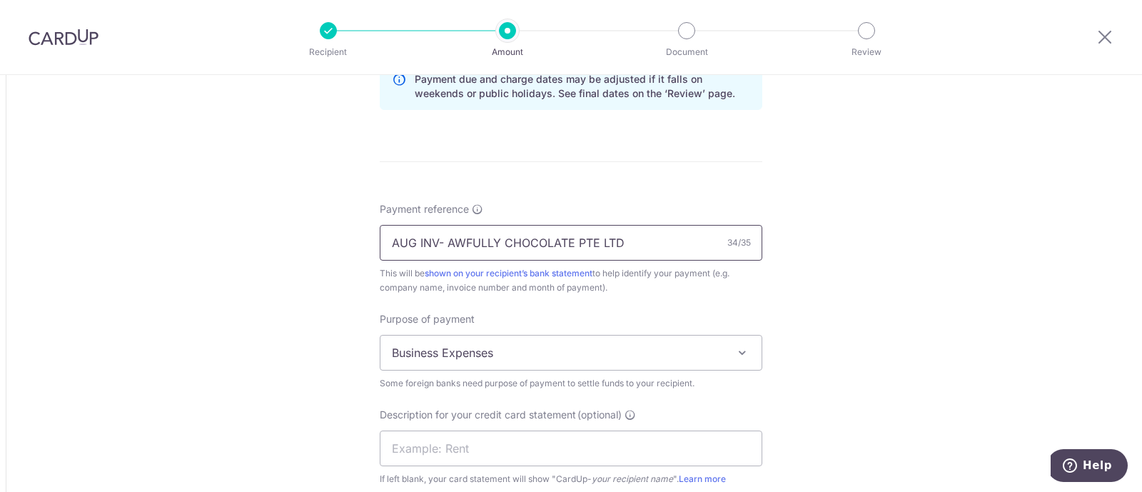
scroll to position [1160, 0]
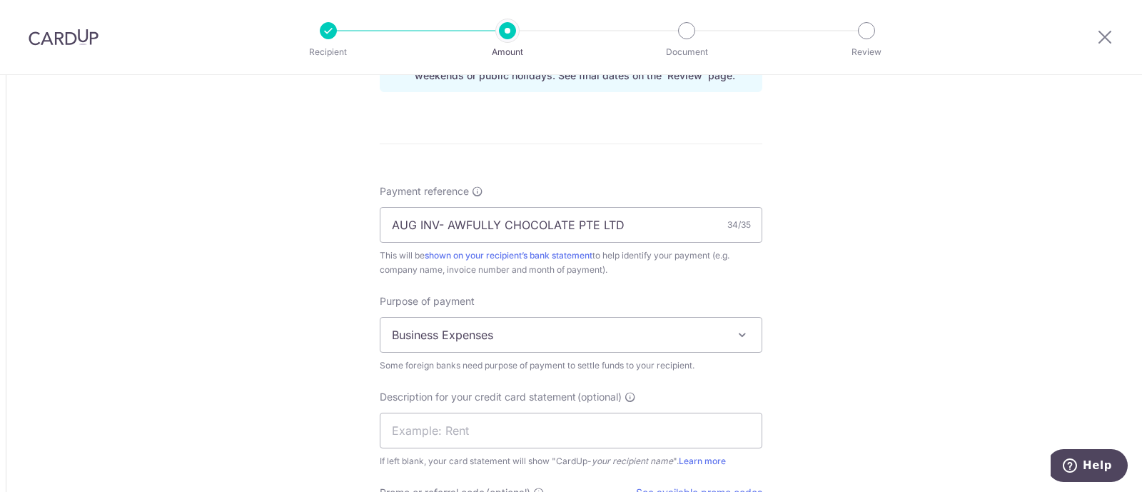
click at [550, 330] on span "Business Expenses" at bounding box center [570, 335] width 381 height 34
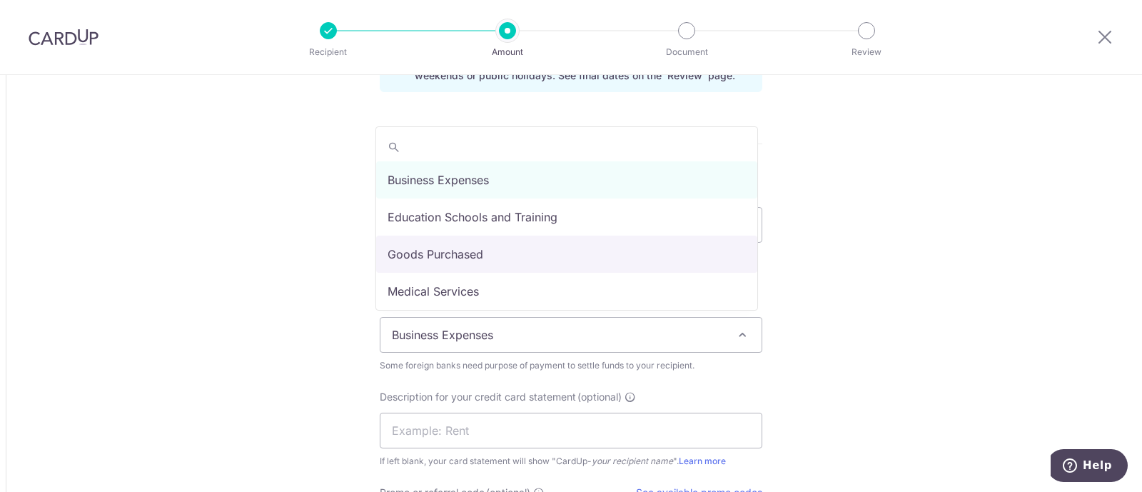
select select "Goods Purchased"
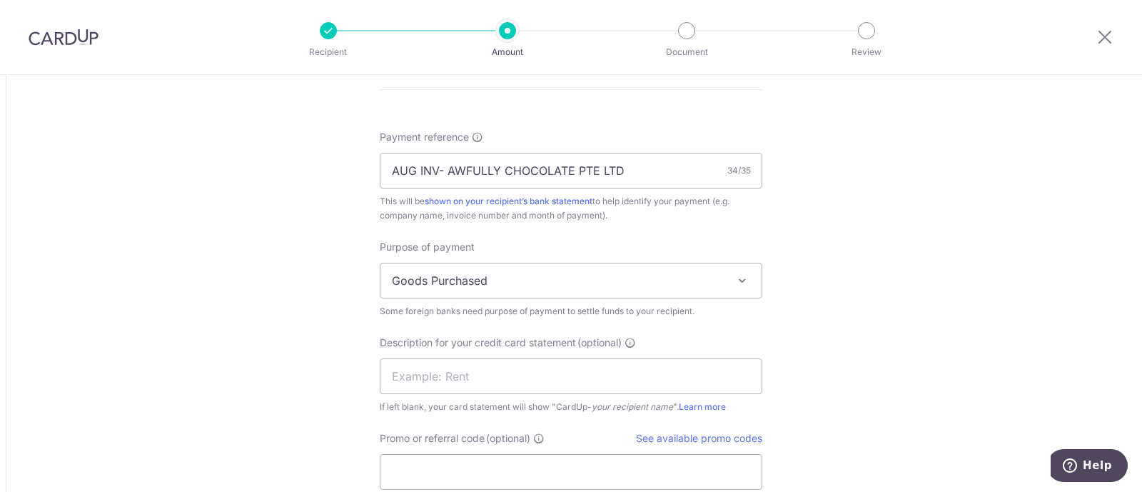
scroll to position [1249, 0]
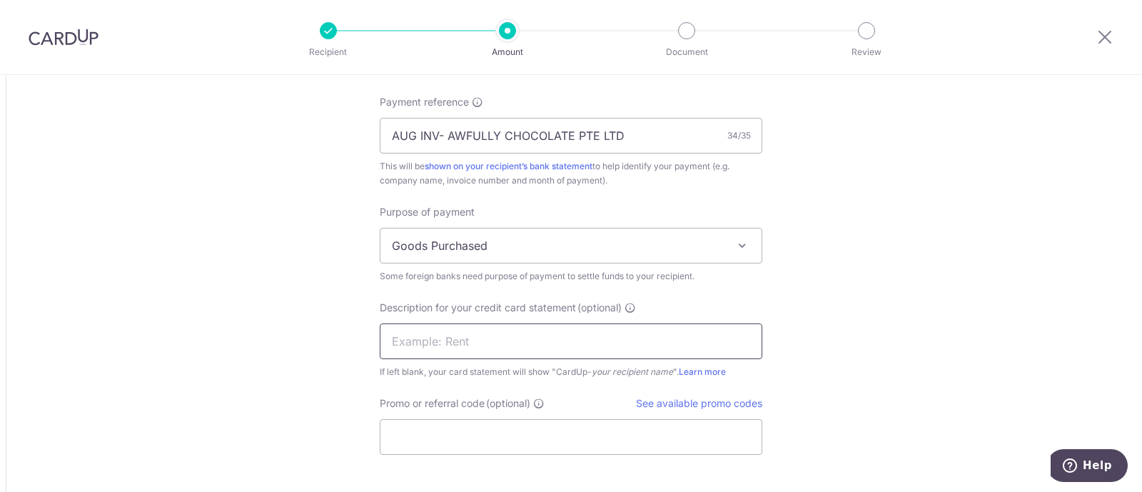
click at [443, 328] on input "text" at bounding box center [571, 341] width 383 height 36
paste input "CU0920250005"
type input "CU0920250005"
click at [478, 433] on input "Promo or referral code (optional)" at bounding box center [571, 437] width 383 height 36
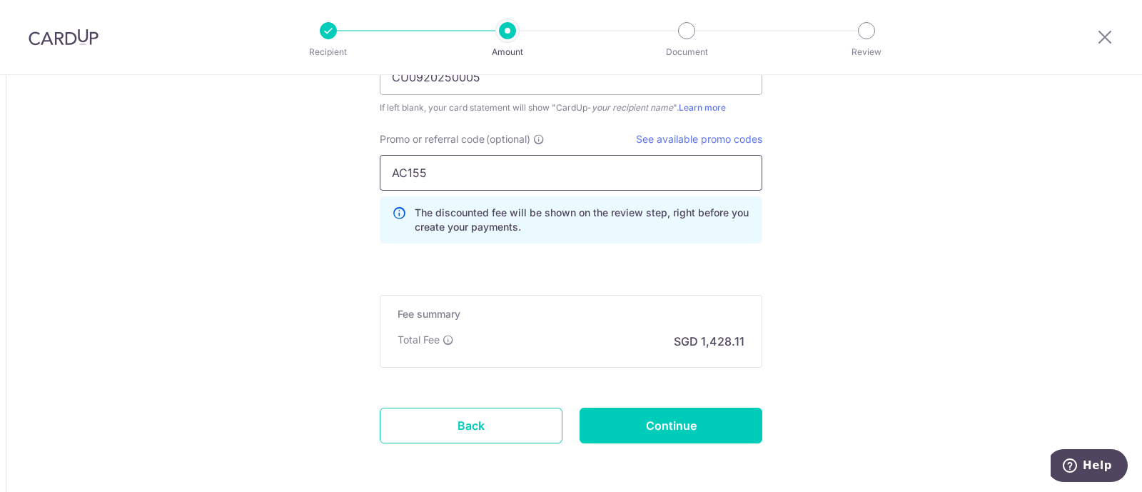
scroll to position [1517, 0]
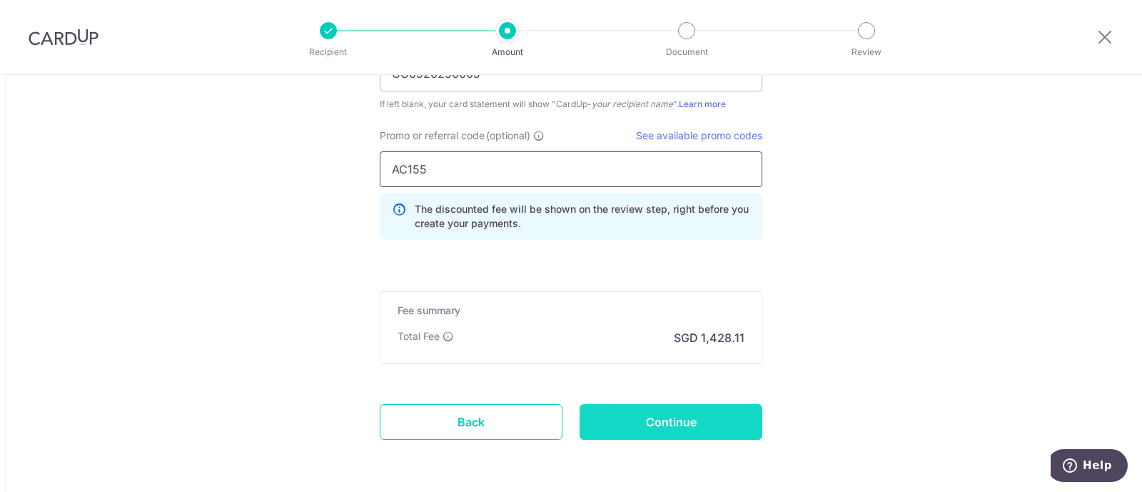
type input "AC155"
click at [657, 415] on input "Continue" at bounding box center [671, 422] width 183 height 36
type input "Create Schedule"
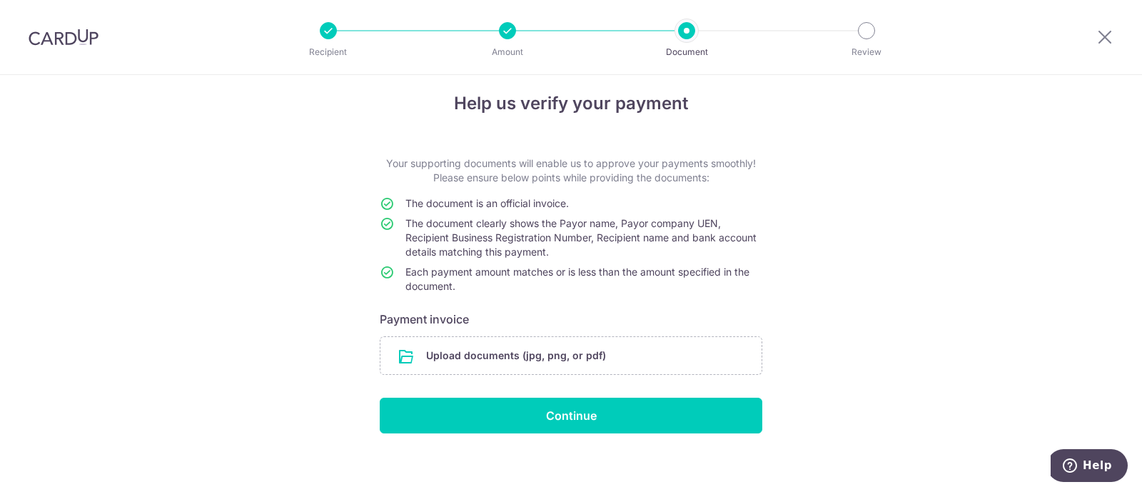
scroll to position [20, 0]
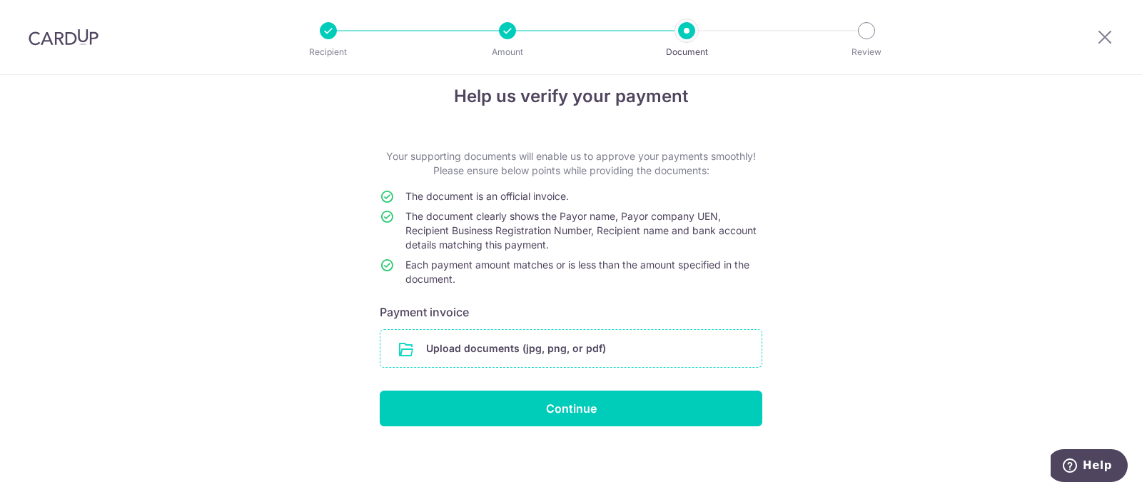
click at [572, 337] on input "file" at bounding box center [570, 348] width 381 height 37
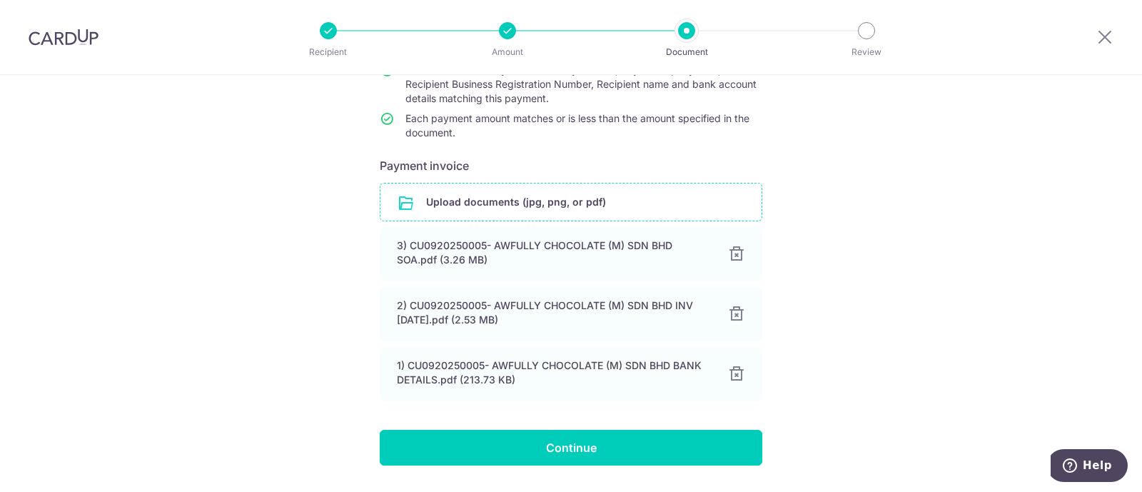
scroll to position [198, 0]
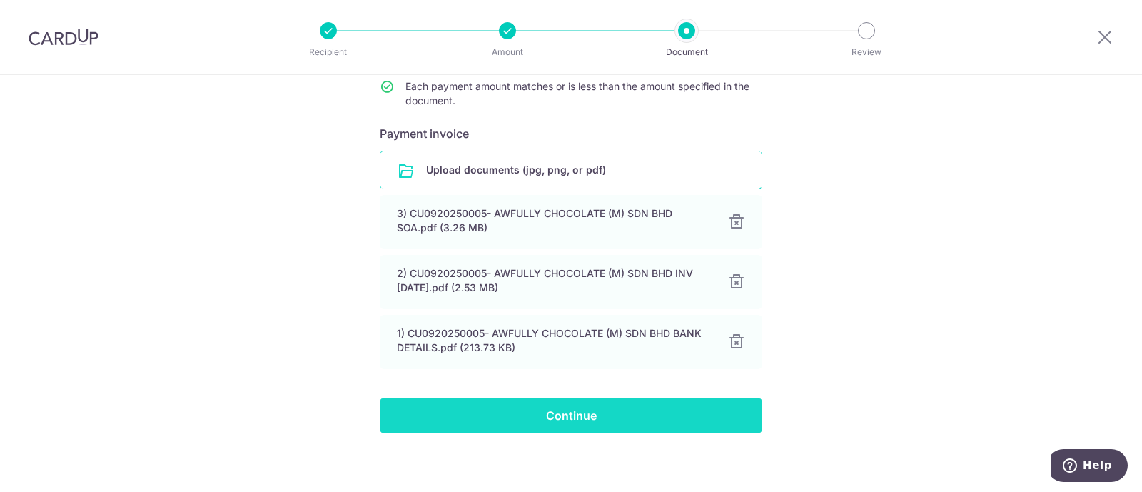
click at [682, 407] on input "Continue" at bounding box center [571, 416] width 383 height 36
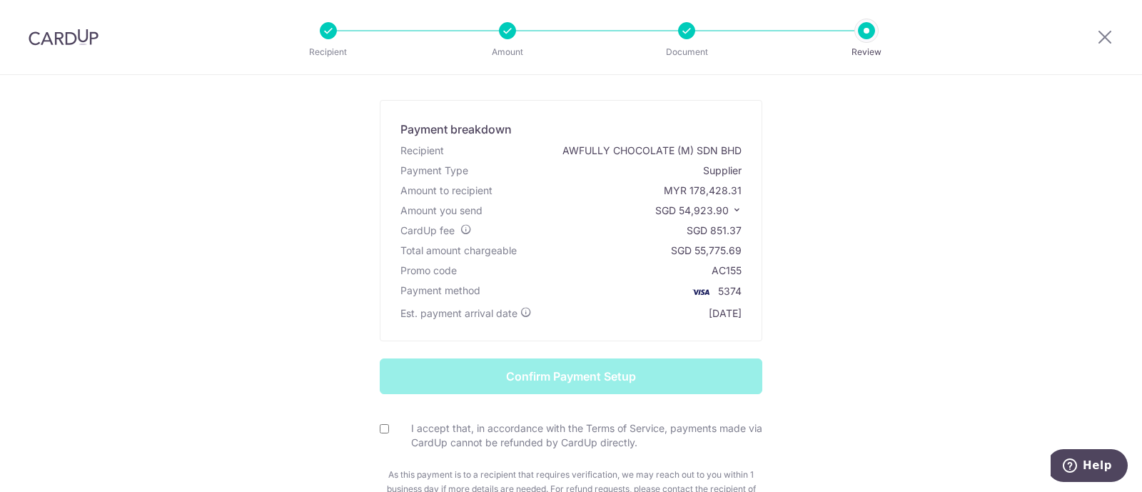
scroll to position [89, 0]
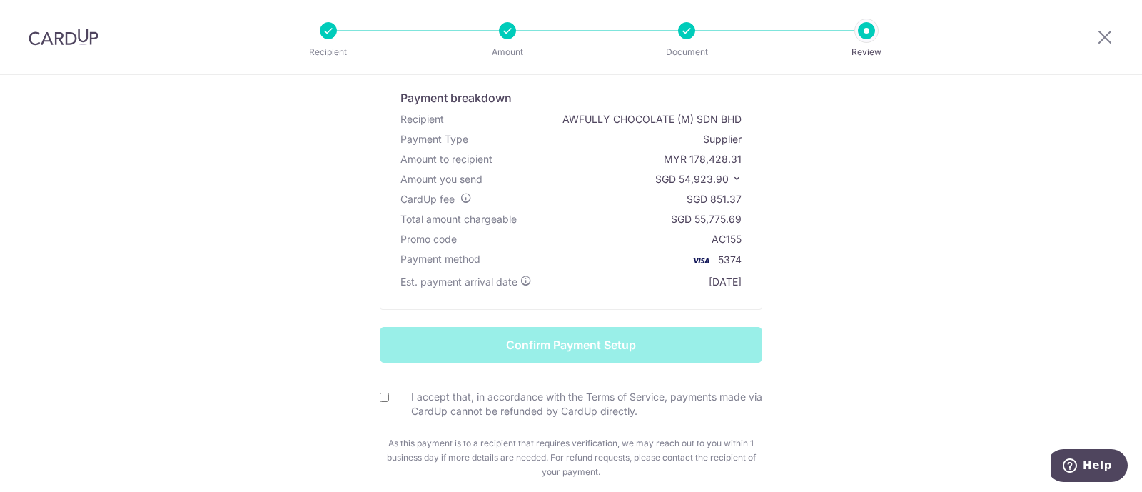
click at [380, 393] on input "I accept that, in accordance with the Terms of Service, payments made via CardU…" at bounding box center [384, 397] width 9 height 9
checkbox input "true"
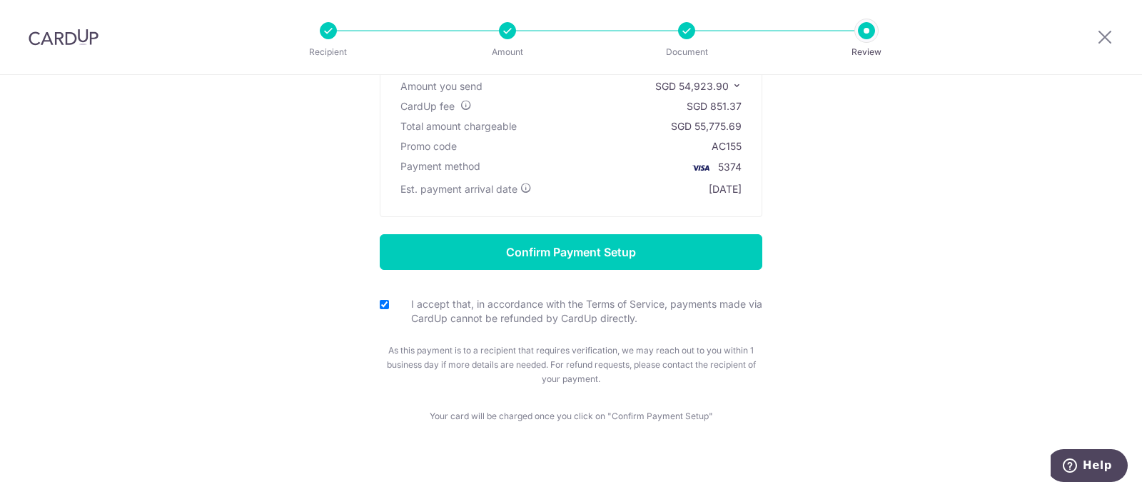
scroll to position [196, 0]
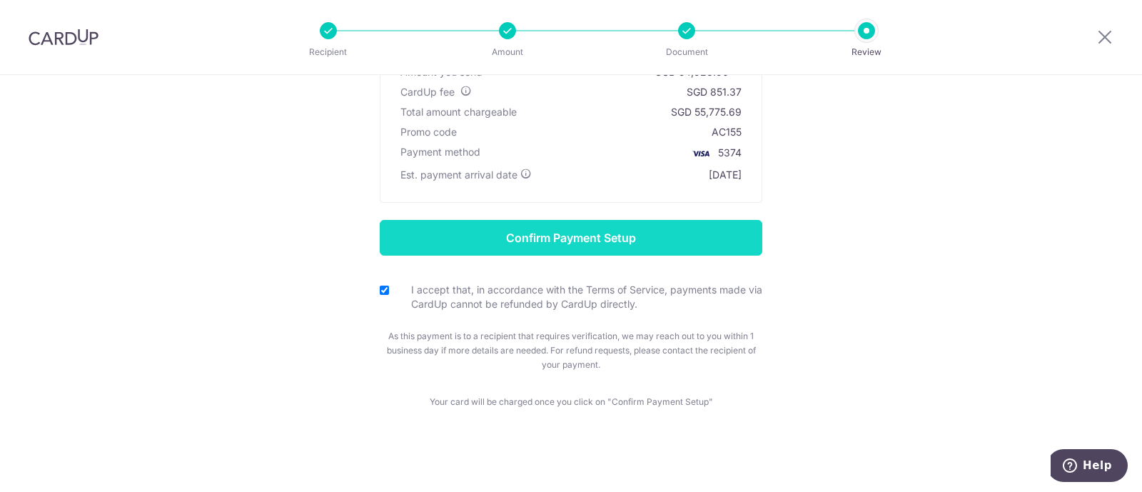
click at [654, 244] on input "Confirm Payment Setup" at bounding box center [571, 238] width 383 height 36
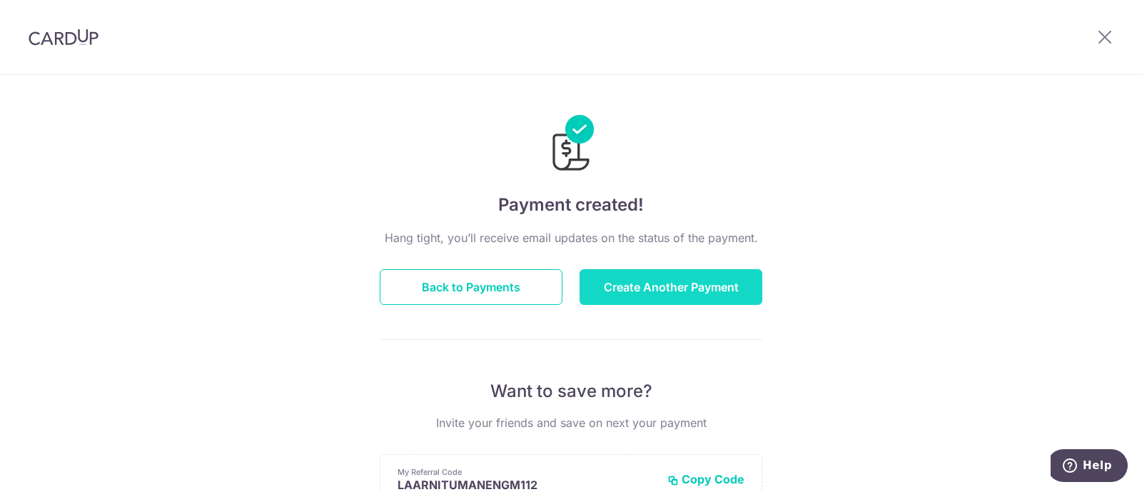
click at [640, 279] on button "Create Another Payment" at bounding box center [671, 287] width 183 height 36
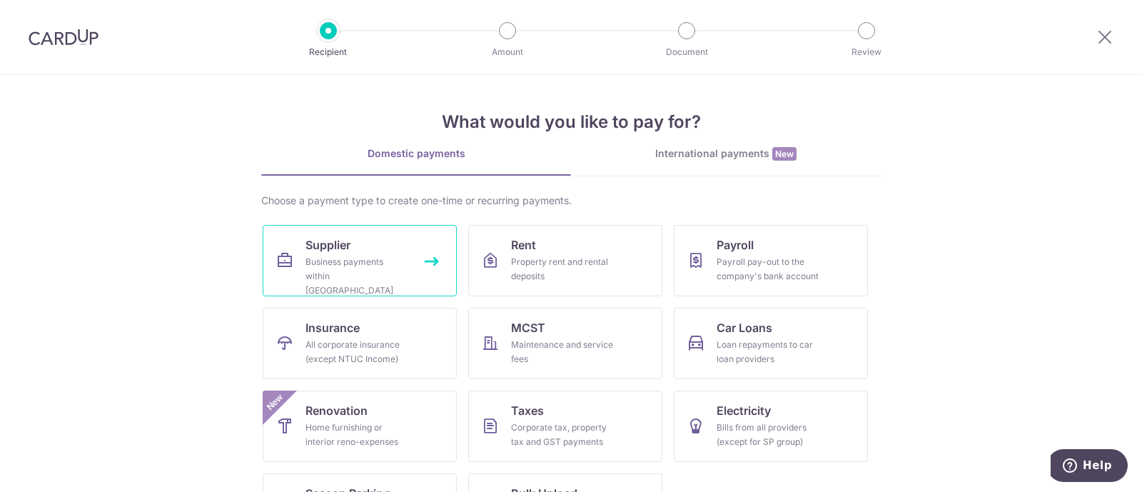
click at [401, 266] on div "Business payments within [GEOGRAPHIC_DATA]" at bounding box center [357, 276] width 103 height 43
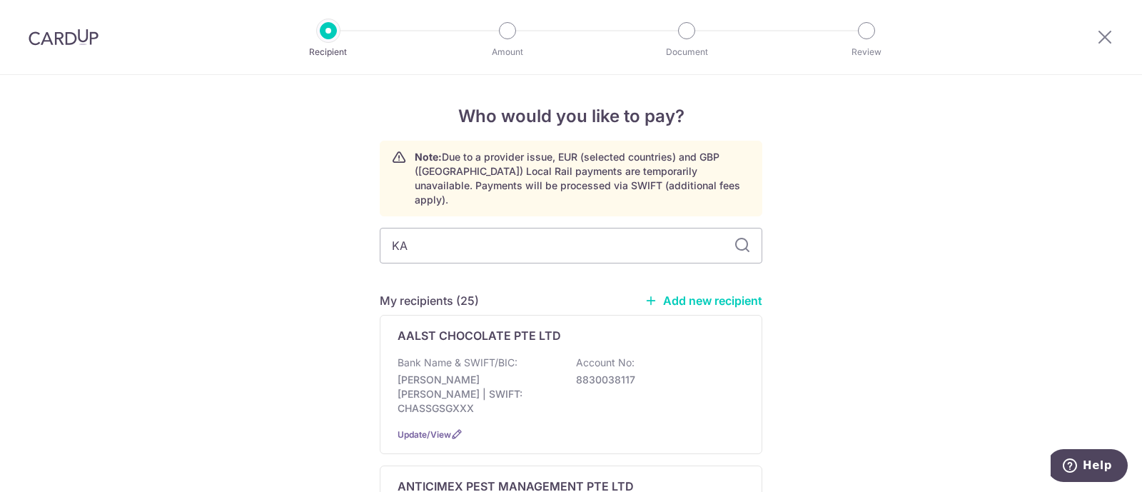
type input "KAI"
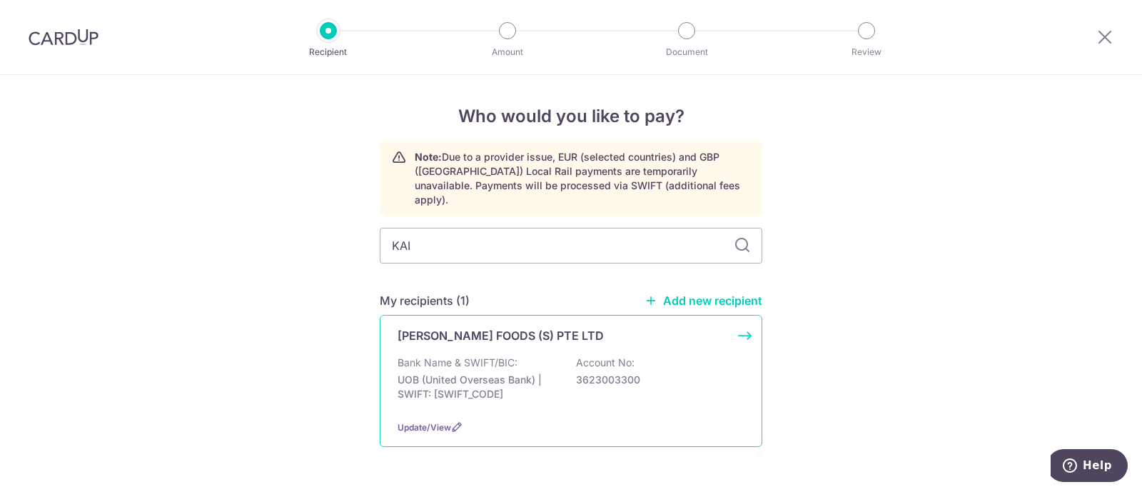
click at [450, 373] on p "UOB (United Overseas Bank) | SWIFT: UOVBSGSGXXX" at bounding box center [478, 387] width 160 height 29
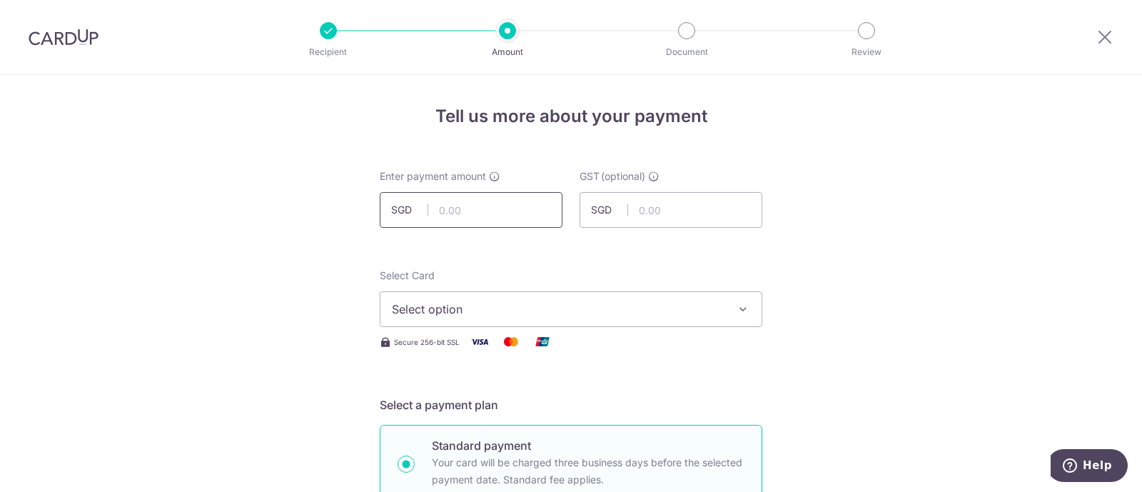
click at [486, 200] on input "text" at bounding box center [471, 210] width 183 height 36
paste input "2858.22"
type input "2,858.22"
click at [411, 307] on span "Select option" at bounding box center [558, 309] width 333 height 17
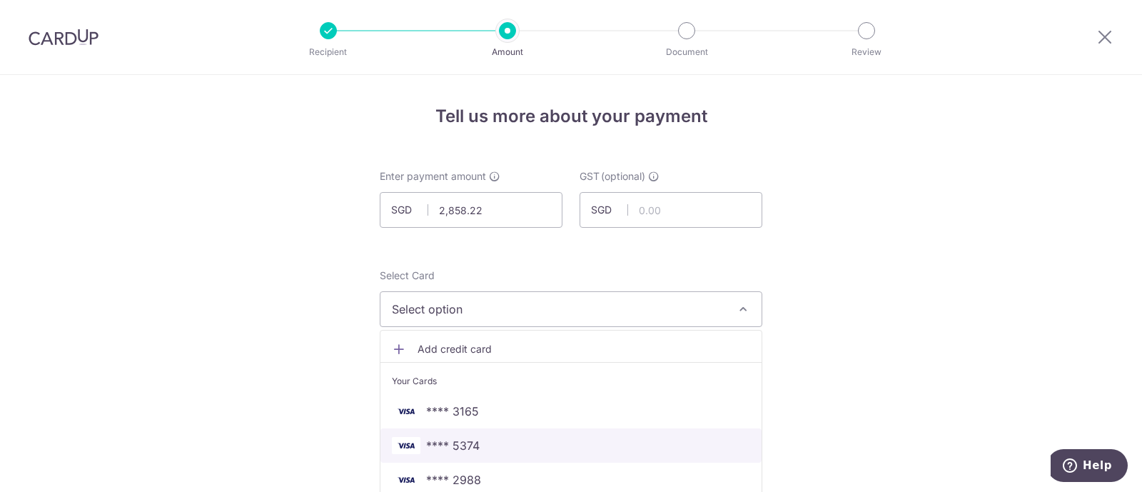
drag, startPoint x: 445, startPoint y: 445, endPoint x: 336, endPoint y: 352, distance: 142.8
click at [445, 445] on span "**** 5374" at bounding box center [453, 445] width 54 height 17
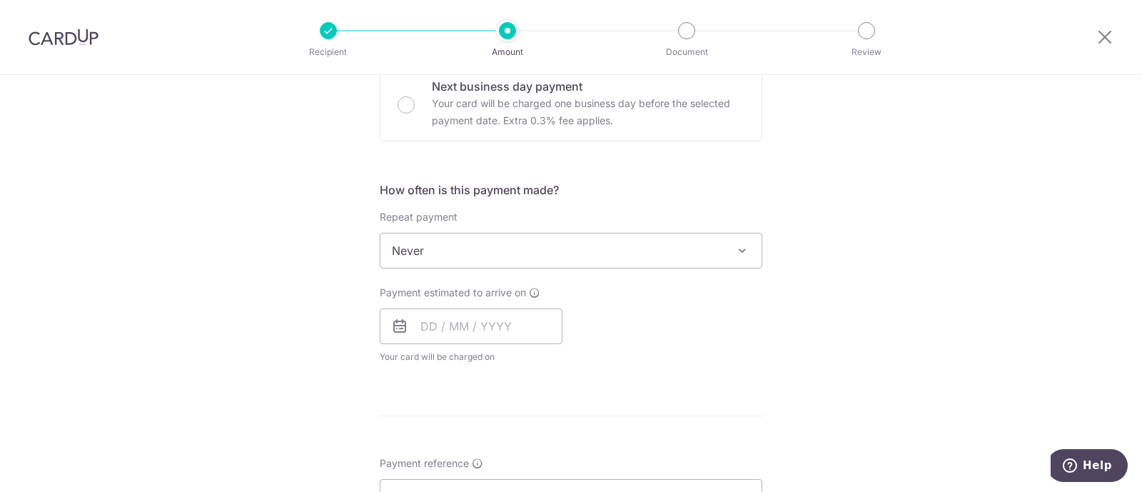
scroll to position [535, 0]
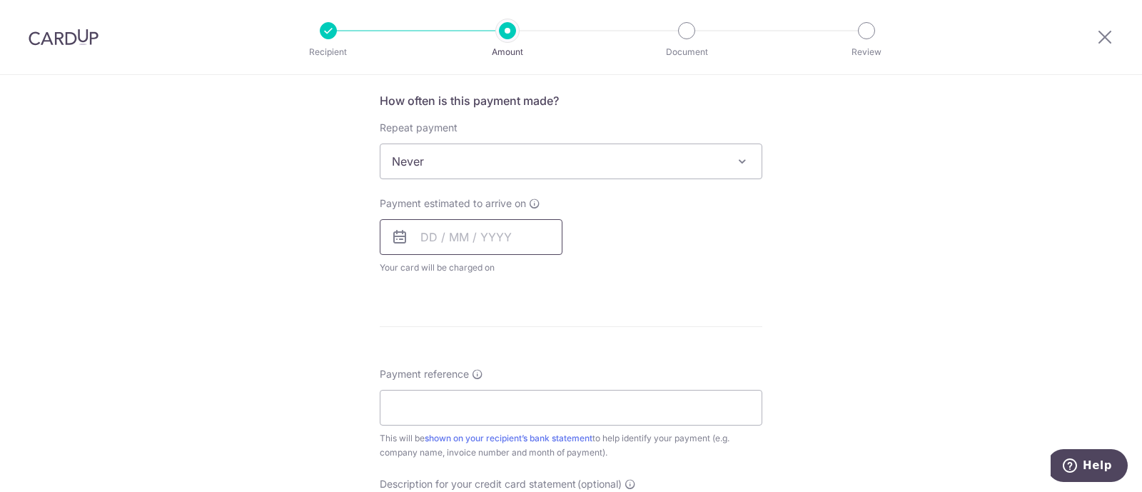
click at [455, 236] on input "text" at bounding box center [471, 237] width 183 height 36
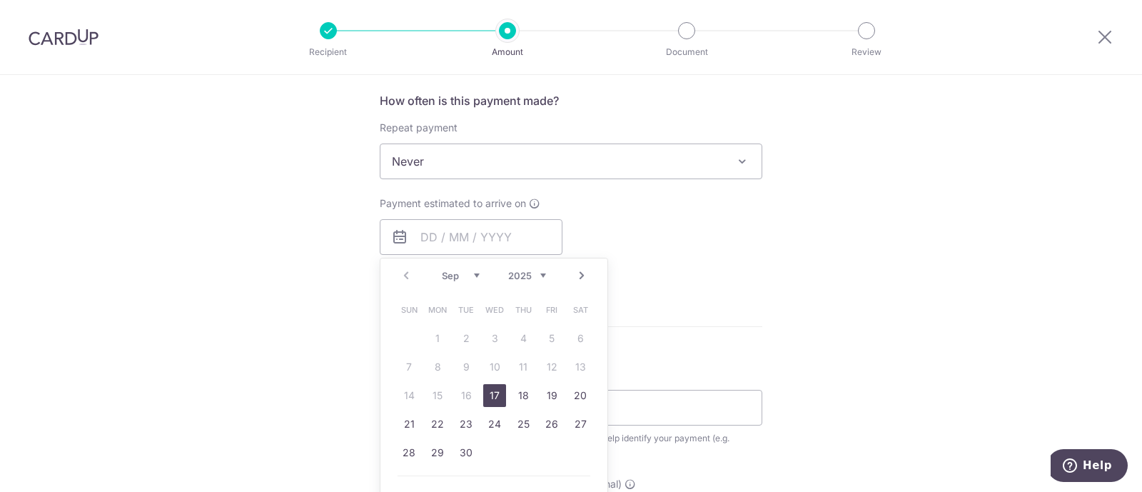
click at [483, 385] on link "17" at bounding box center [494, 395] width 23 height 23
type input "17/09/2025"
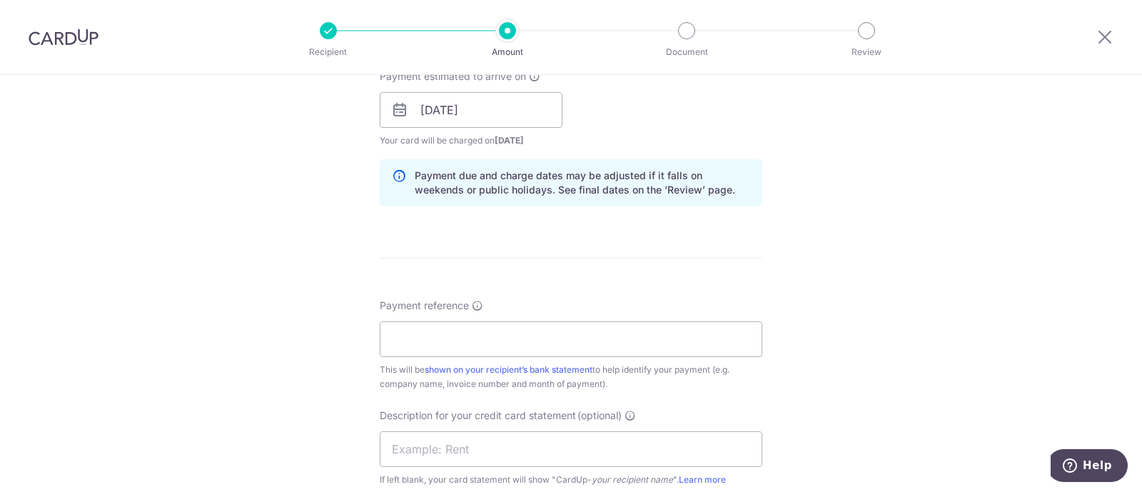
scroll to position [714, 0]
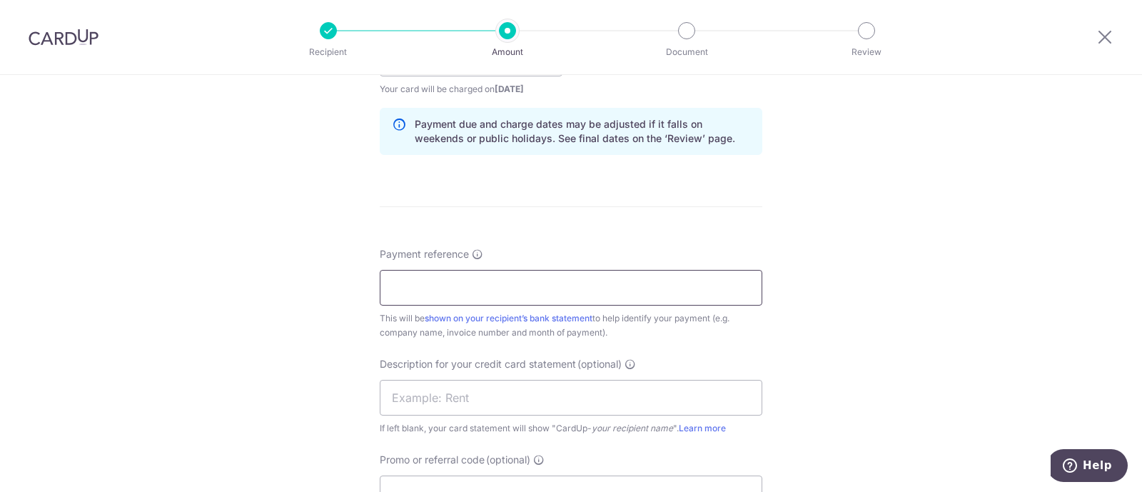
click at [470, 290] on input "Payment reference" at bounding box center [571, 288] width 383 height 36
click at [411, 288] on input "JUL AUG INV-AWFULLY CHOCOLATE PTE" at bounding box center [571, 288] width 383 height 36
click at [440, 286] on input "JUL AUG INV-AWFULLY CHOCOLATE PTE" at bounding box center [571, 288] width 383 height 36
click at [626, 287] on input "JUL AUGINV-AWFULLY CHOCOLATE PTE" at bounding box center [571, 288] width 383 height 36
click at [411, 285] on input "JUL AUGINV-AWFULLY CHOCOLATE PTE LT" at bounding box center [571, 288] width 383 height 36
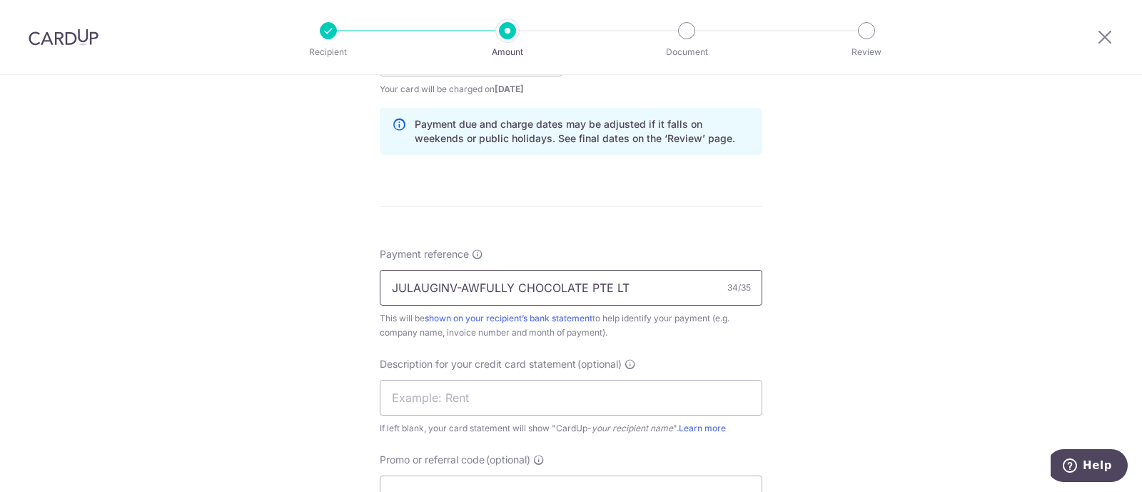
click at [642, 286] on input "JULAUGINV-AWFULLY CHOCOLATE PTE LT" at bounding box center [571, 288] width 383 height 36
type input "JULAUGINV-AWFULLY CHOCOLATE PTE LTD"
click at [477, 389] on input "text" at bounding box center [571, 398] width 383 height 36
paste input "CU0920250006"
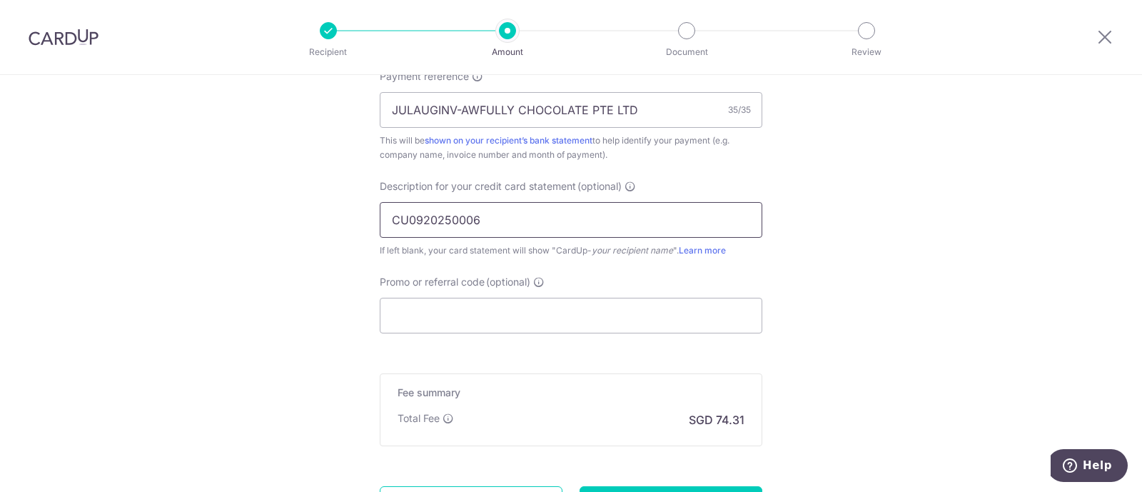
scroll to position [892, 0]
type input "CU0920250006"
click at [436, 322] on input "Promo or referral code (optional)" at bounding box center [571, 315] width 383 height 36
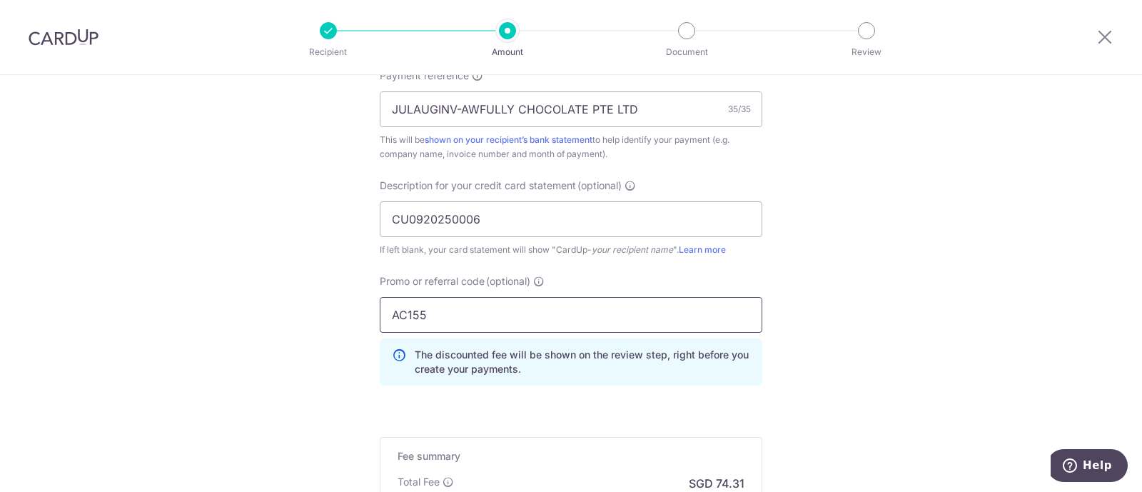
scroll to position [1071, 0]
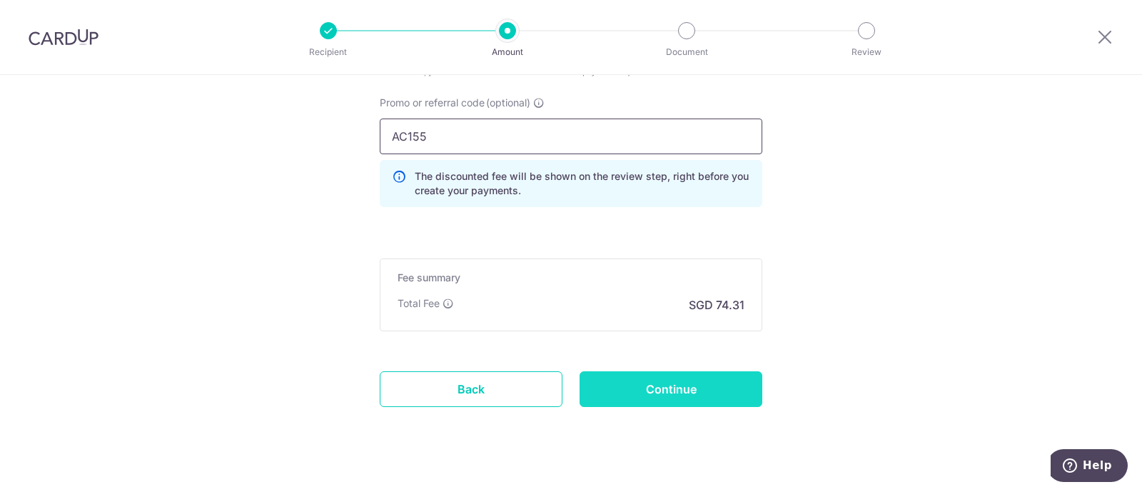
type input "AC155"
click at [642, 379] on input "Continue" at bounding box center [671, 389] width 183 height 36
type input "Create Schedule"
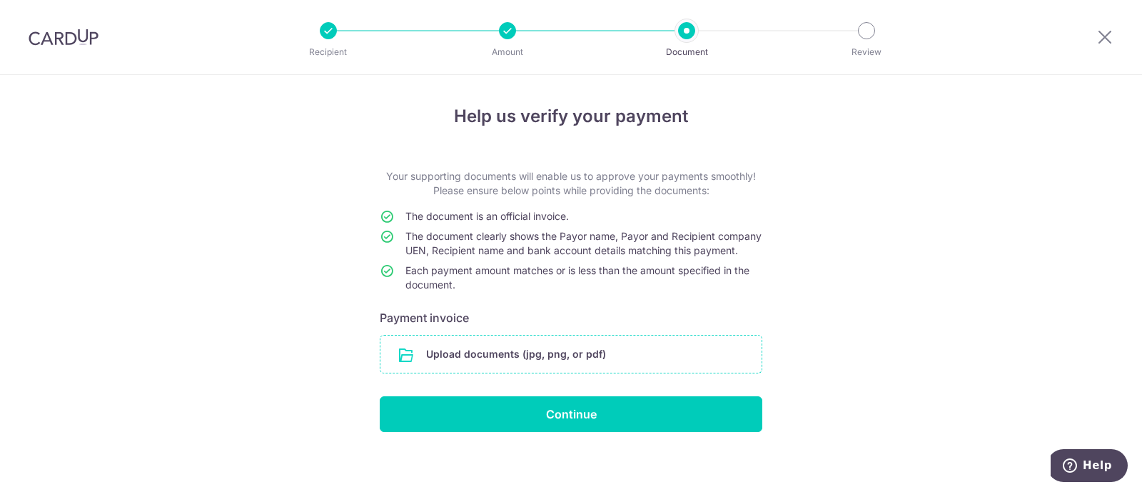
click at [530, 365] on input "file" at bounding box center [570, 354] width 381 height 37
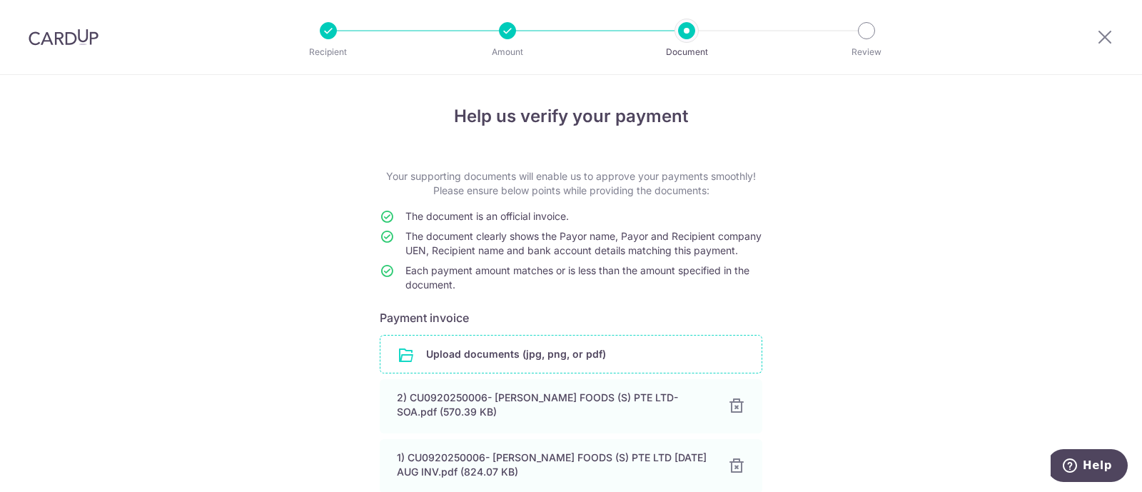
scroll to position [146, 0]
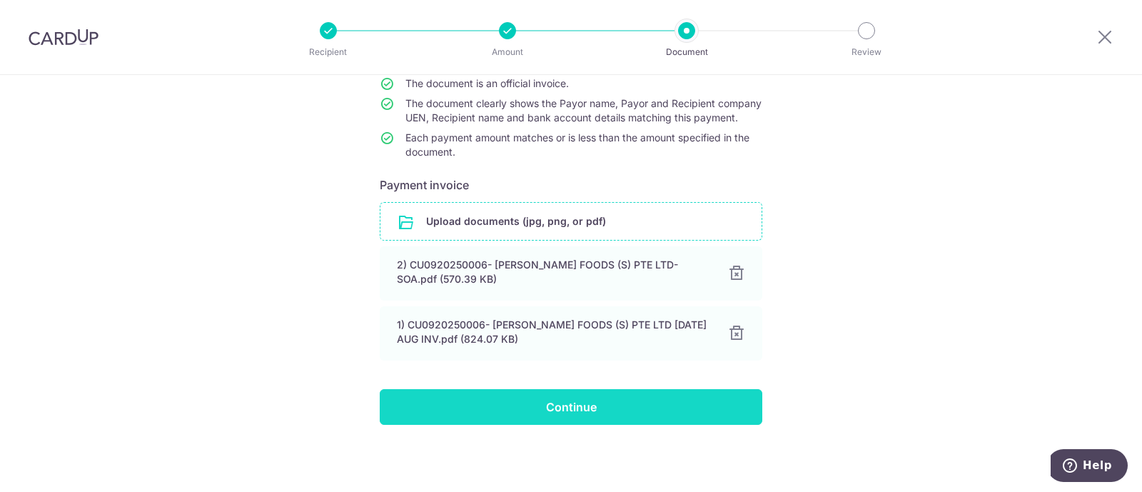
click at [603, 410] on input "Continue" at bounding box center [571, 407] width 383 height 36
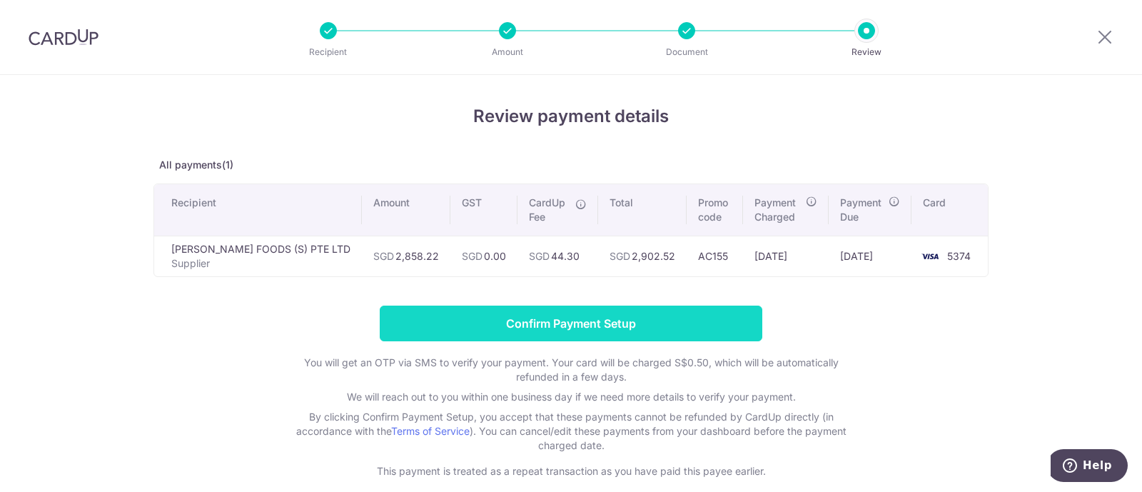
click at [652, 327] on input "Confirm Payment Setup" at bounding box center [571, 324] width 383 height 36
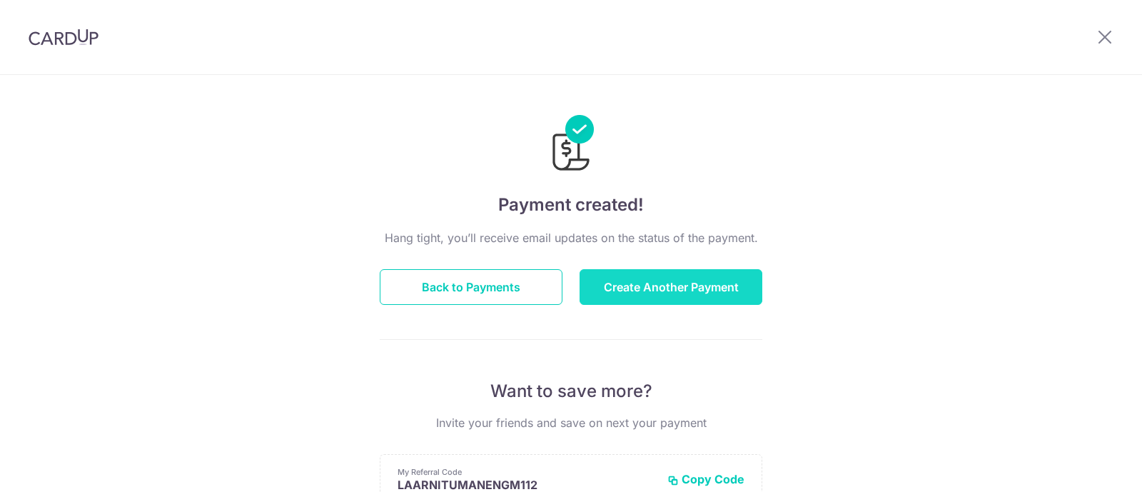
click at [619, 273] on button "Create Another Payment" at bounding box center [671, 287] width 183 height 36
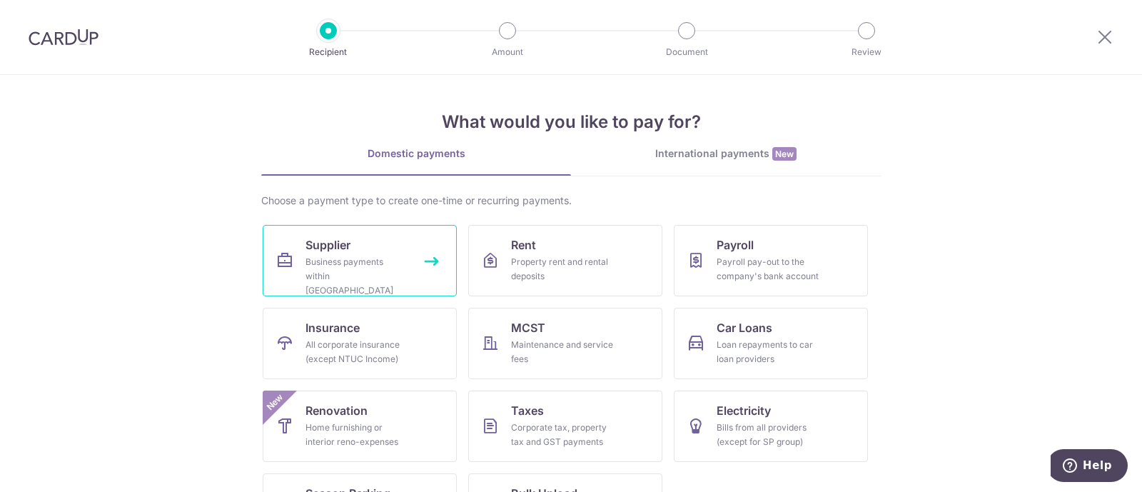
click at [341, 256] on div "Business payments within Singapore" at bounding box center [357, 276] width 103 height 43
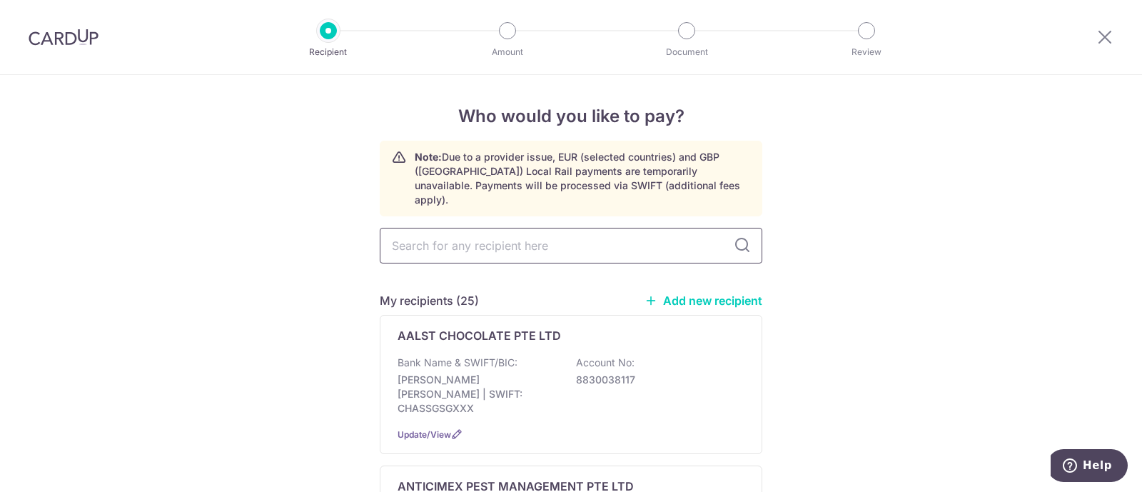
click at [495, 231] on input "text" at bounding box center [571, 246] width 383 height 36
type input "JH"
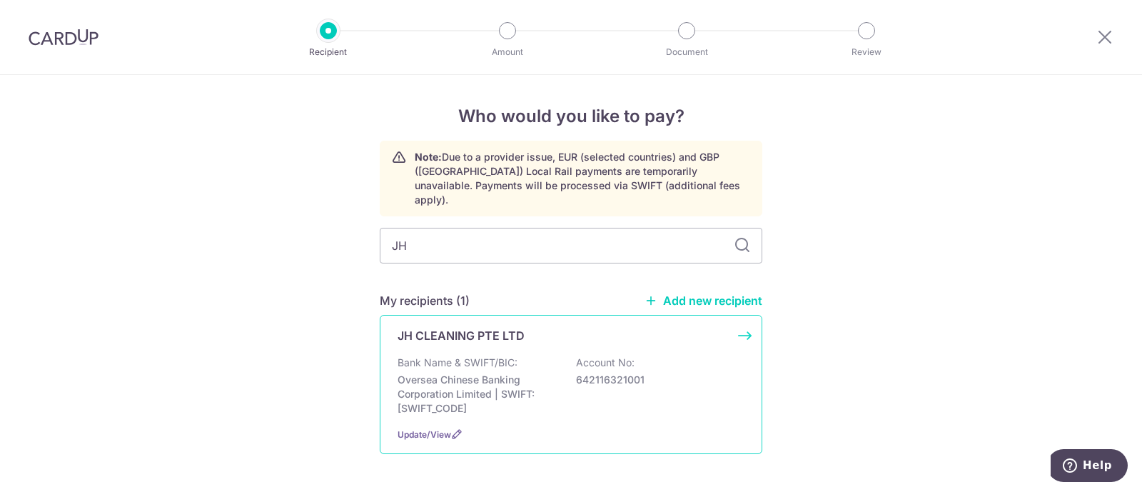
click at [450, 355] on p "Bank Name & SWIFT/BIC:" at bounding box center [458, 362] width 120 height 14
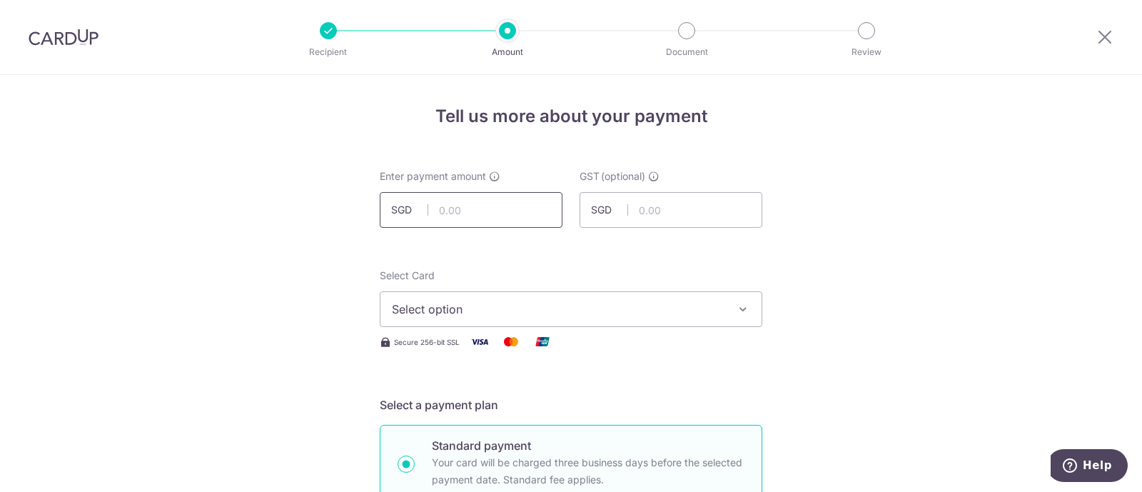
click at [479, 211] on input "text" at bounding box center [471, 210] width 183 height 36
paste input "5128.45"
type input "5,128.45"
click at [426, 306] on span "Select option" at bounding box center [558, 309] width 333 height 17
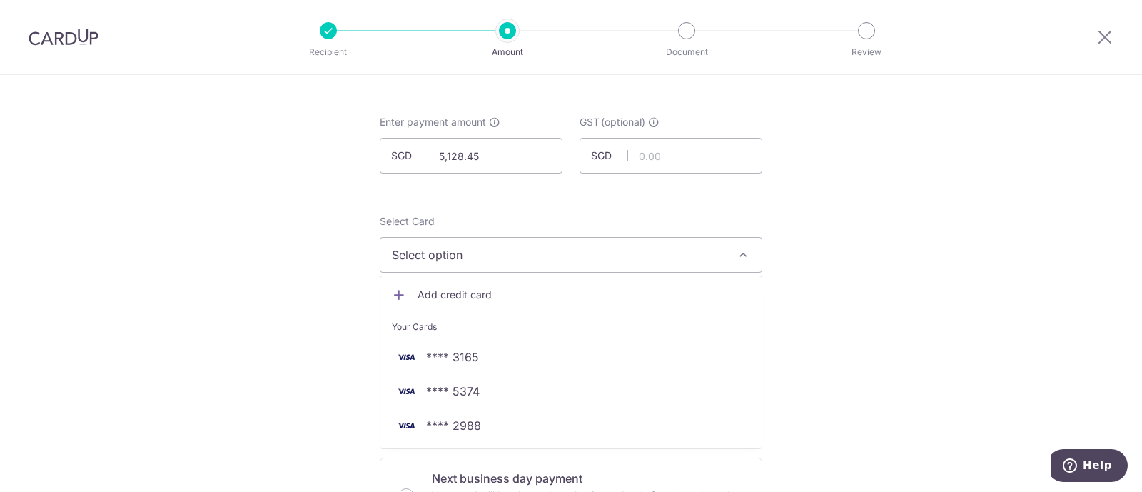
scroll to position [89, 0]
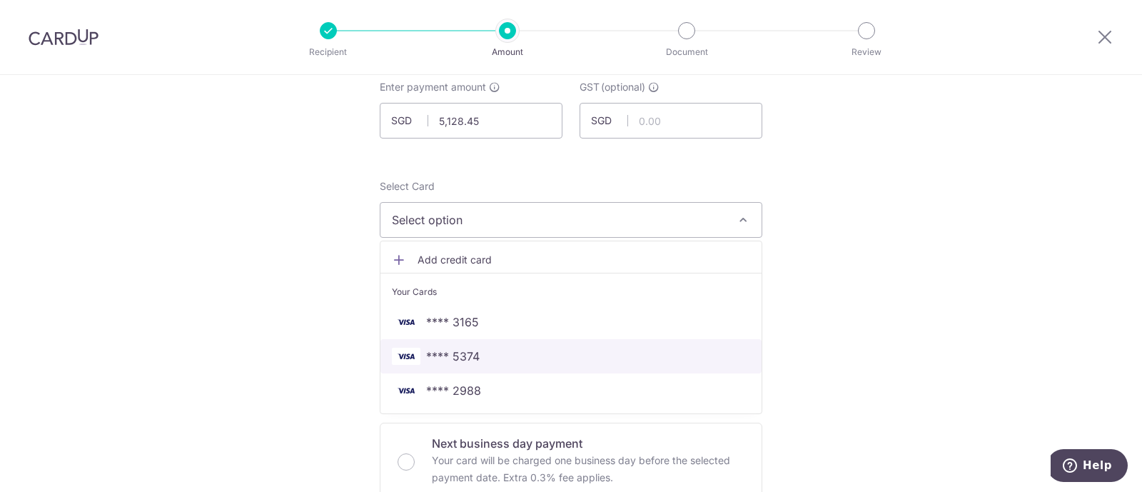
drag, startPoint x: 426, startPoint y: 350, endPoint x: 350, endPoint y: 338, distance: 76.8
click at [427, 350] on span "**** 5374" at bounding box center [453, 356] width 54 height 17
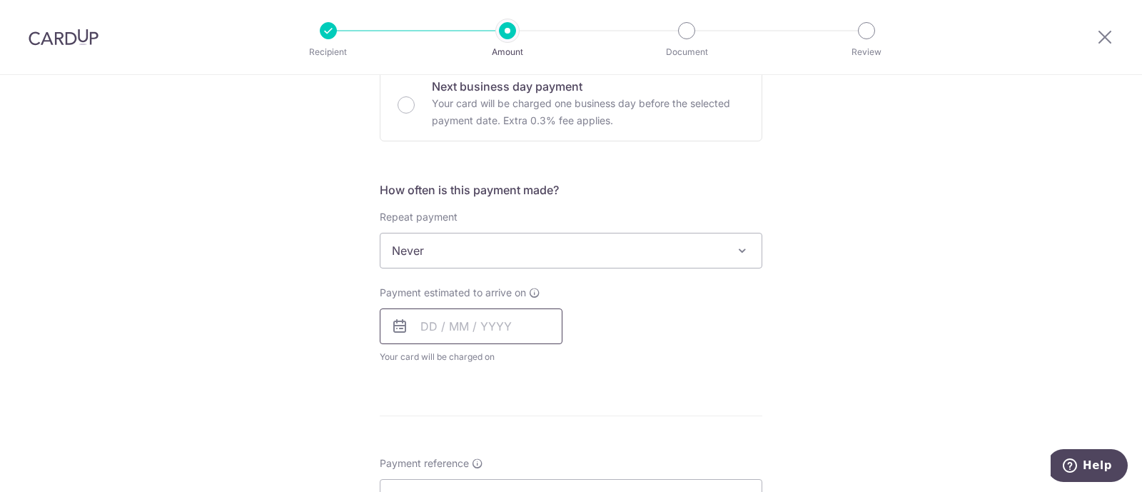
click at [467, 336] on input "text" at bounding box center [471, 326] width 183 height 36
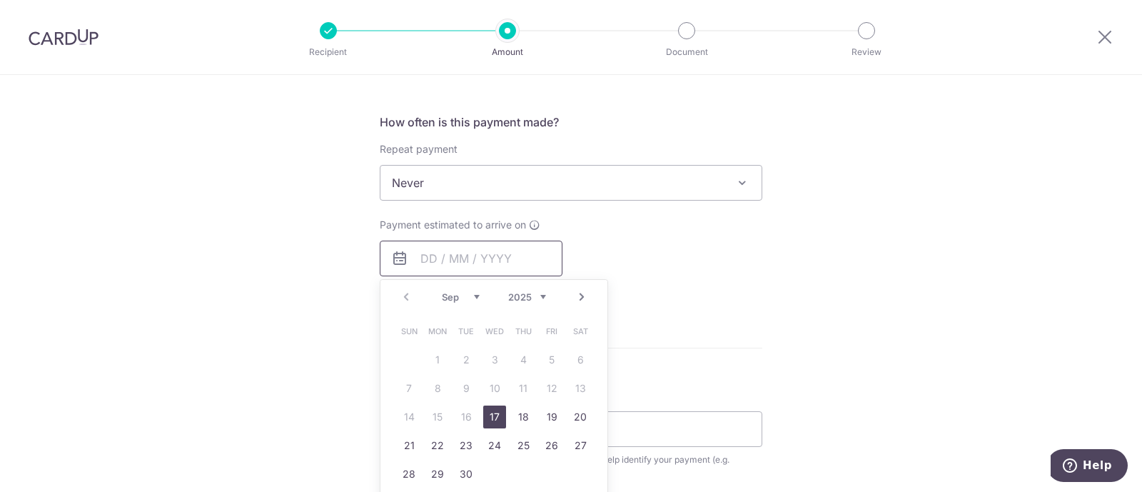
scroll to position [535, 0]
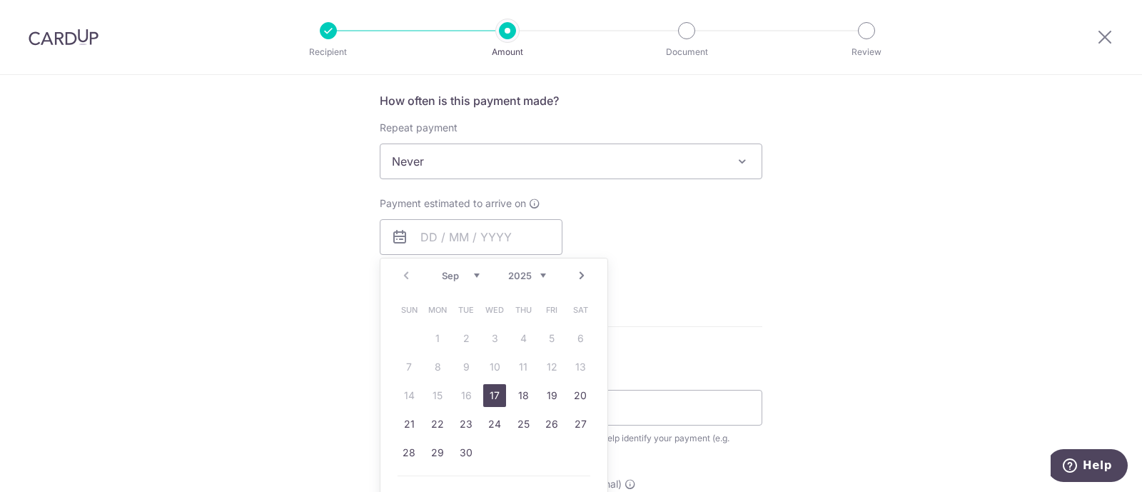
click at [483, 390] on link "17" at bounding box center [494, 395] width 23 height 23
type input "17/09/2025"
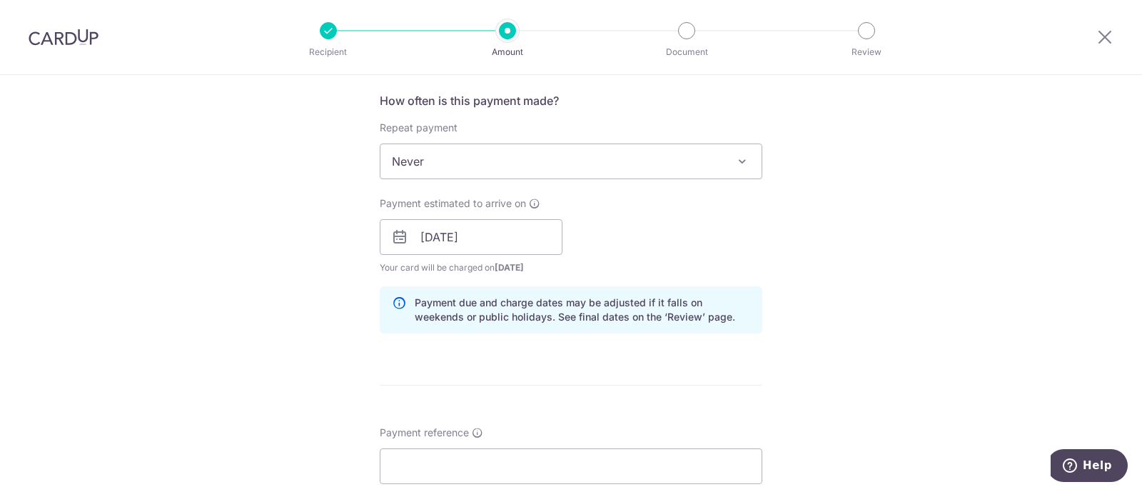
scroll to position [625, 0]
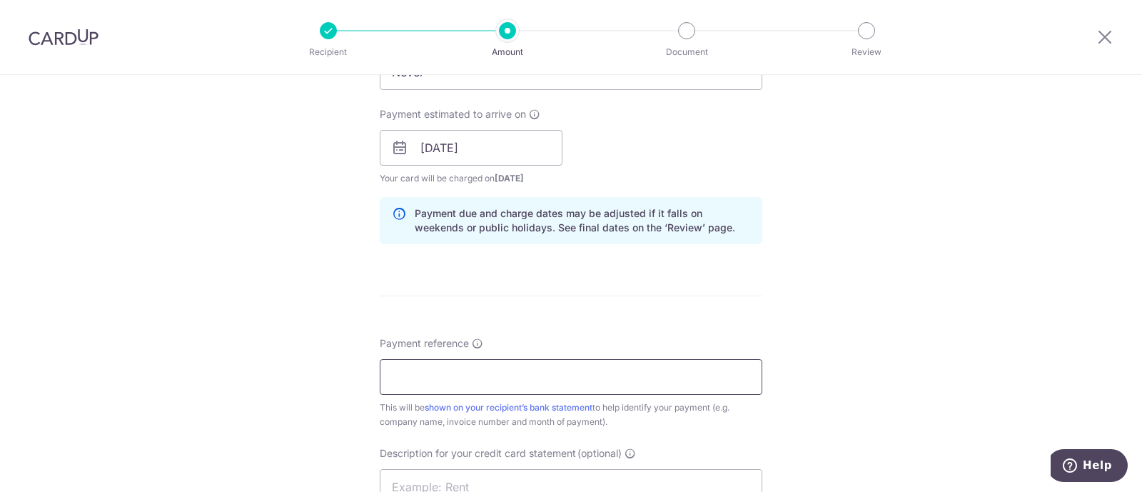
drag, startPoint x: 427, startPoint y: 369, endPoint x: 443, endPoint y: 370, distance: 16.4
click at [427, 369] on input "Payment reference" at bounding box center [571, 377] width 383 height 36
paste input "25-0704"
click at [432, 378] on input "INV NO 25-0704 AWFULLY CHOCOLATE PT" at bounding box center [571, 377] width 383 height 36
click at [599, 379] on input "25-0704 AWFULLY CHOCOLATE PT" at bounding box center [571, 377] width 383 height 36
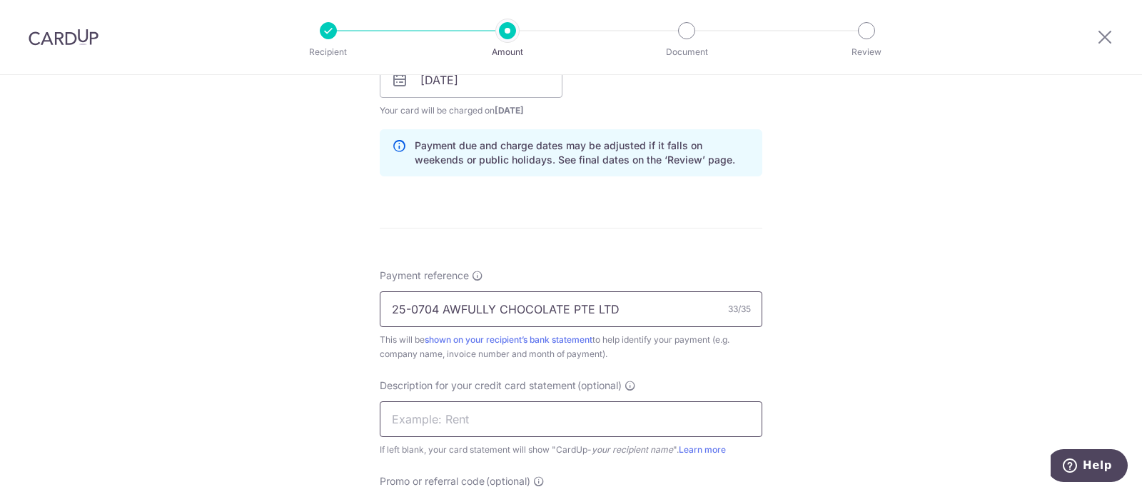
scroll to position [714, 0]
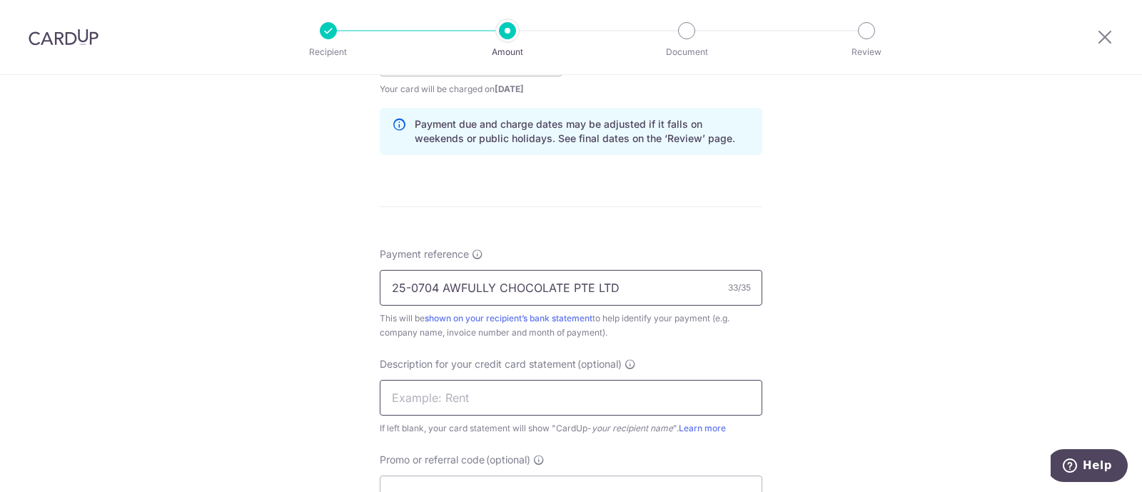
type input "25-0704 AWFULLY CHOCOLATE PTE LTD"
click at [498, 394] on input "text" at bounding box center [571, 398] width 383 height 36
type input "A"
paste input "CU0920250007"
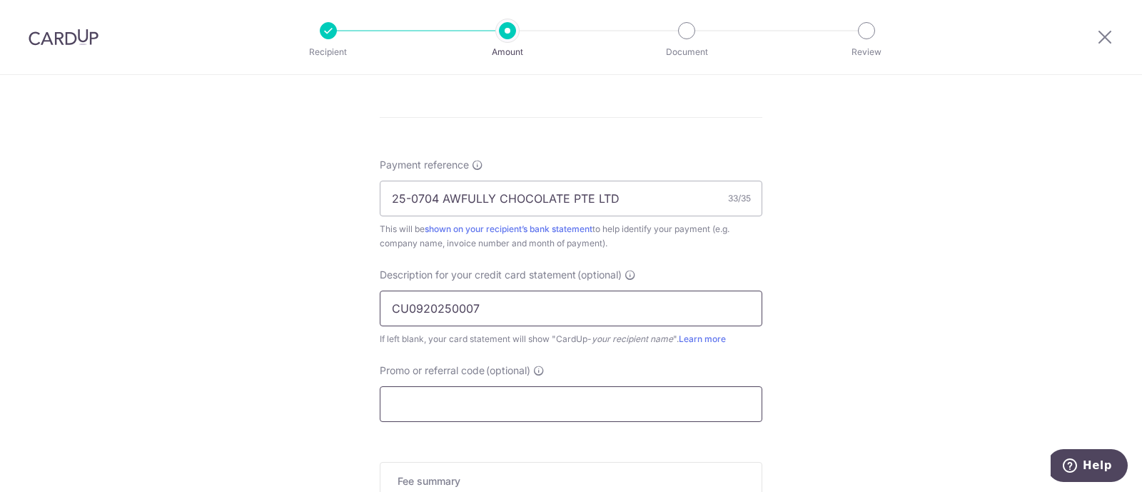
type input "CU0920250007"
click at [434, 407] on input "Promo or referral code (optional)" at bounding box center [571, 404] width 383 height 36
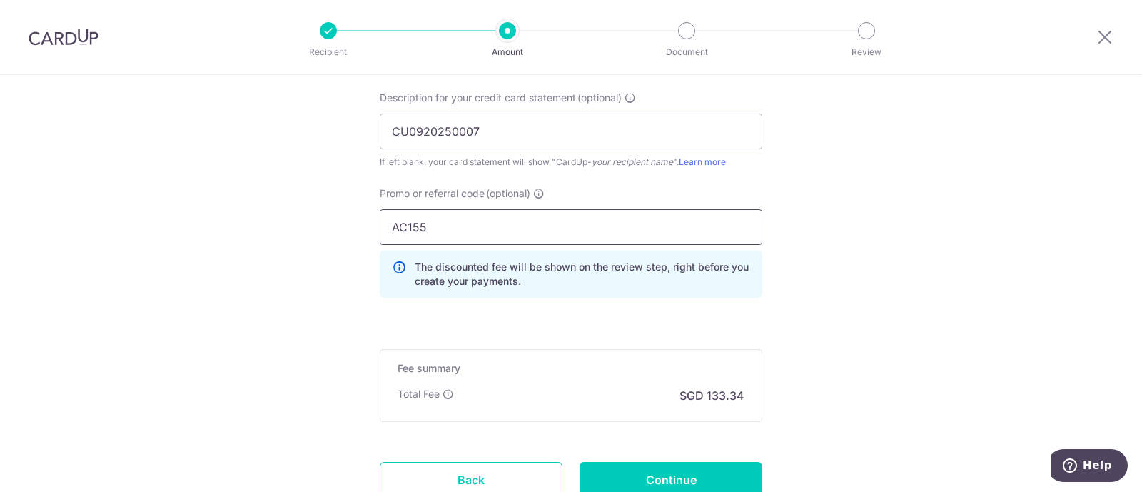
scroll to position [982, 0]
type input "AC155"
click at [617, 460] on input "Continue" at bounding box center [671, 478] width 183 height 36
type input "Create Schedule"
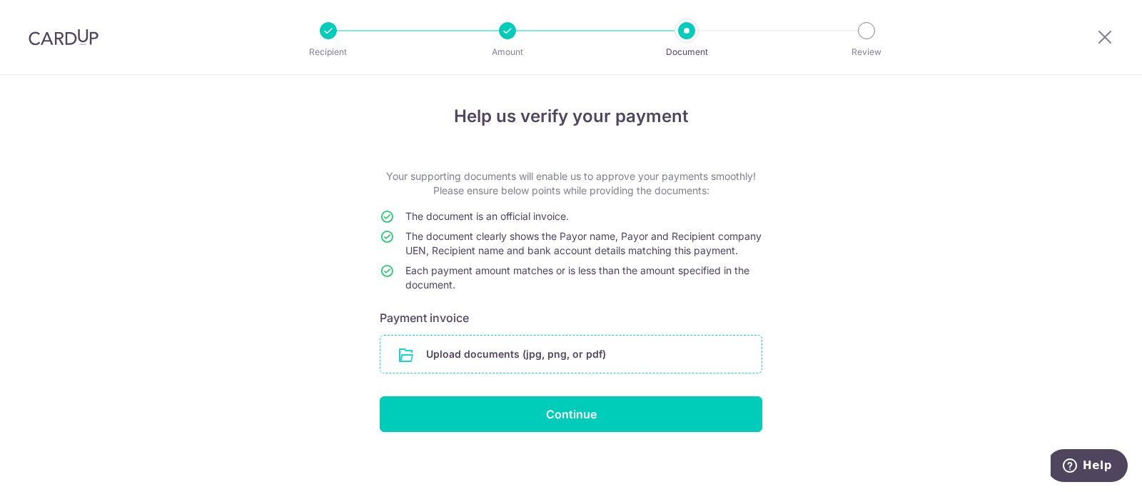
click at [523, 360] on input "file" at bounding box center [570, 354] width 381 height 37
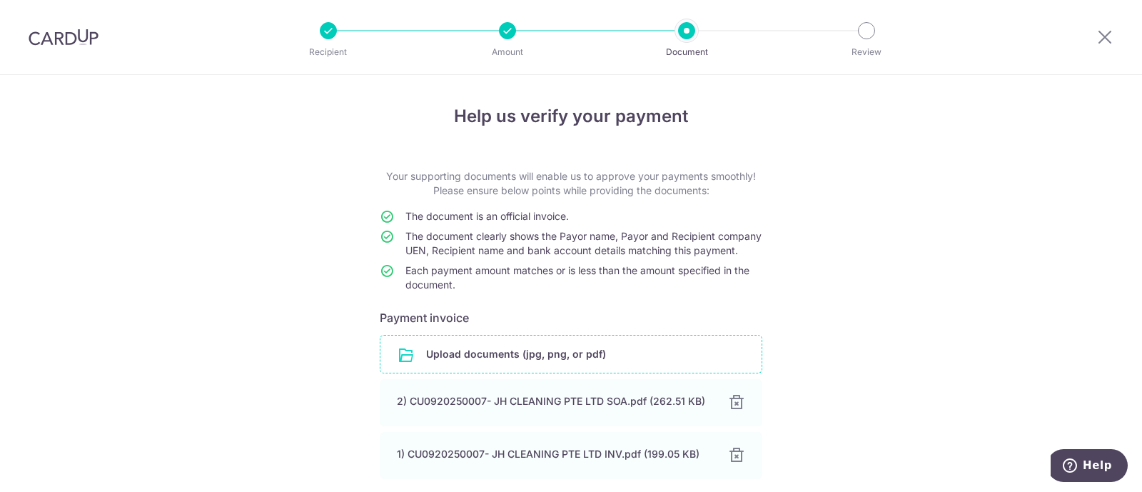
scroll to position [89, 0]
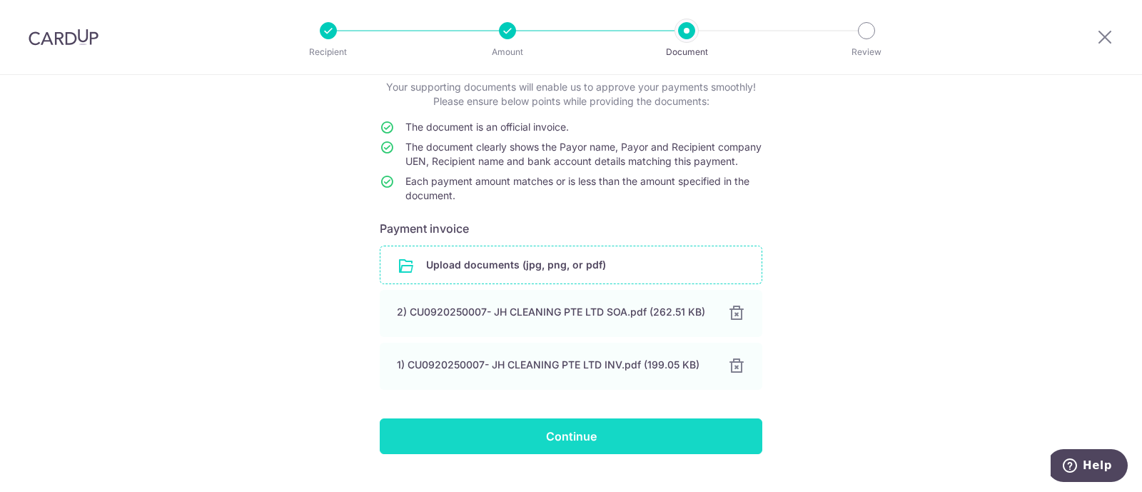
click at [618, 451] on input "Continue" at bounding box center [571, 436] width 383 height 36
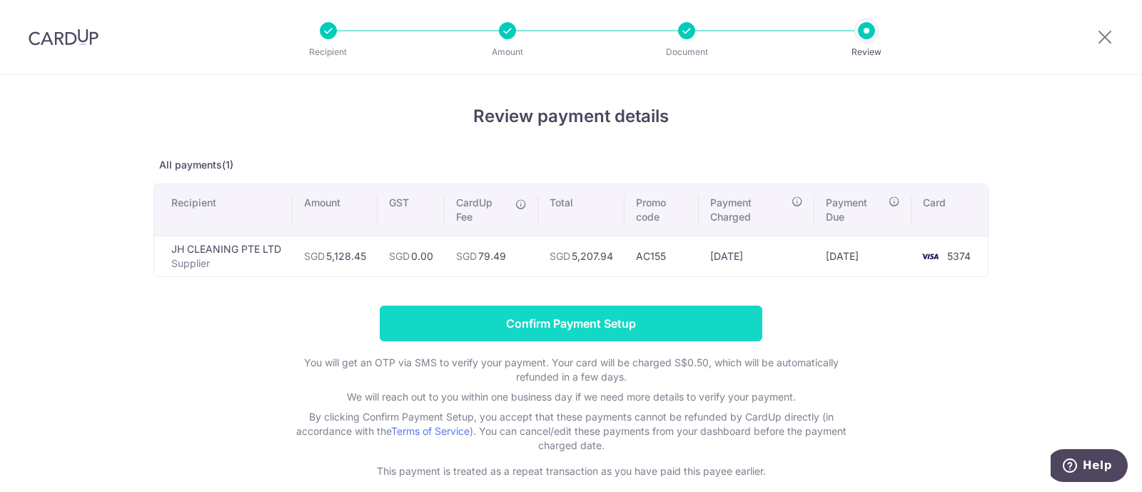
click at [617, 318] on input "Confirm Payment Setup" at bounding box center [571, 324] width 383 height 36
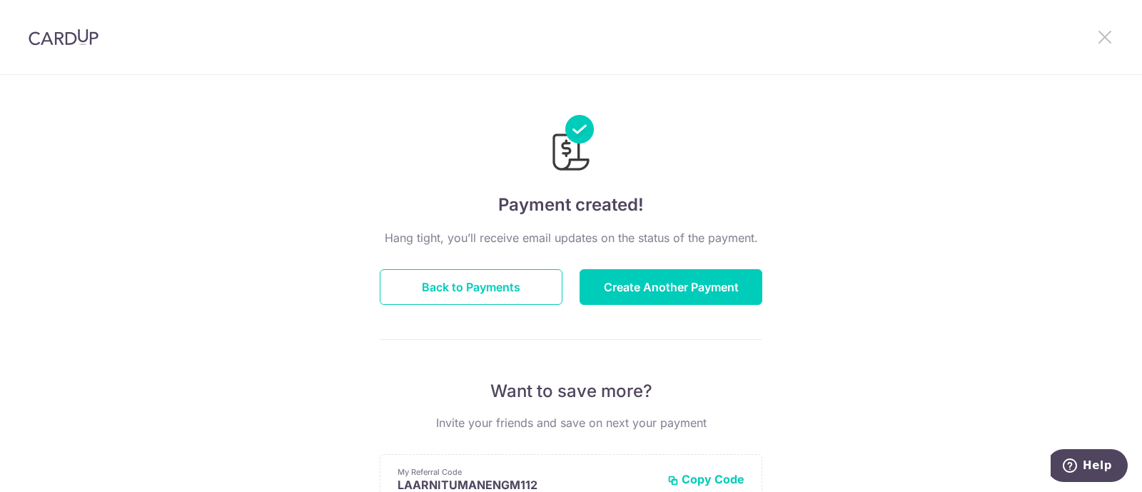
click at [1104, 38] on icon at bounding box center [1104, 37] width 17 height 18
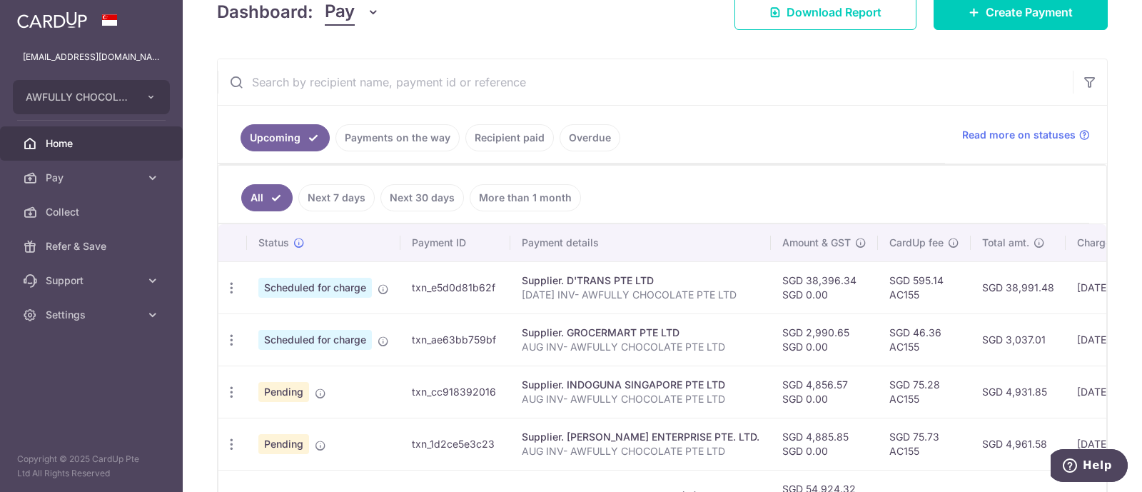
scroll to position [178, 0]
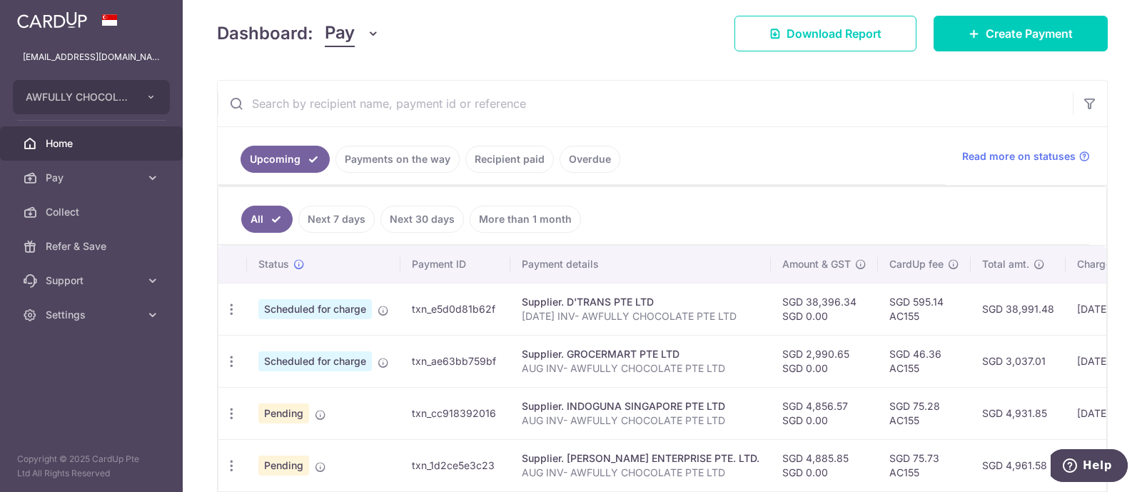
click at [389, 150] on link "Payments on the way" at bounding box center [398, 159] width 124 height 27
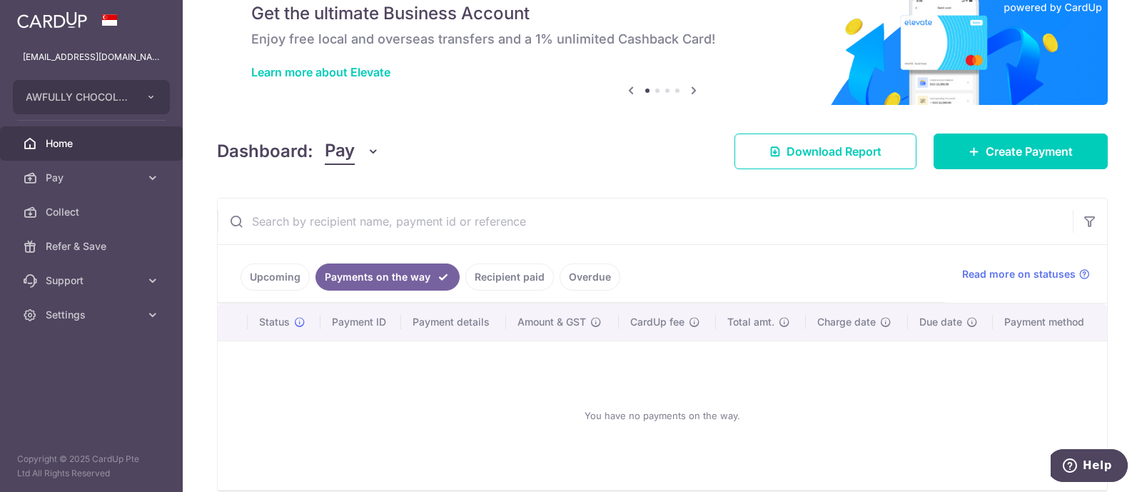
scroll to position [124, 0]
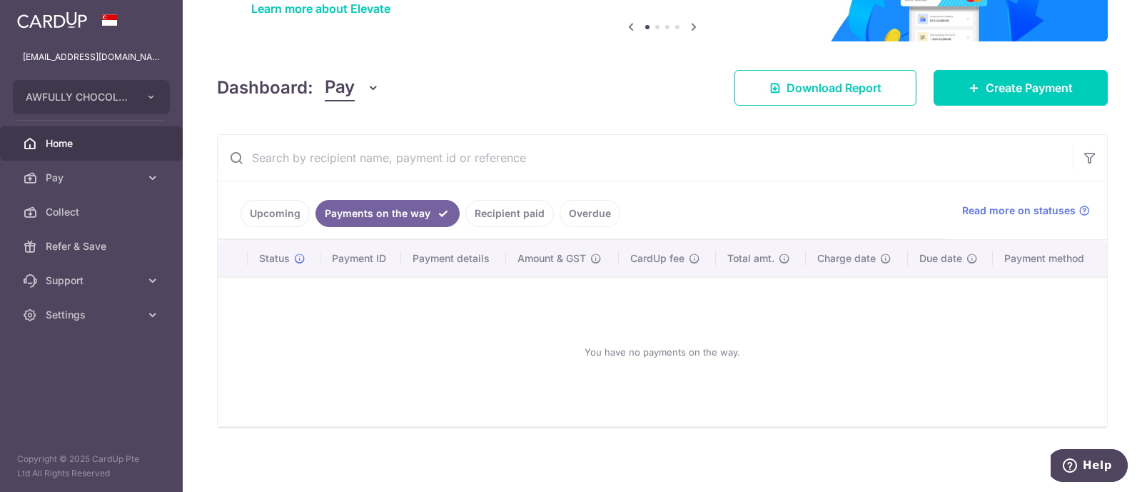
click at [262, 219] on link "Upcoming" at bounding box center [275, 213] width 69 height 27
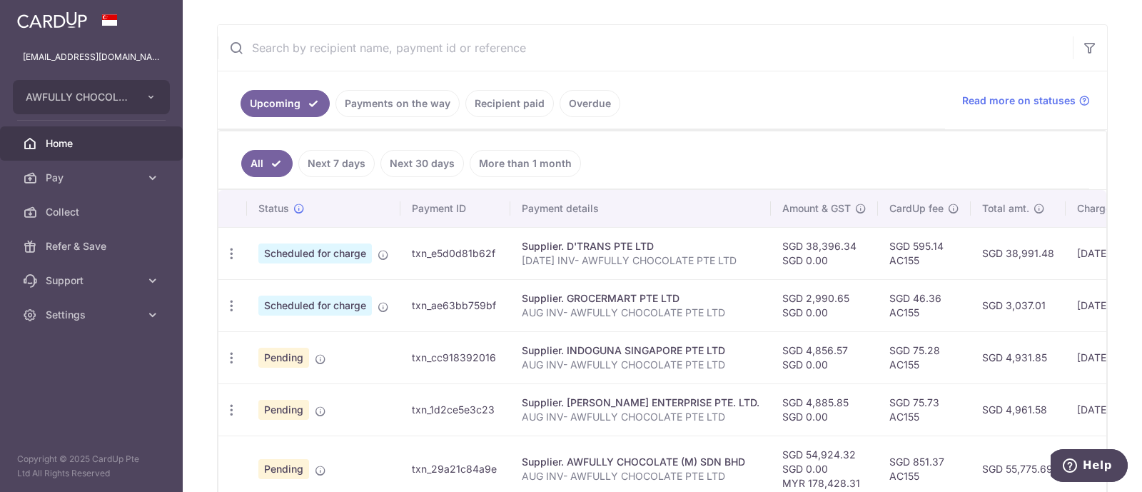
scroll to position [268, 0]
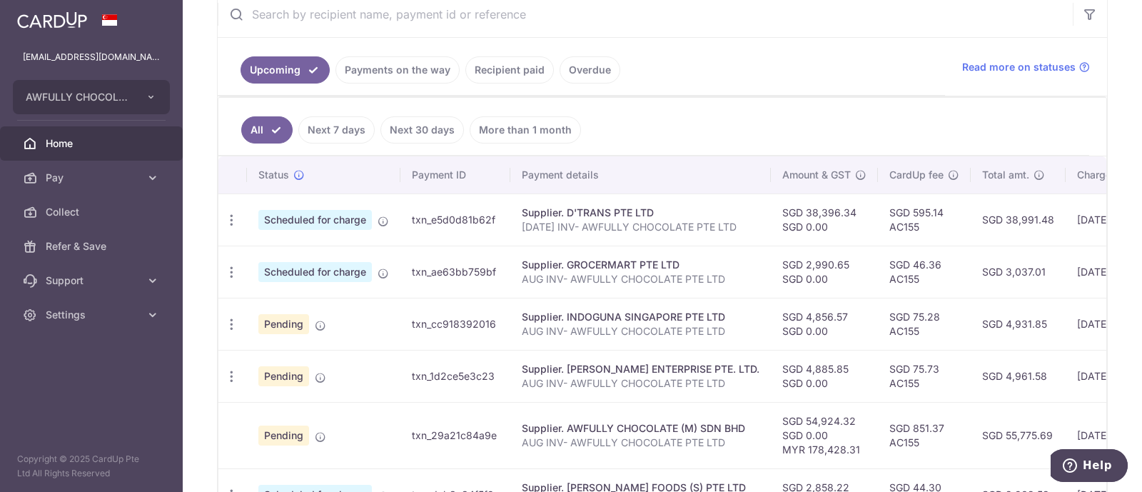
drag, startPoint x: 492, startPoint y: 217, endPoint x: 405, endPoint y: 217, distance: 86.4
click at [405, 217] on td "txn_e5d0d81b62f" at bounding box center [455, 219] width 110 height 52
copy td "txn_e5d0d81b62f"
drag, startPoint x: 493, startPoint y: 268, endPoint x: 404, endPoint y: 268, distance: 88.5
click at [404, 268] on td "txn_ae63bb759bf" at bounding box center [455, 272] width 110 height 52
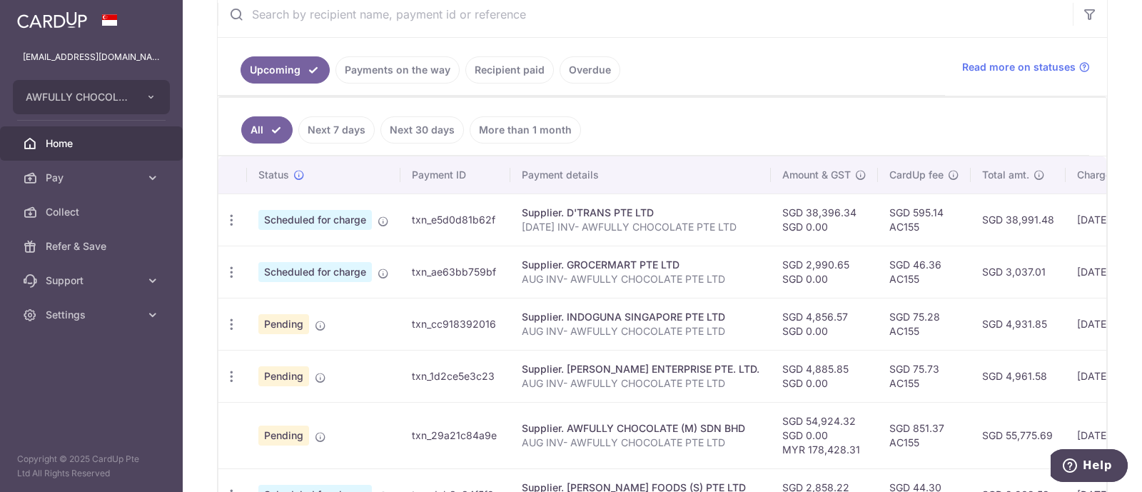
copy td "txn_ae63bb759bf"
drag, startPoint x: 491, startPoint y: 318, endPoint x: 409, endPoint y: 318, distance: 82.1
click at [409, 318] on td "txn_cc918392016" at bounding box center [455, 324] width 110 height 52
click at [488, 324] on td "txn_cc918392016" at bounding box center [455, 324] width 110 height 52
drag, startPoint x: 492, startPoint y: 321, endPoint x: 383, endPoint y: 318, distance: 108.5
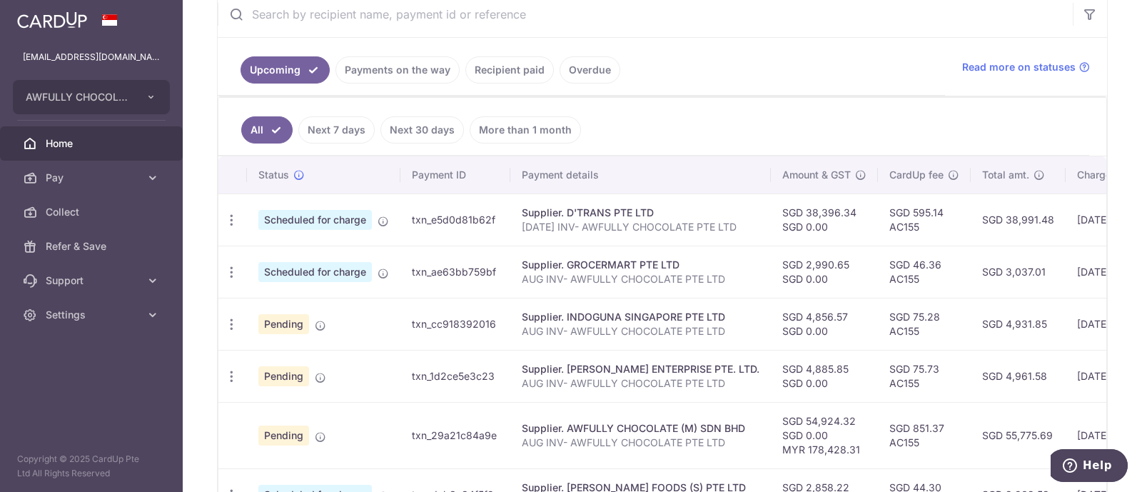
click at [383, 318] on tr "Update payment Cancel payment Pending txn_cc918392016 Supplier. INDOGUNA SINGAP…" at bounding box center [785, 324] width 1134 height 52
copy tr "txn_cc918392016"
drag, startPoint x: 492, startPoint y: 371, endPoint x: 489, endPoint y: 316, distance: 55.0
click at [405, 373] on td "txn_1d2ce5e3c23" at bounding box center [455, 376] width 110 height 52
copy td "txn_1d2ce5e3c23"
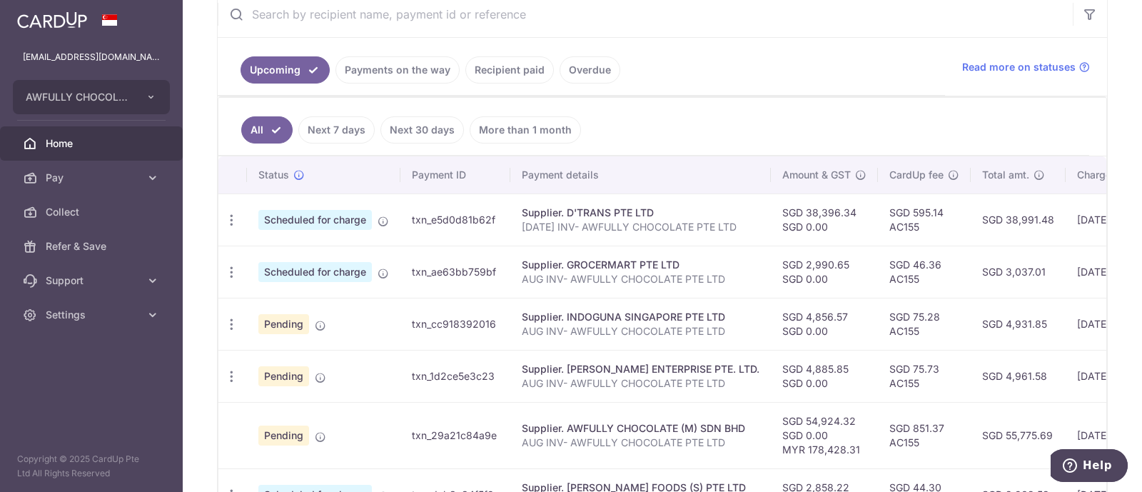
drag, startPoint x: 493, startPoint y: 433, endPoint x: 393, endPoint y: 430, distance: 100.7
click at [393, 430] on tr "Pending txn_29a21c84a9e Supplier. AWFULLY CHOCOLATE (M) SDN BHD AUG INV- AWFULL…" at bounding box center [785, 435] width 1134 height 66
copy tr "txn_29a21c84a9e"
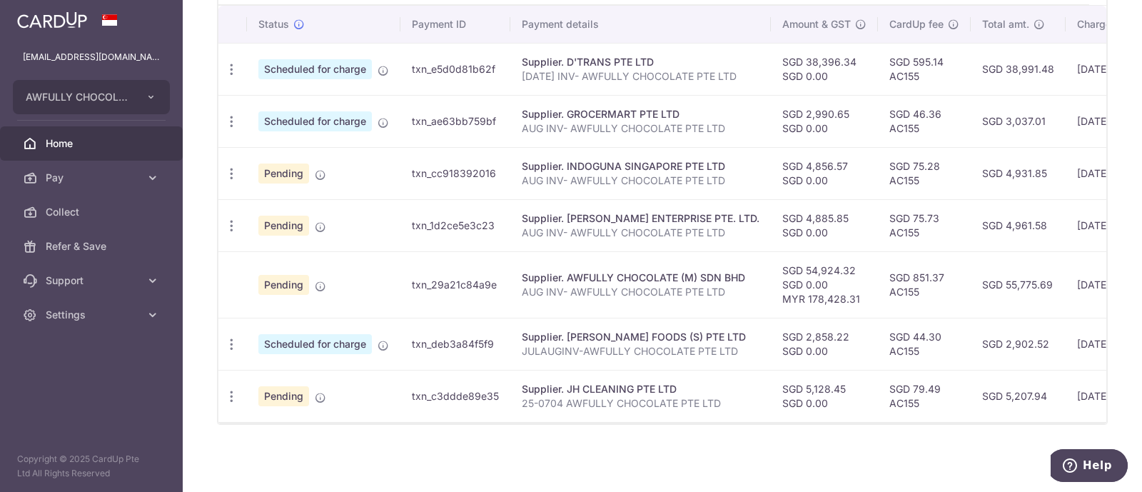
scroll to position [420, 0]
drag, startPoint x: 493, startPoint y: 338, endPoint x: 410, endPoint y: 338, distance: 82.1
click at [410, 338] on td "txn_deb3a84f5f9" at bounding box center [455, 344] width 110 height 52
copy td "txn_deb3a84f5f9"
drag, startPoint x: 496, startPoint y: 387, endPoint x: 405, endPoint y: 390, distance: 90.7
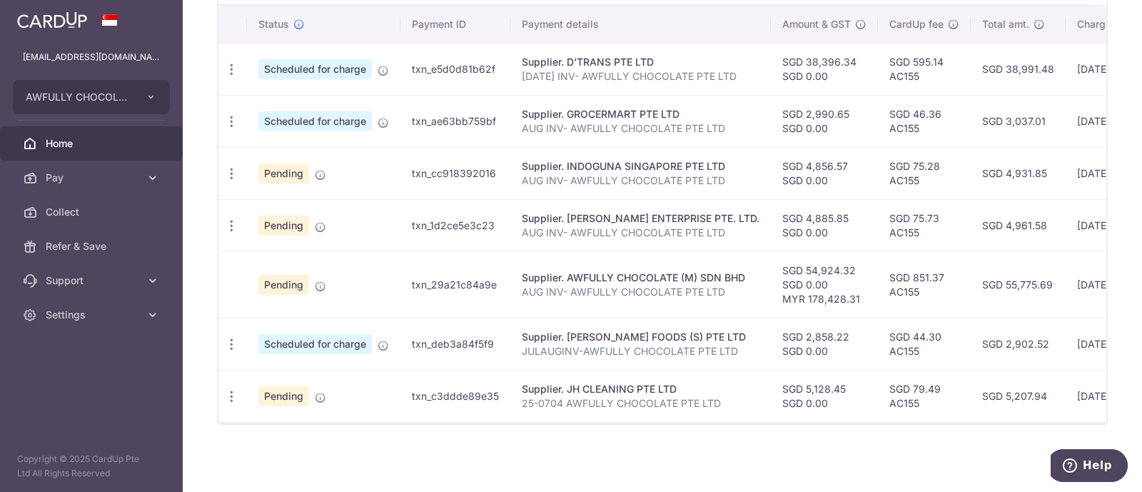
click at [405, 390] on td "txn_c3ddde89e35" at bounding box center [455, 396] width 110 height 52
copy td "txn_c3ddde89e35"
click at [443, 281] on td "txn_29a21c84a9e" at bounding box center [455, 284] width 110 height 66
click at [410, 281] on td "txn_29a21c84a9e" at bounding box center [455, 284] width 110 height 66
click at [633, 272] on div "Supplier. AWFULLY CHOCOLATE (M) SDN BHD" at bounding box center [641, 278] width 238 height 14
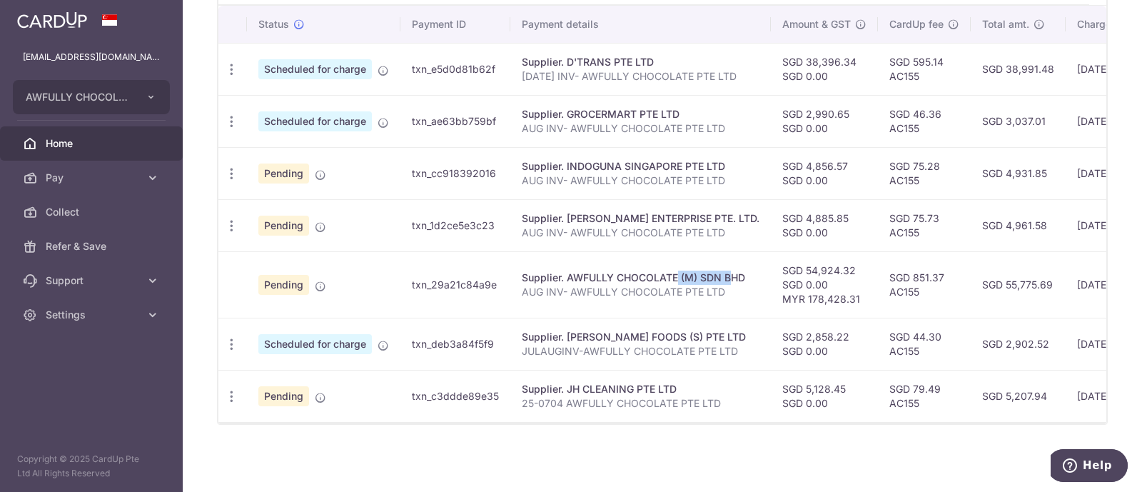
click at [633, 272] on div "Supplier. AWFULLY CHOCOLATE (M) SDN BHD" at bounding box center [641, 278] width 238 height 14
click at [735, 285] on p "AUG INV- AWFULLY CHOCOLATE PTE LTD" at bounding box center [641, 292] width 238 height 14
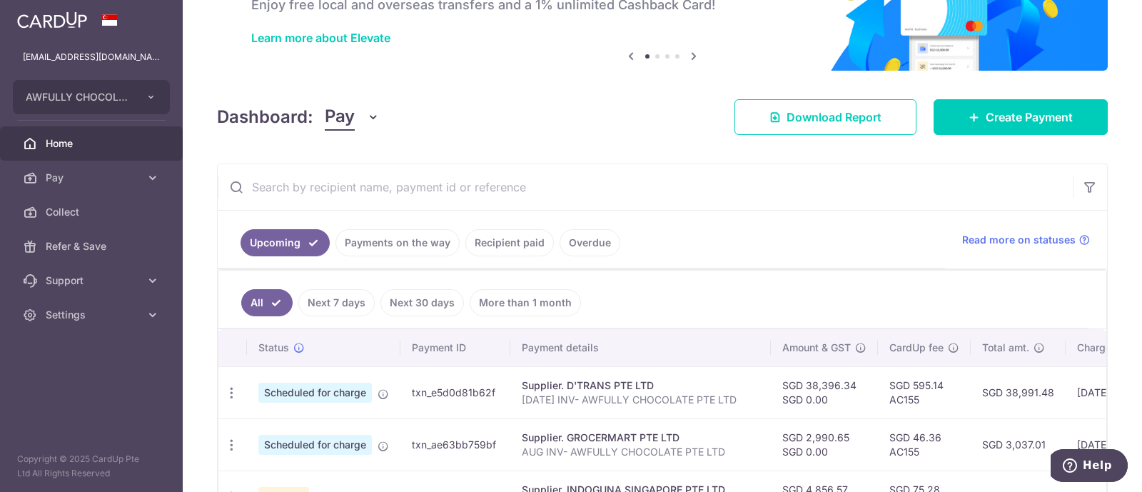
scroll to position [64, 0]
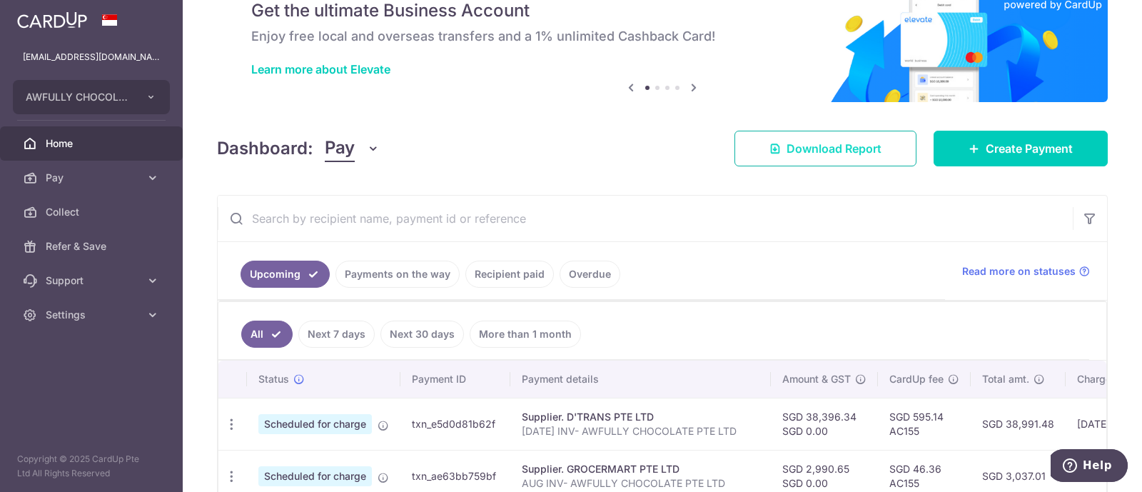
click at [812, 146] on span "Download Report" at bounding box center [834, 148] width 95 height 17
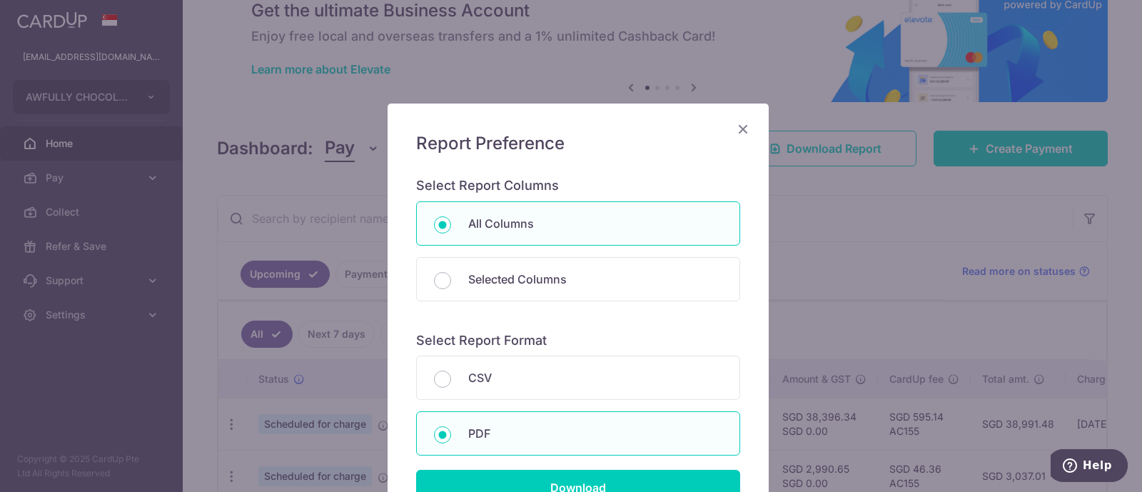
scroll to position [89, 0]
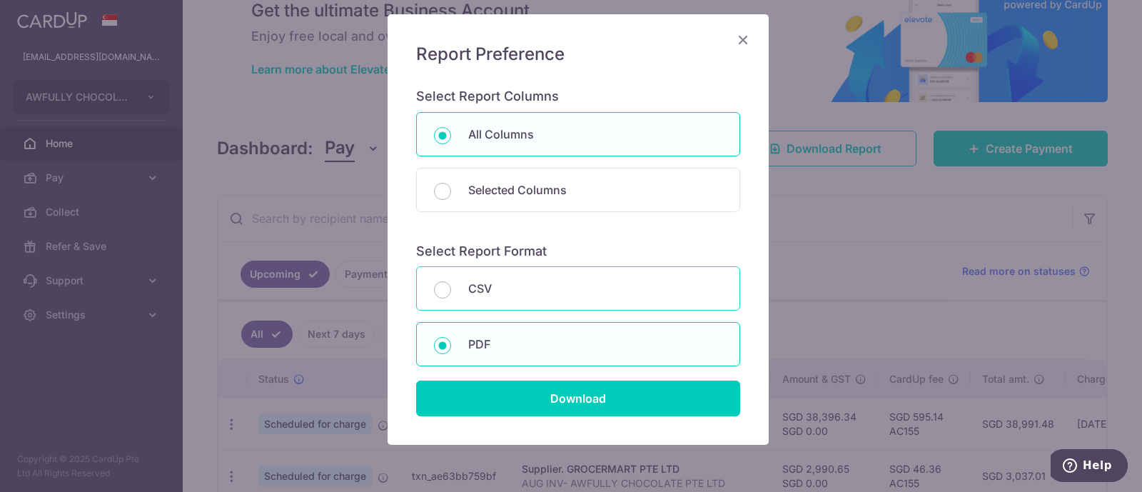
click at [585, 300] on div "CSV" at bounding box center [578, 288] width 324 height 44
radio input "true"
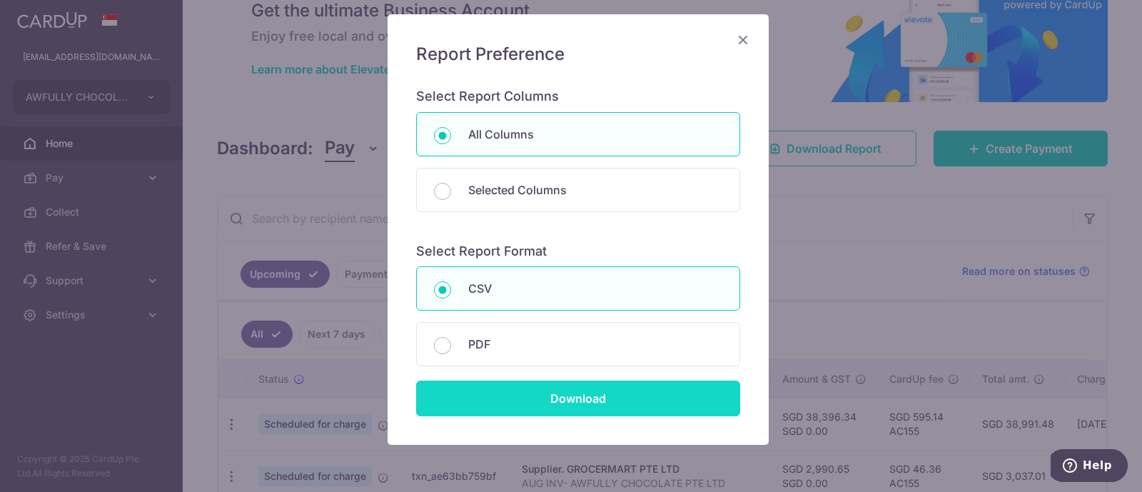
click at [570, 398] on input "Download" at bounding box center [578, 398] width 324 height 36
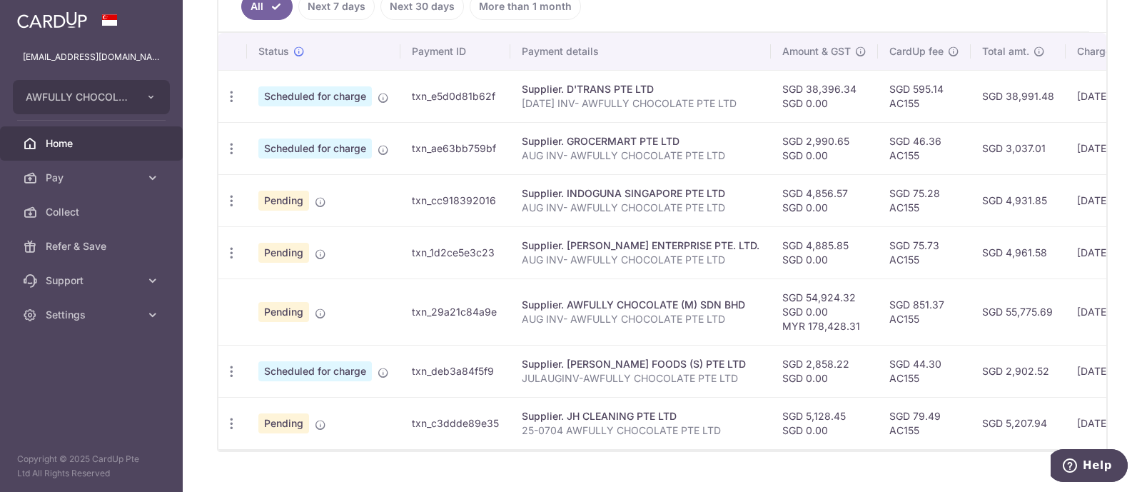
scroll to position [420, 0]
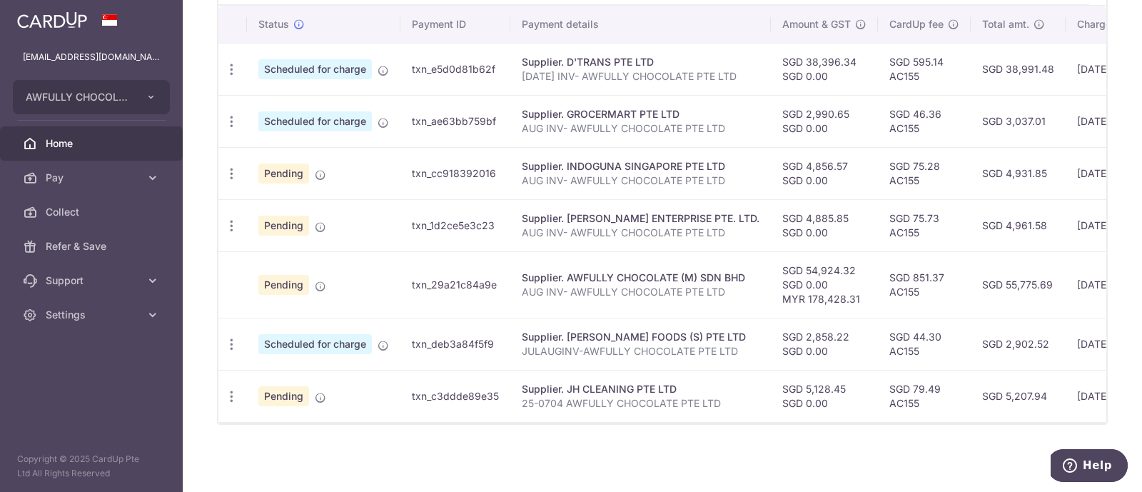
click at [626, 271] on div "Supplier. AWFULLY CHOCOLATE (M) SDN BHD" at bounding box center [641, 278] width 238 height 14
click at [625, 271] on div "Supplier. AWFULLY CHOCOLATE (M) SDN BHD" at bounding box center [641, 278] width 238 height 14
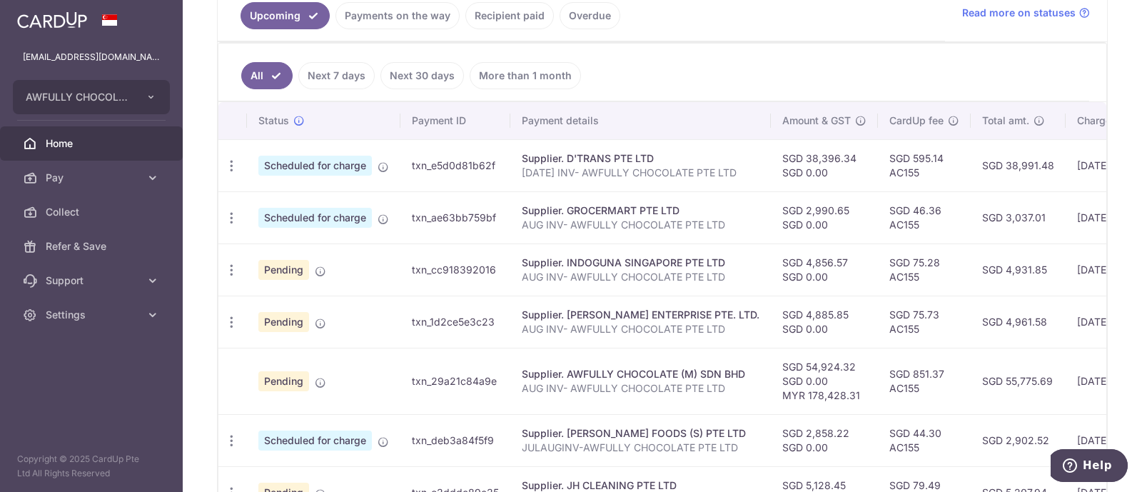
scroll to position [242, 0]
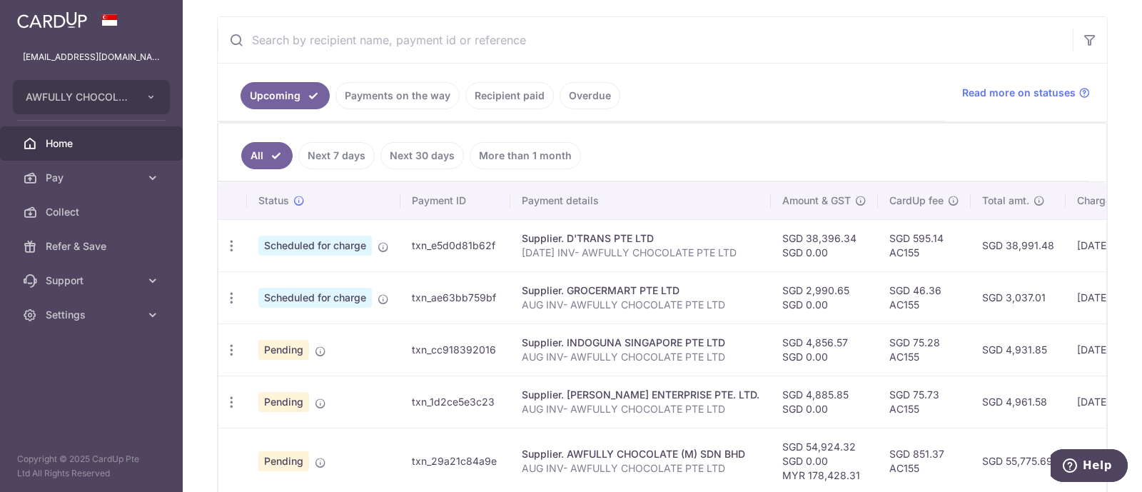
click at [387, 91] on link "Payments on the way" at bounding box center [398, 95] width 124 height 27
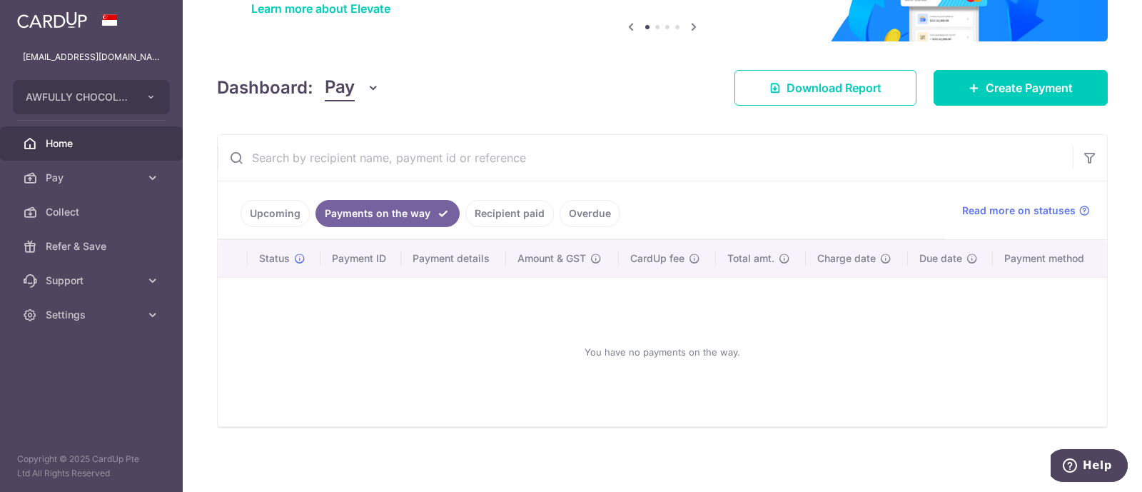
click at [266, 211] on link "Upcoming" at bounding box center [275, 213] width 69 height 27
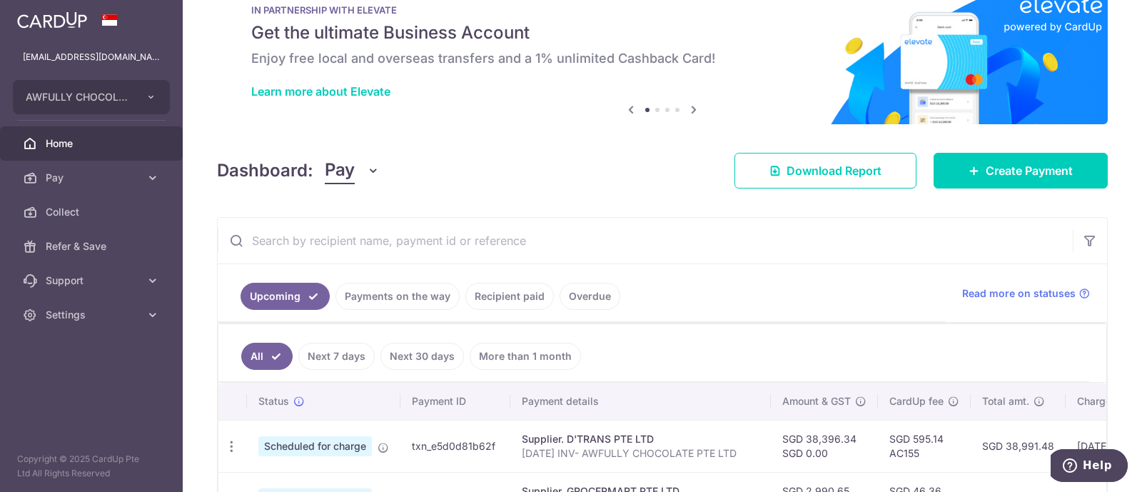
scroll to position [0, 0]
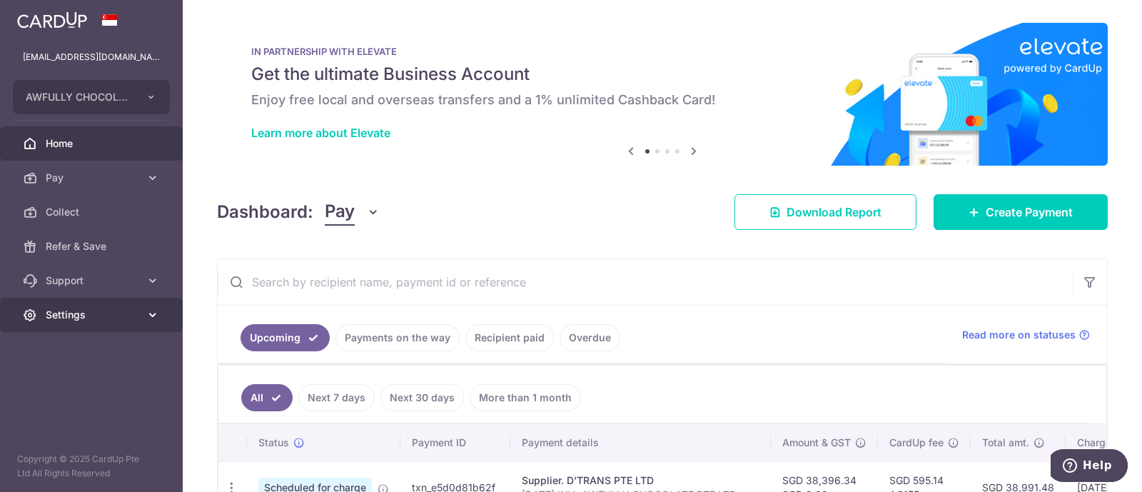
click at [105, 303] on link "Settings" at bounding box center [91, 315] width 183 height 34
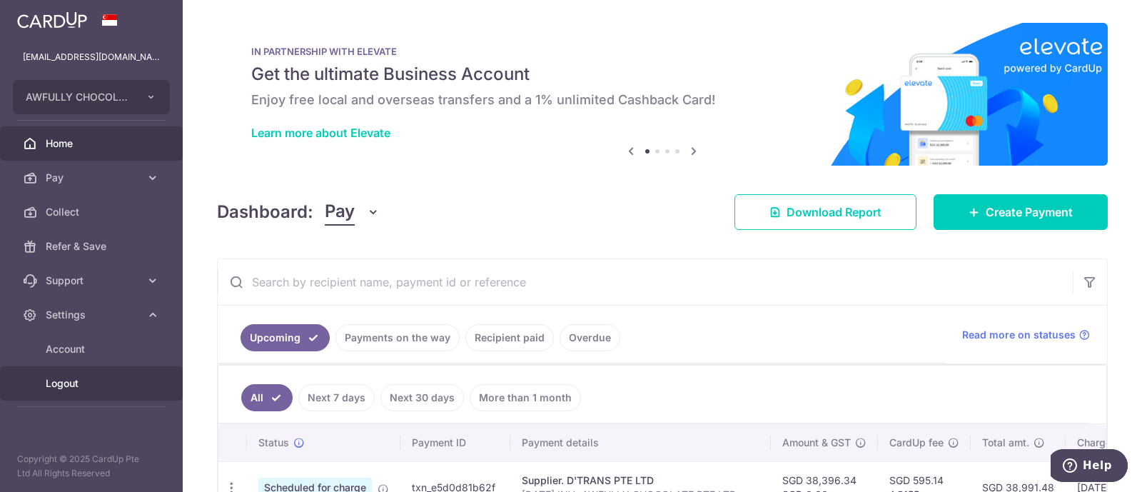
click at [66, 376] on span "Logout" at bounding box center [93, 383] width 94 height 14
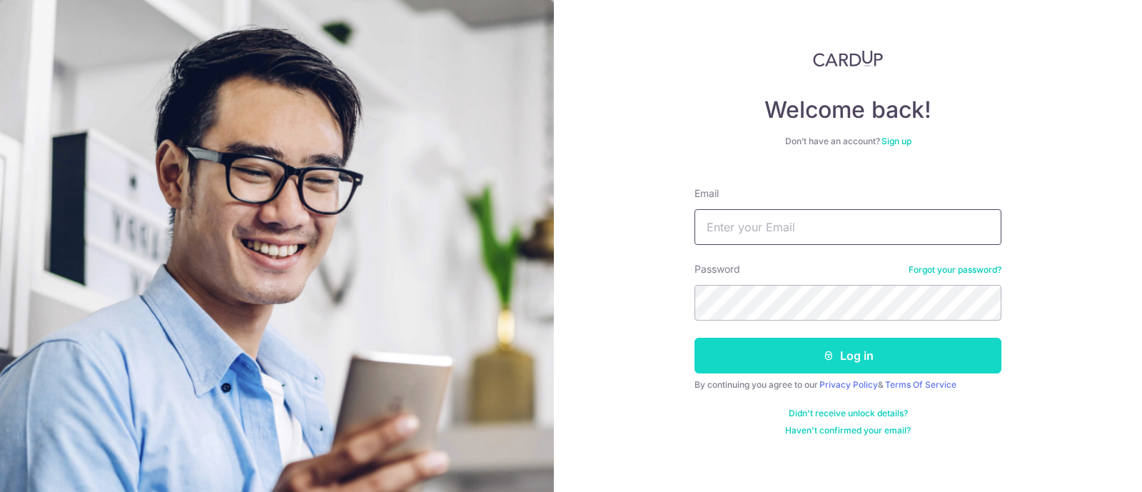
type input "laarni@awfullychocolate.com"
click at [767, 346] on button "Log in" at bounding box center [848, 356] width 307 height 36
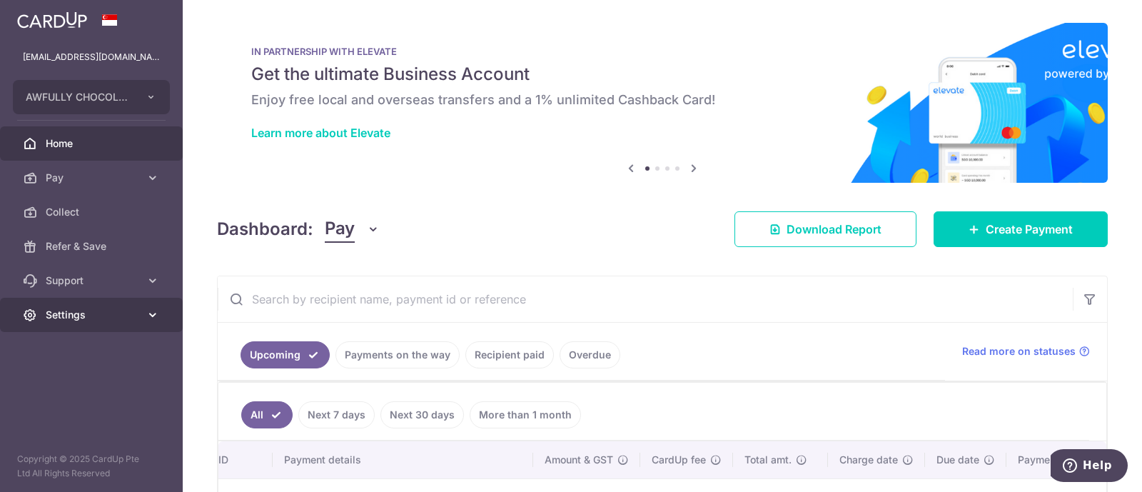
click at [114, 321] on span "Settings" at bounding box center [93, 315] width 94 height 14
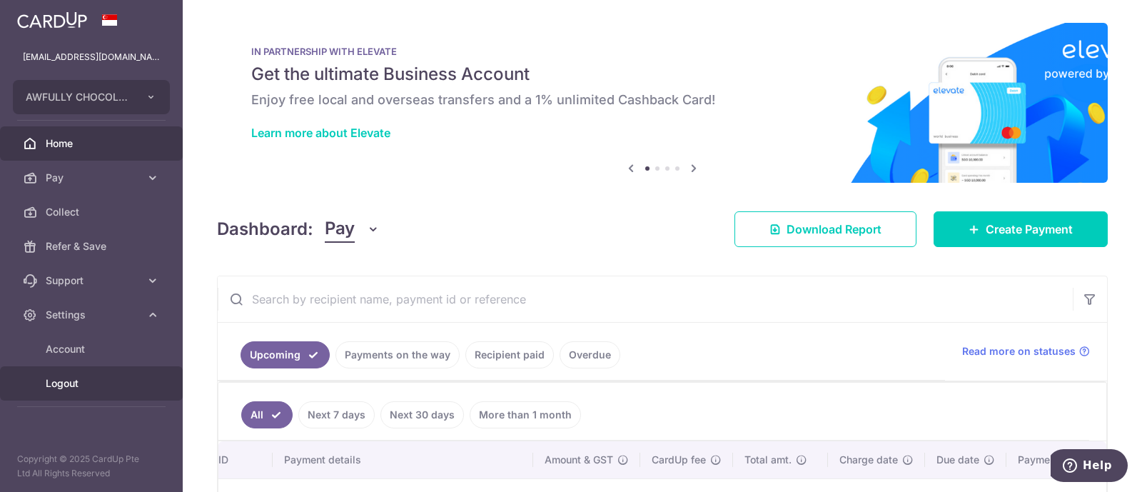
click at [88, 380] on span "Logout" at bounding box center [93, 383] width 94 height 14
